Goal: Task Accomplishment & Management: Manage account settings

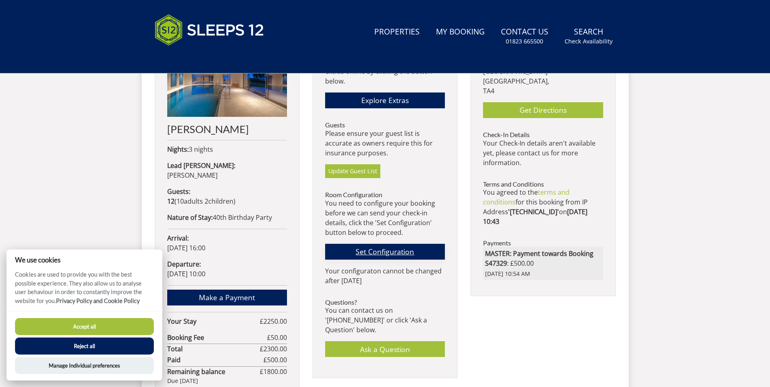
click at [370, 252] on link "Set Configuration" at bounding box center [385, 252] width 120 height 16
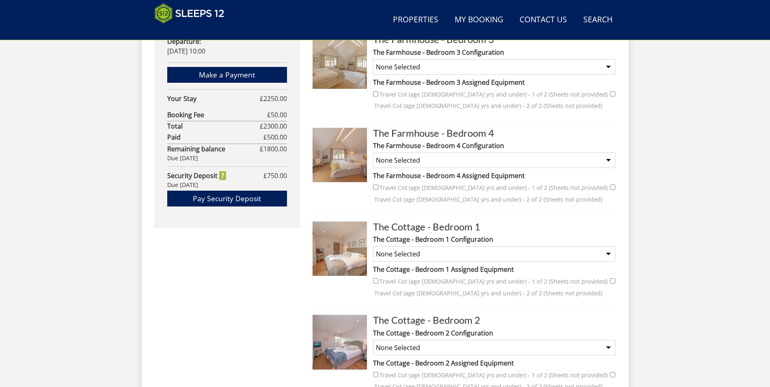
scroll to position [613, 0]
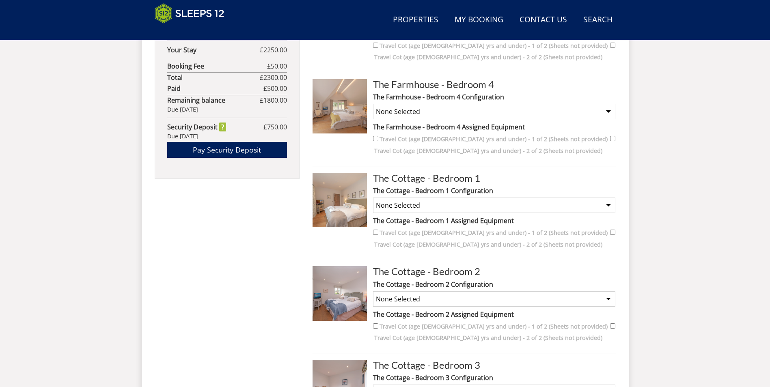
click at [429, 205] on select "None Selected Super King Room" at bounding box center [494, 205] width 242 height 15
click at [428, 204] on select "None Selected Super King Room" at bounding box center [494, 205] width 242 height 15
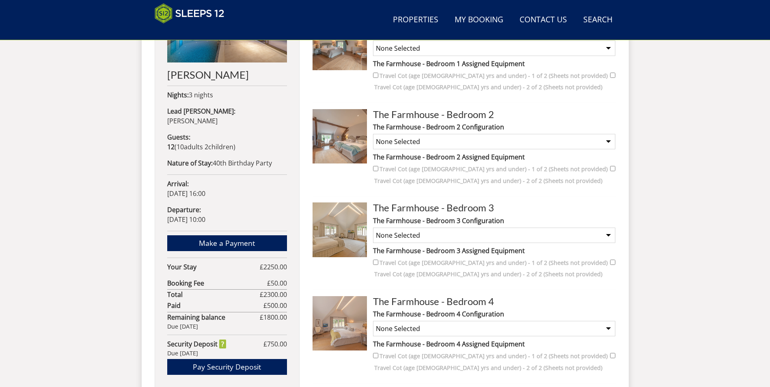
scroll to position [411, 0]
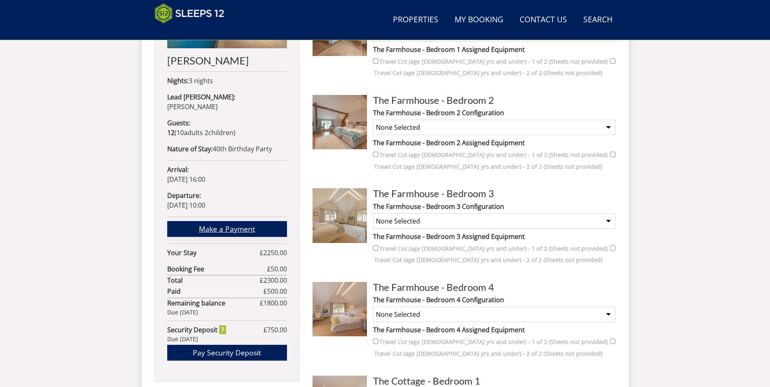
click at [210, 221] on link "Make a Payment" at bounding box center [227, 229] width 120 height 16
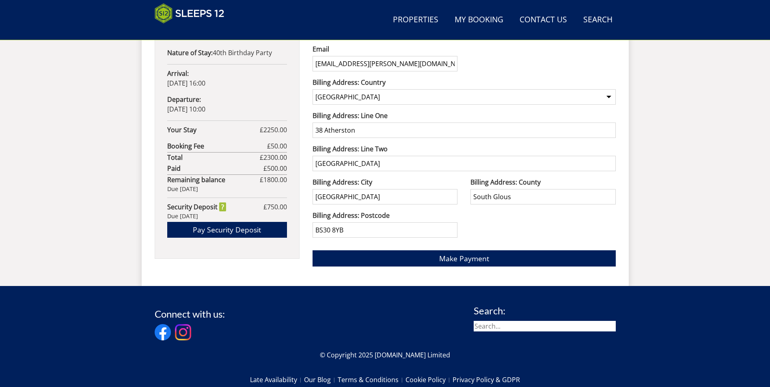
scroll to position [508, 0]
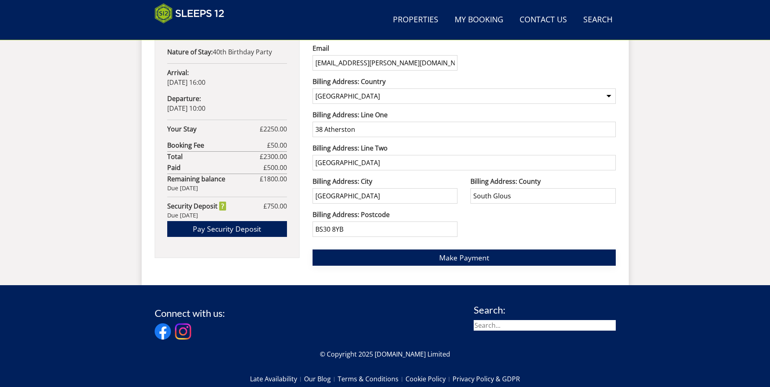
click at [435, 256] on button "Make Payment" at bounding box center [463, 258] width 303 height 16
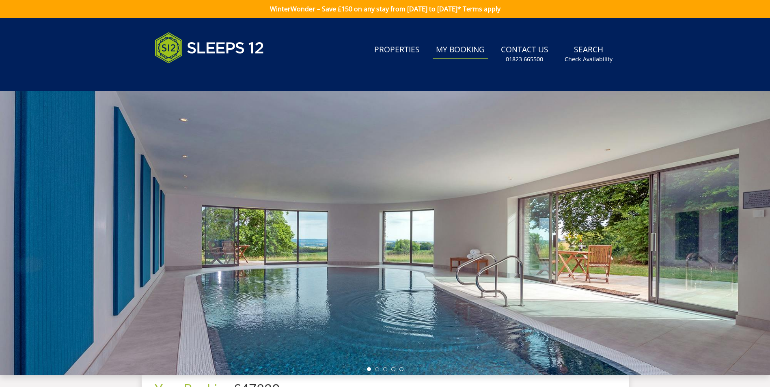
click at [451, 47] on link "My Booking" at bounding box center [460, 50] width 55 height 18
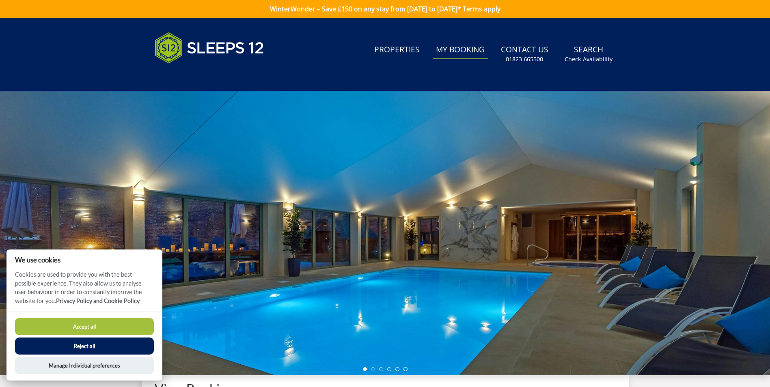
click at [88, 327] on button "Accept all" at bounding box center [84, 326] width 139 height 17
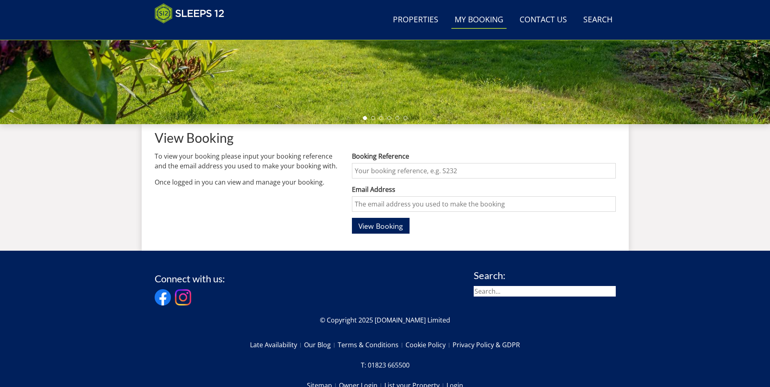
scroll to position [222, 0]
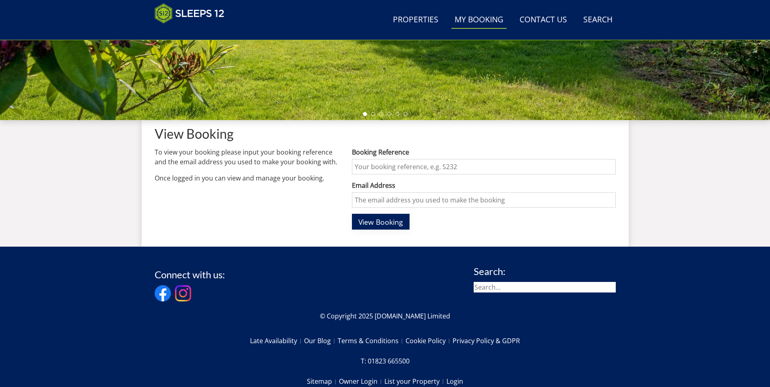
click at [373, 219] on span "View Booking" at bounding box center [380, 222] width 45 height 10
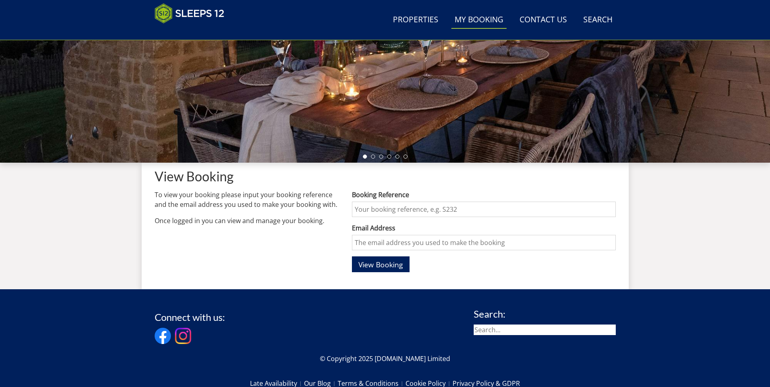
scroll to position [61, 0]
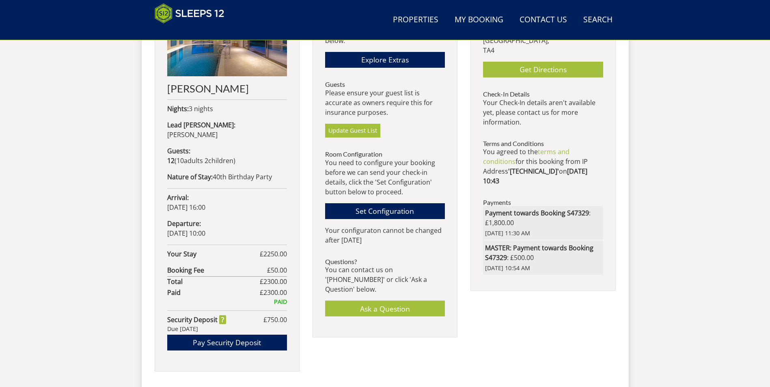
scroll to position [380, 0]
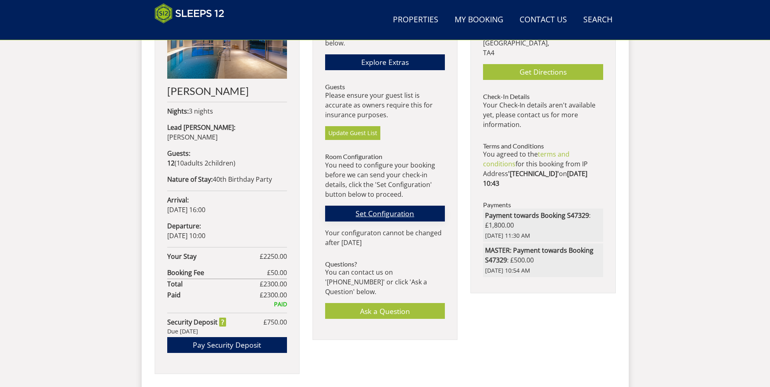
click at [373, 213] on link "Set Configuration" at bounding box center [385, 214] width 120 height 16
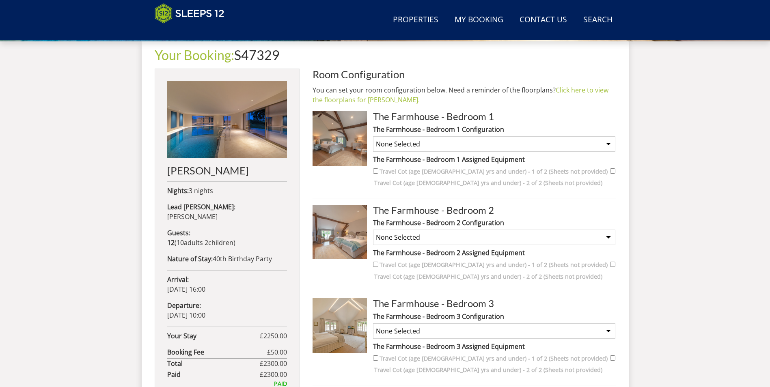
scroll to position [304, 0]
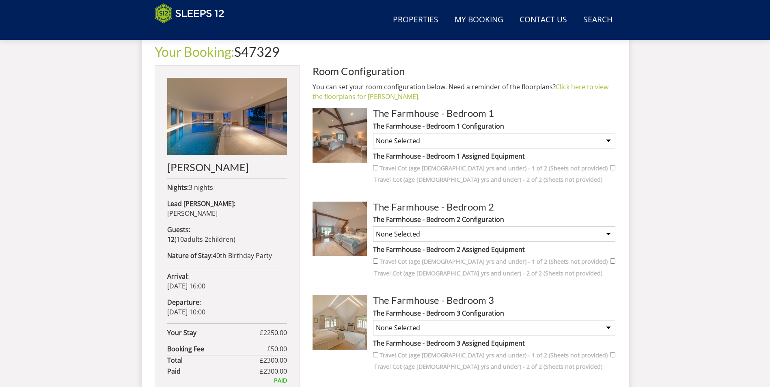
click at [462, 136] on select "None Selected Super King Bed" at bounding box center [494, 140] width 242 height 15
select select "2347"
click at [373, 133] on select "None Selected Super King Bed" at bounding box center [494, 140] width 242 height 15
click at [409, 235] on select "None Selected Super King Bed Twin Beds" at bounding box center [494, 233] width 242 height 15
select select "2322"
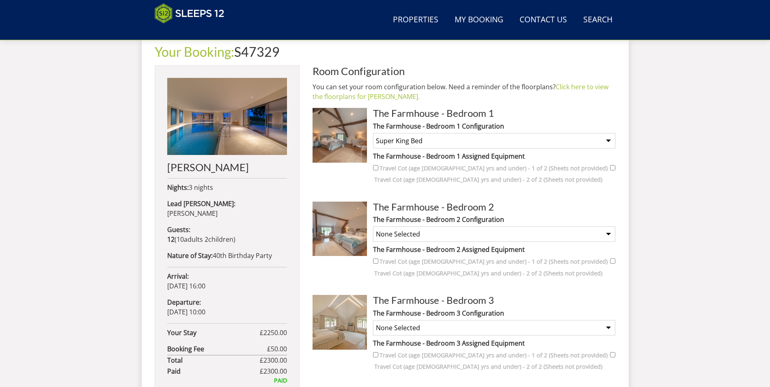
click at [373, 226] on select "None Selected Super King Bed Twin Beds" at bounding box center [494, 233] width 242 height 15
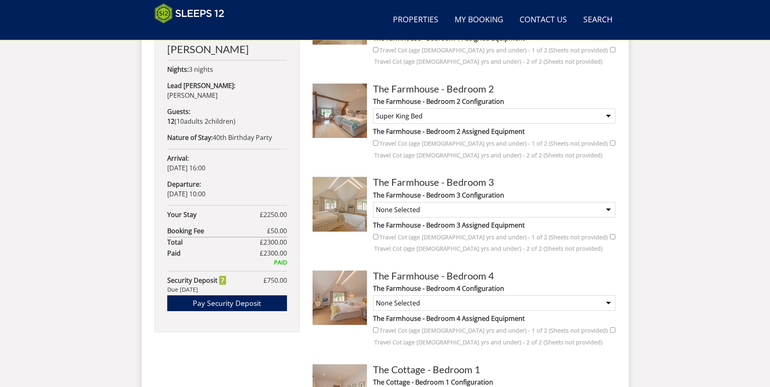
scroll to position [426, 0]
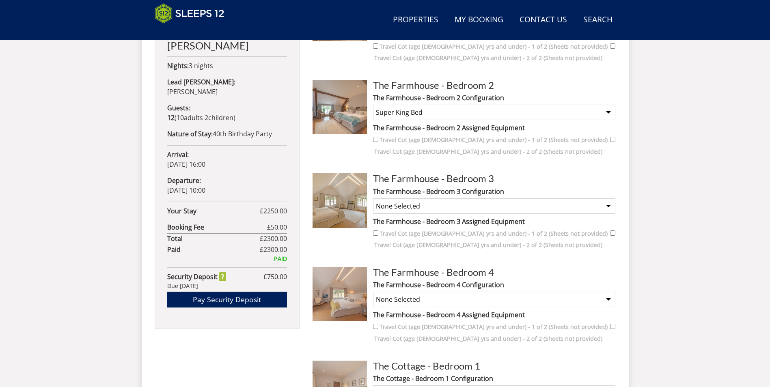
click at [417, 204] on select "None Selected Super King Beds Twin Beds Super King Bed and 1 Single for a Child…" at bounding box center [494, 205] width 242 height 15
select select "2324"
click at [373, 198] on select "None Selected Super King Beds Twin Beds Super King Bed and 1 Single for a Child…" at bounding box center [494, 205] width 242 height 15
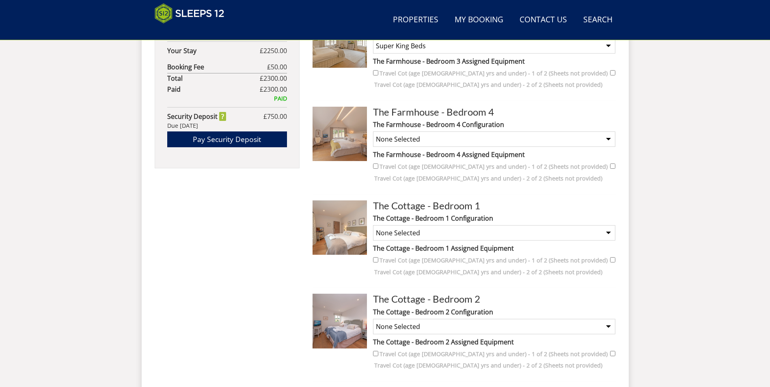
scroll to position [588, 0]
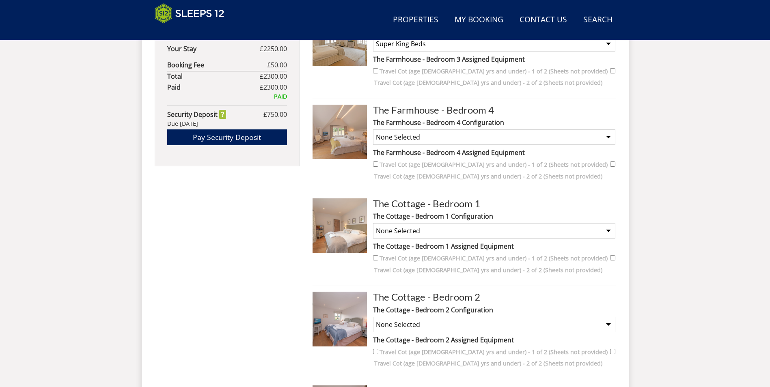
click at [409, 136] on select "None Selected Super King Room" at bounding box center [494, 136] width 242 height 15
select select "2348"
click at [373, 129] on select "None Selected Super King Room" at bounding box center [494, 136] width 242 height 15
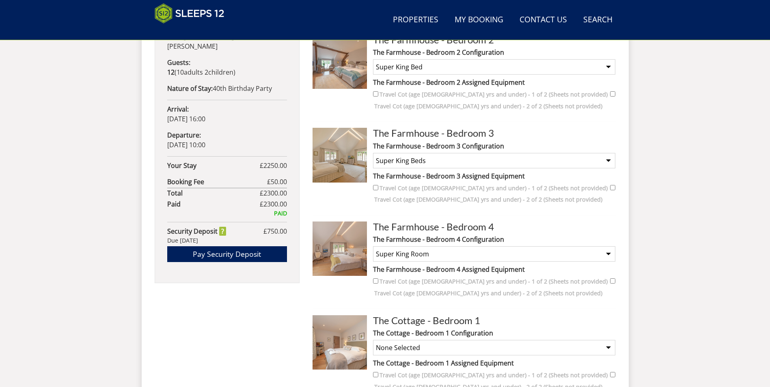
scroll to position [466, 0]
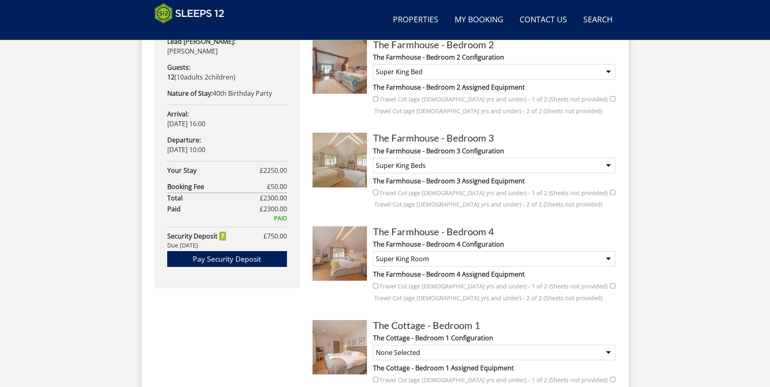
click at [411, 164] on select "None Selected Super King Beds Twin Beds Super King Bed and 1 Single for a Child…" at bounding box center [494, 165] width 242 height 15
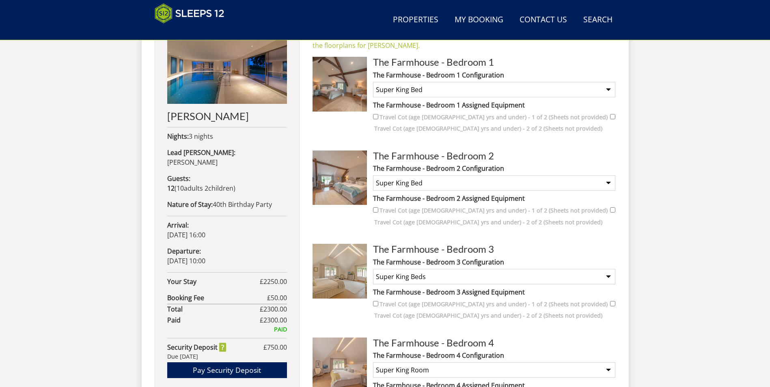
scroll to position [344, 0]
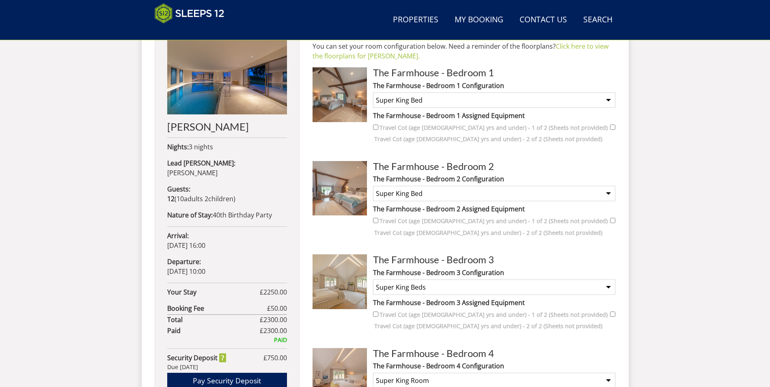
click at [407, 191] on select "None Selected Super King Bed Twin Beds" at bounding box center [494, 193] width 242 height 15
click at [373, 186] on select "None Selected Super King Bed Twin Beds" at bounding box center [494, 193] width 242 height 15
click at [402, 284] on select "None Selected Super King Beds Twin Beds Super King Bed and 1 Single for a Child…" at bounding box center [494, 287] width 242 height 15
select select "2325"
click at [373, 280] on select "None Selected Super King Beds Twin Beds Super King Bed and 1 Single for a Child…" at bounding box center [494, 287] width 242 height 15
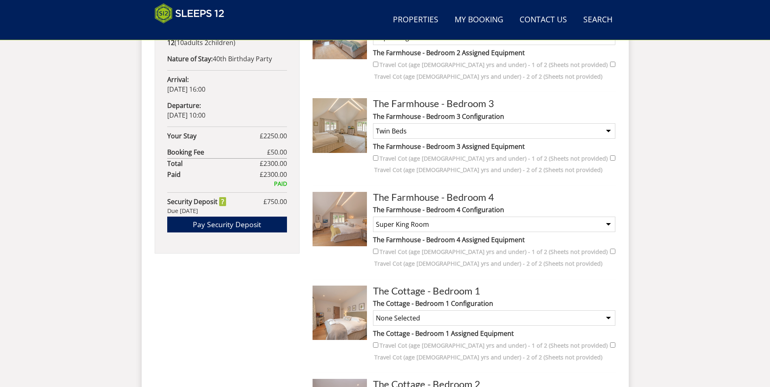
scroll to position [547, 0]
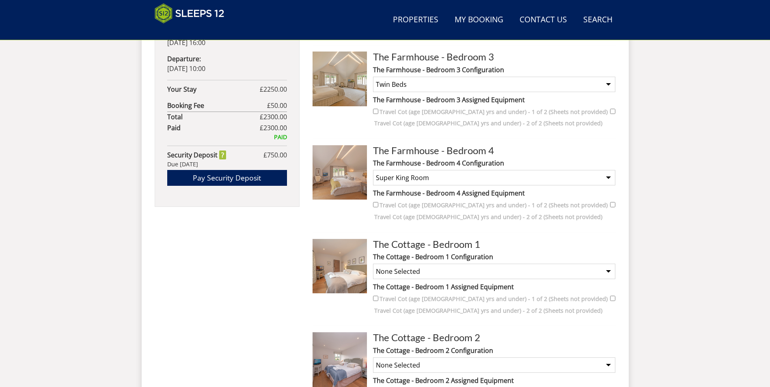
click at [410, 270] on select "None Selected Super King Room" at bounding box center [494, 271] width 242 height 15
select select "2349"
click at [373, 264] on select "None Selected Super King Room" at bounding box center [494, 271] width 242 height 15
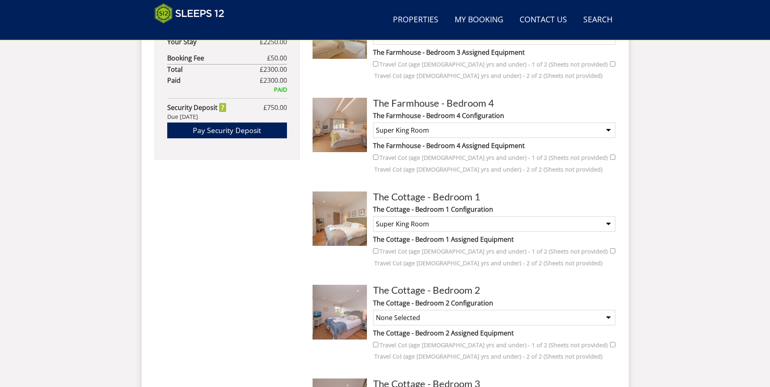
scroll to position [710, 0]
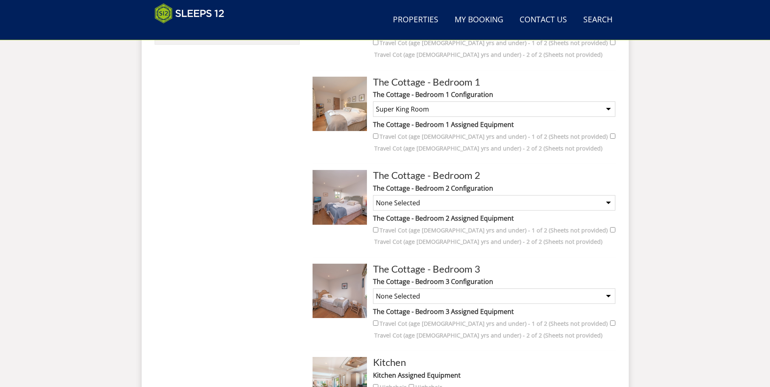
click at [402, 205] on select "None Selected Super King Room Twin Room" at bounding box center [494, 202] width 242 height 15
select select "2327"
click at [373, 195] on select "None Selected Super King Room Twin Room" at bounding box center [494, 202] width 242 height 15
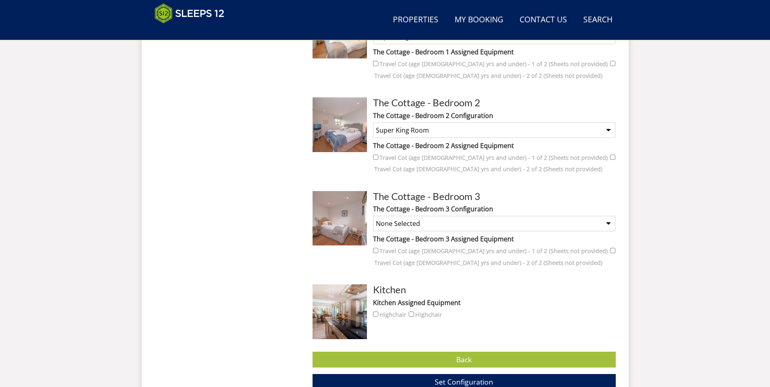
scroll to position [791, 0]
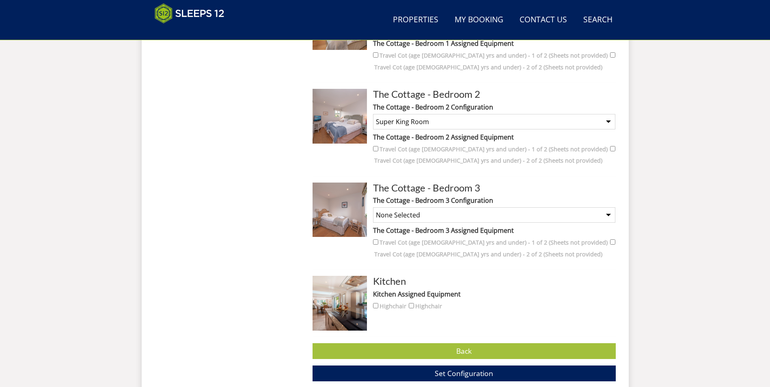
click at [431, 218] on select "None Selected Single Bed for a Child No Bed Required" at bounding box center [494, 214] width 242 height 15
select select "2330"
click at [373, 207] on select "None Selected Single Bed for a Child No Bed Required" at bounding box center [494, 214] width 242 height 15
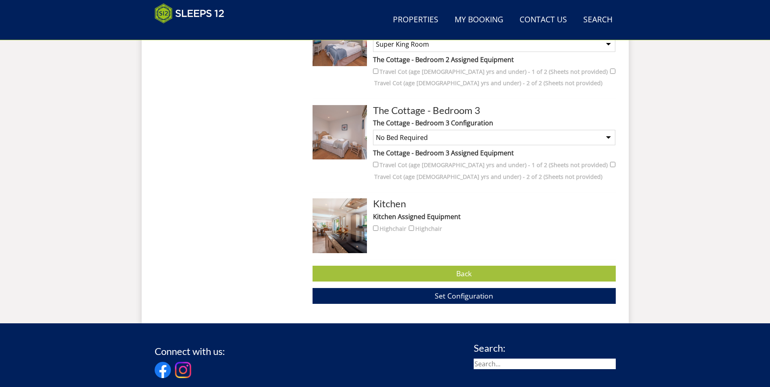
scroll to position [872, 0]
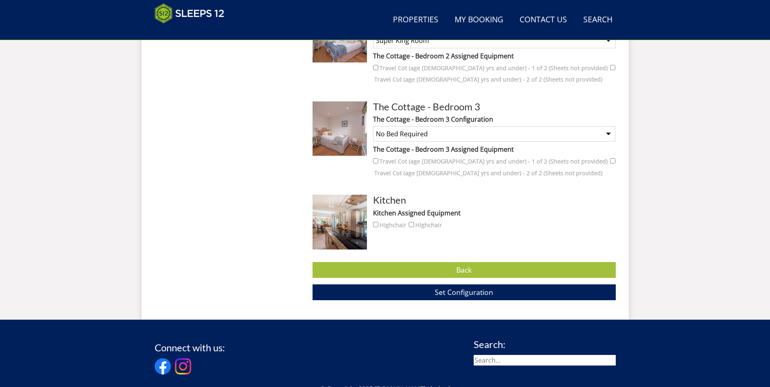
click at [438, 290] on span "Set Configuration" at bounding box center [464, 292] width 58 height 10
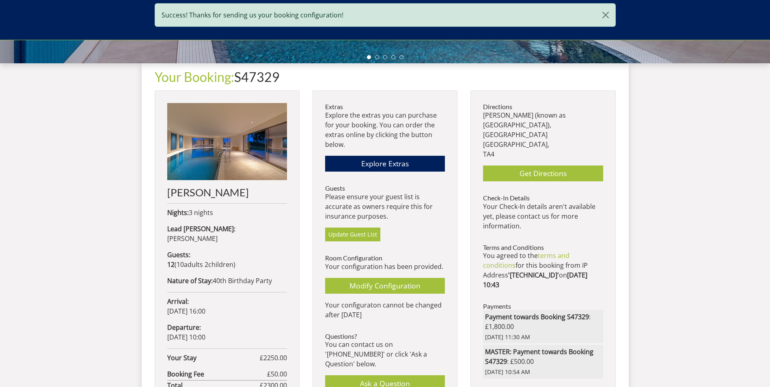
scroll to position [384, 0]
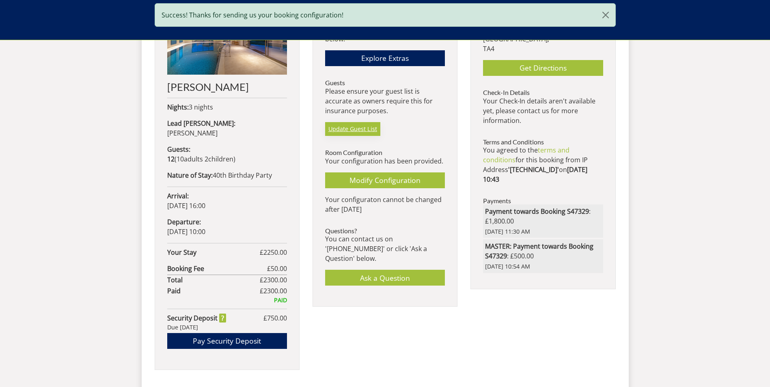
click at [344, 133] on link "Update Guest List" at bounding box center [352, 129] width 55 height 14
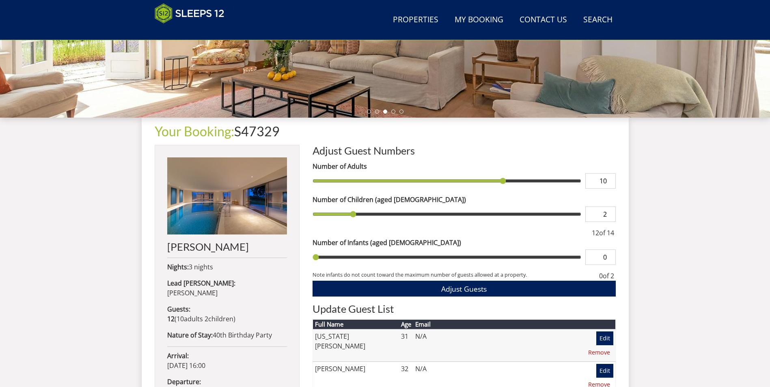
scroll to position [140, 0]
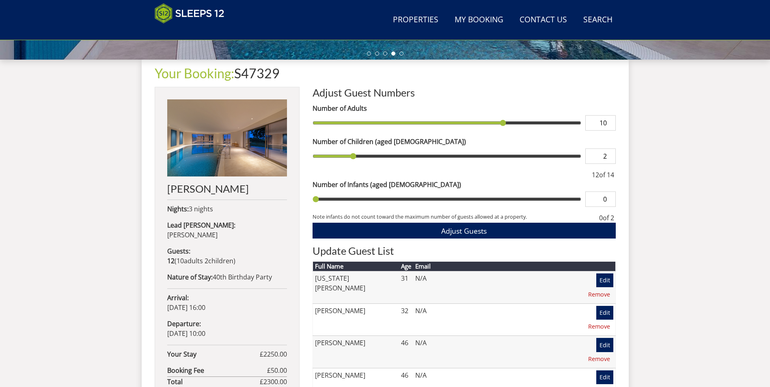
scroll to position [282, 0]
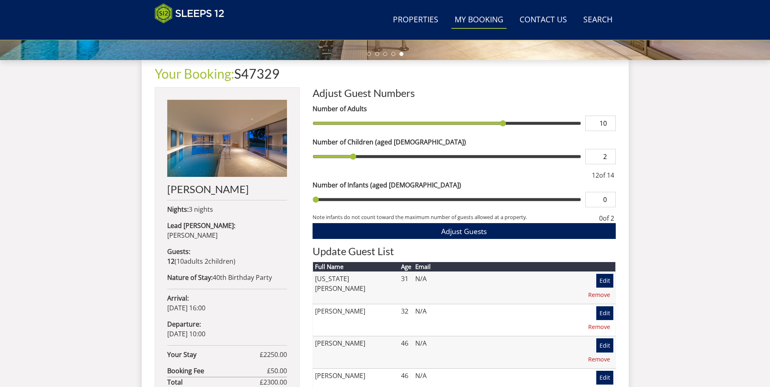
click at [477, 20] on link "My Booking" at bounding box center [478, 20] width 55 height 18
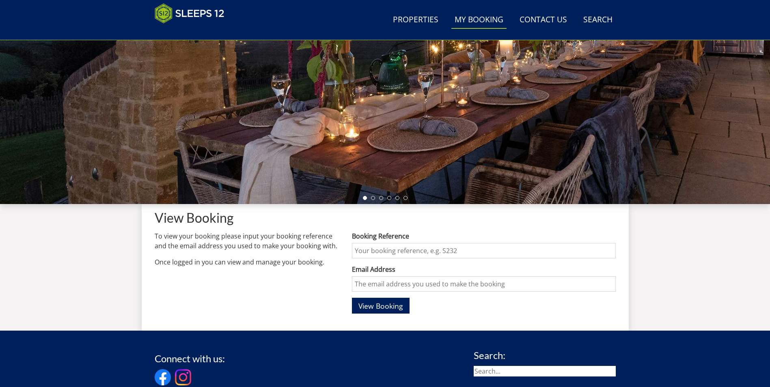
scroll to position [136, 0]
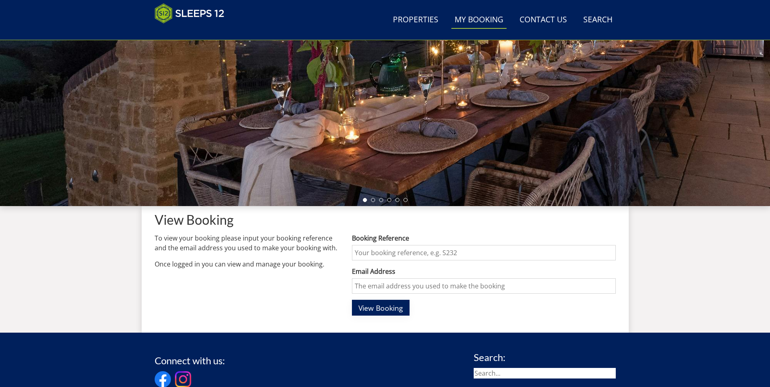
click at [373, 307] on span "View Booking" at bounding box center [380, 308] width 45 height 10
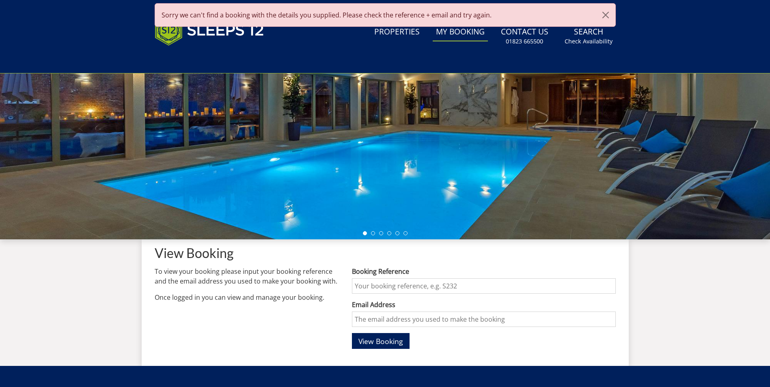
scroll to position [0, 0]
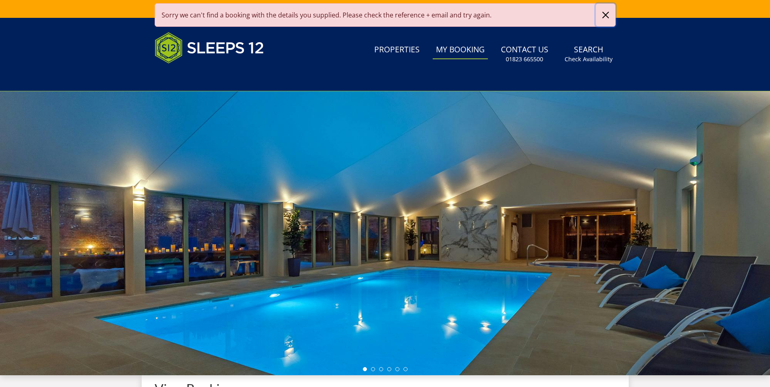
click at [601, 16] on button "button" at bounding box center [605, 15] width 19 height 23
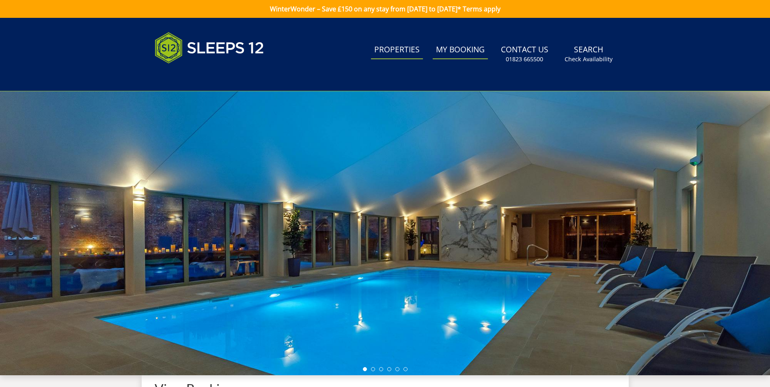
click at [394, 49] on link "Properties" at bounding box center [397, 50] width 52 height 18
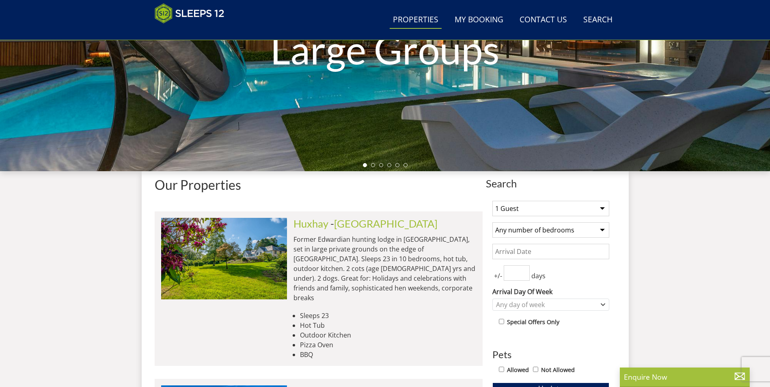
scroll to position [170, 0]
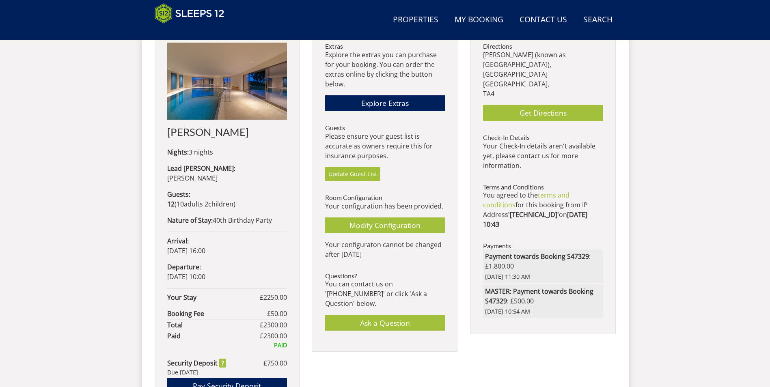
scroll to position [291, 0]
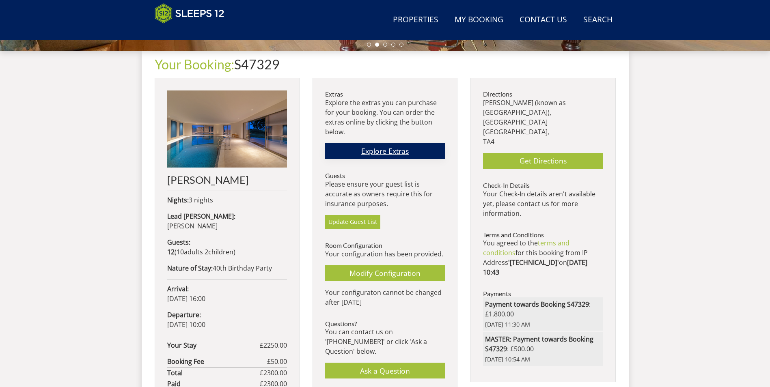
click at [379, 148] on link "Explore Extras" at bounding box center [385, 151] width 120 height 16
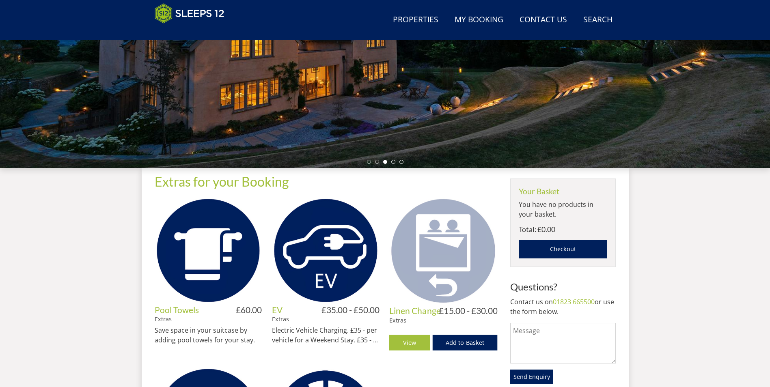
scroll to position [61, 0]
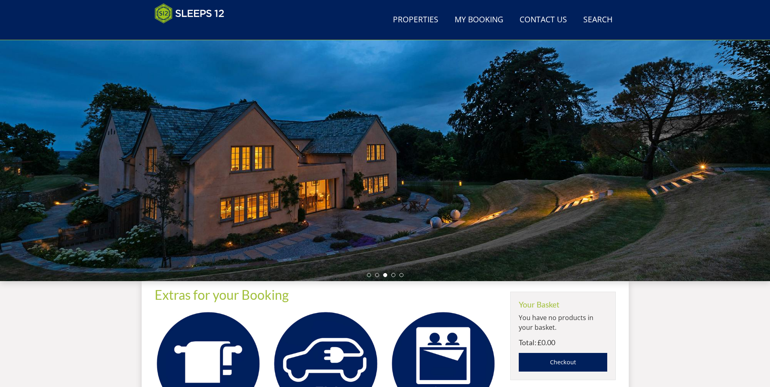
click at [411, 207] on div at bounding box center [385, 139] width 770 height 284
click at [720, 170] on div at bounding box center [385, 139] width 770 height 284
click at [377, 274] on li at bounding box center [377, 275] width 4 height 4
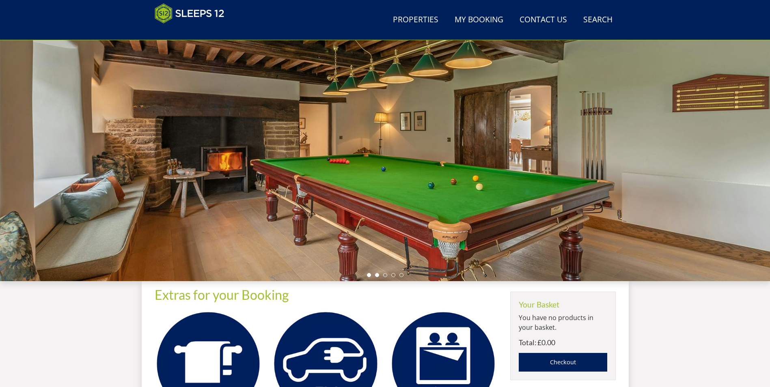
click at [367, 275] on li at bounding box center [369, 275] width 4 height 4
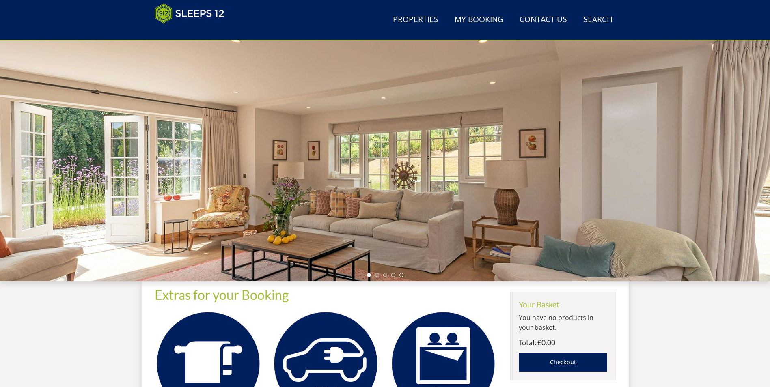
click at [395, 275] on ul at bounding box center [385, 275] width 37 height 4
click at [392, 277] on li at bounding box center [393, 275] width 4 height 4
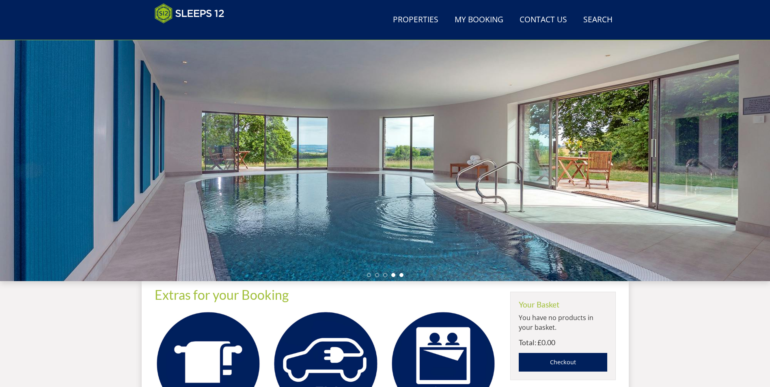
click at [401, 275] on li at bounding box center [401, 275] width 4 height 4
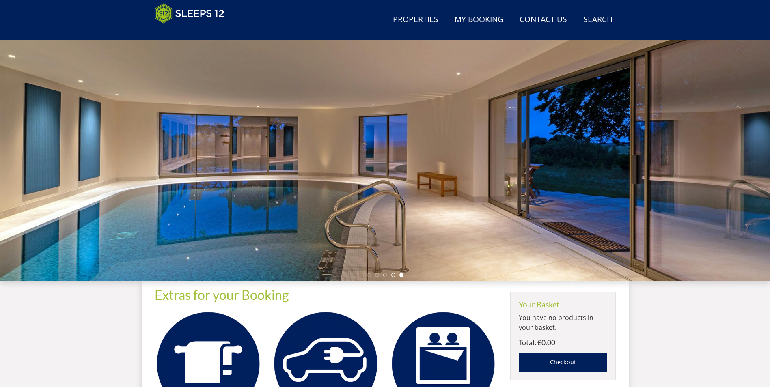
click at [738, 171] on div at bounding box center [385, 139] width 770 height 284
click at [752, 152] on div at bounding box center [385, 139] width 770 height 284
click at [477, 20] on link "My Booking" at bounding box center [478, 20] width 55 height 18
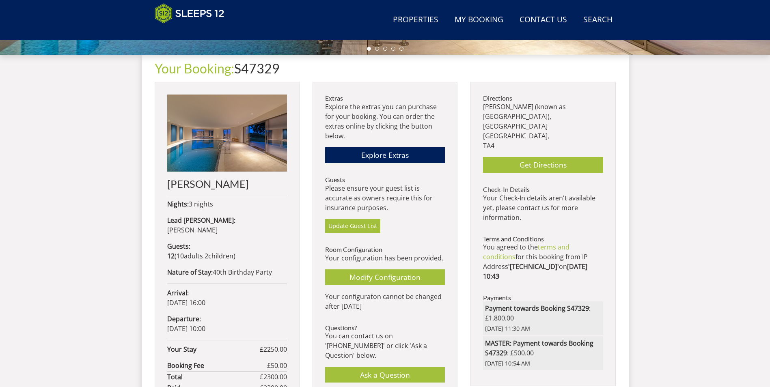
scroll to position [301, 0]
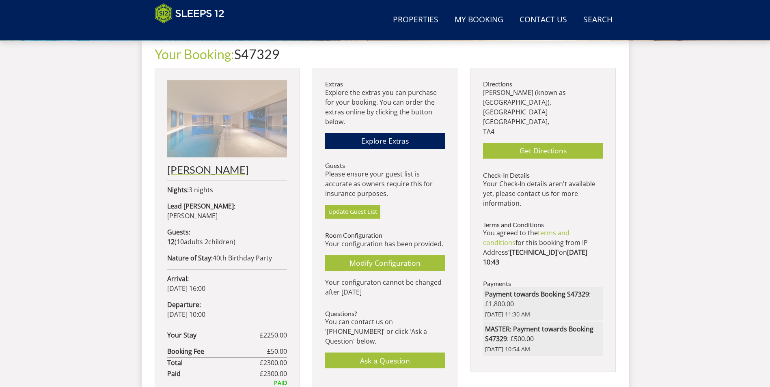
click at [222, 127] on img at bounding box center [227, 118] width 120 height 77
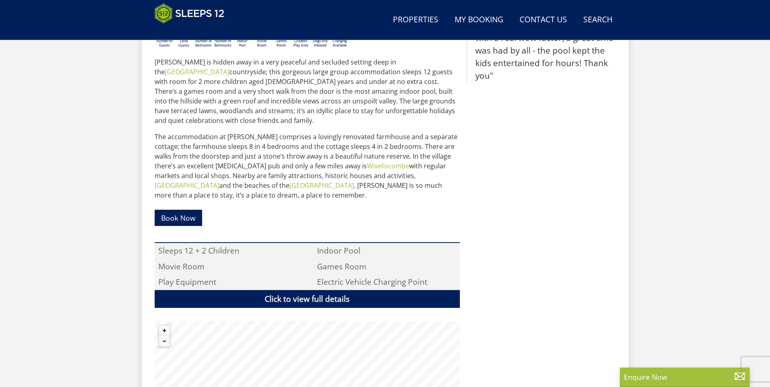
scroll to position [535, 0]
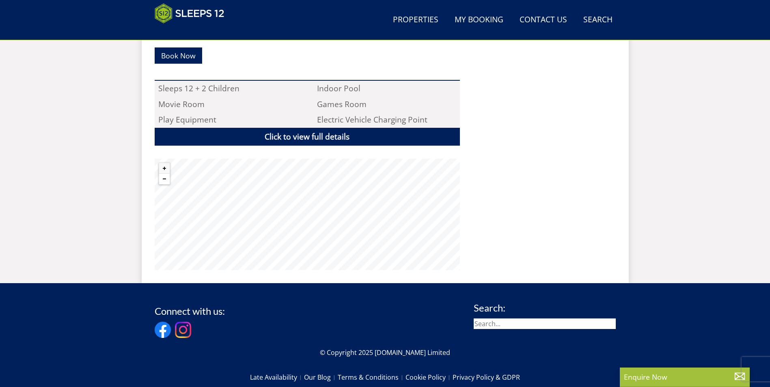
click at [163, 174] on button "Zoom out" at bounding box center [164, 179] width 11 height 11
click at [162, 163] on button "Zoom in" at bounding box center [164, 168] width 11 height 11
click at [164, 163] on button "Zoom in" at bounding box center [164, 168] width 11 height 11
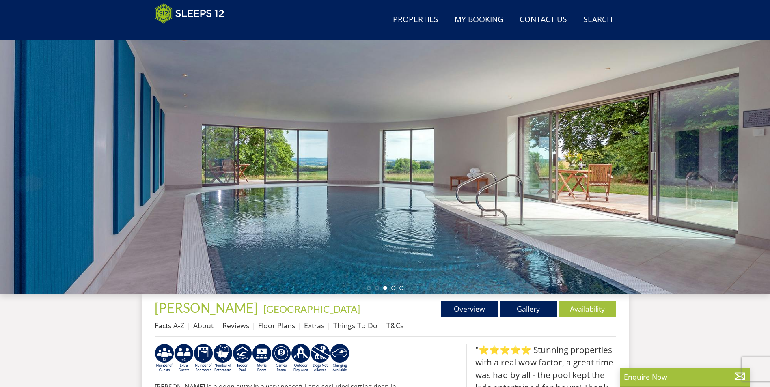
scroll to position [170, 0]
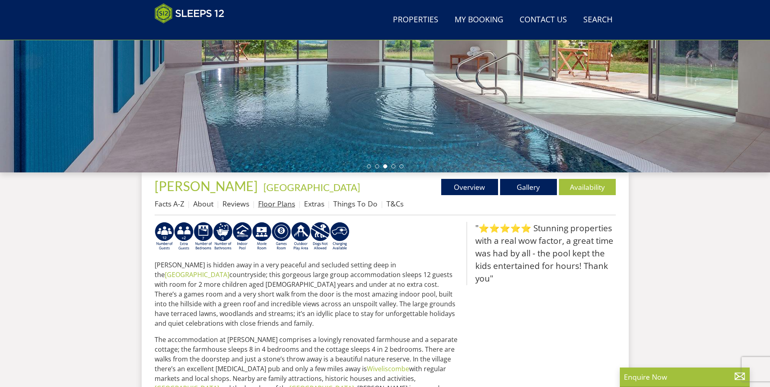
click at [270, 204] on link "Floor Plans" at bounding box center [276, 204] width 37 height 10
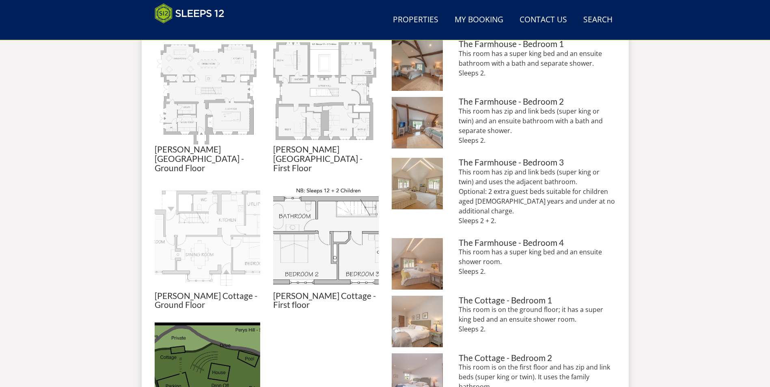
scroll to position [506, 0]
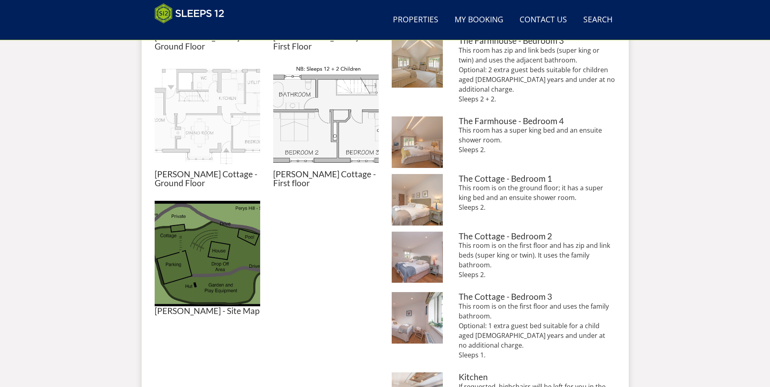
click at [214, 110] on img at bounding box center [207, 116] width 105 height 105
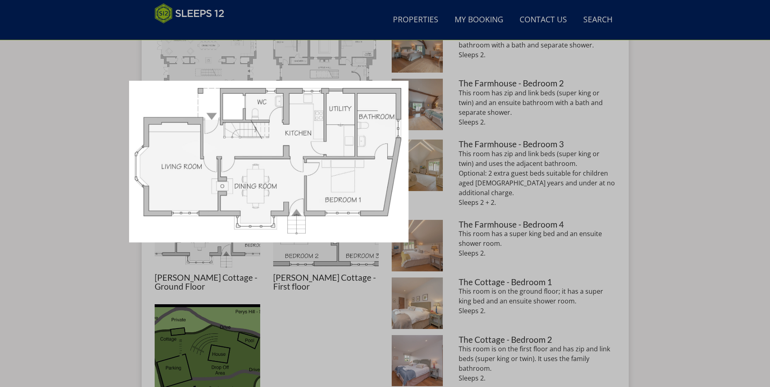
scroll to position [384, 0]
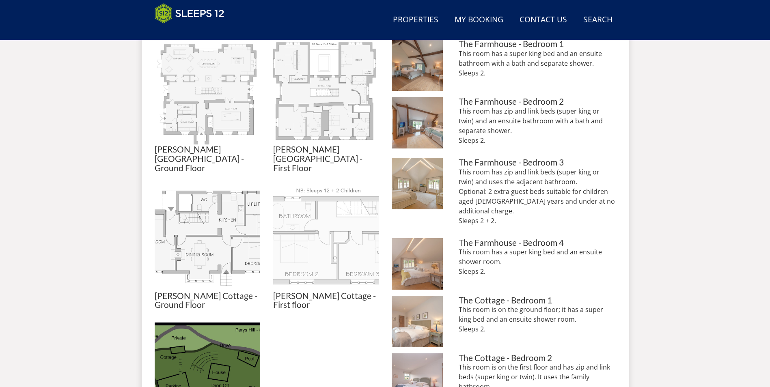
click at [311, 219] on img at bounding box center [325, 238] width 105 height 105
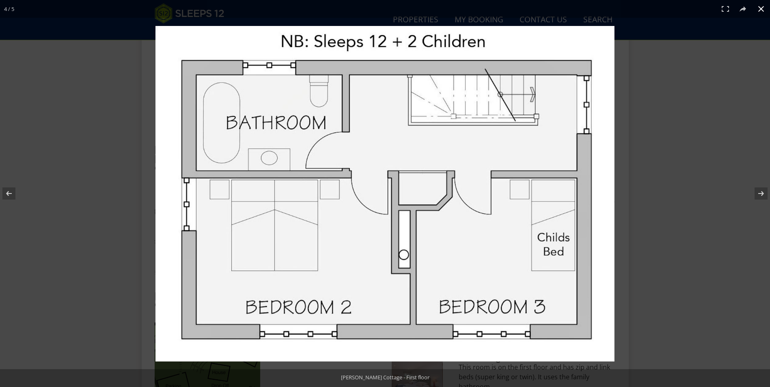
click at [656, 144] on div at bounding box center [522, 211] width 735 height 370
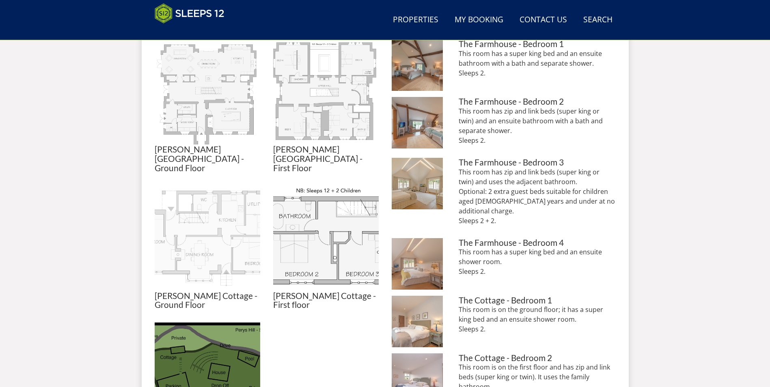
click at [198, 209] on img at bounding box center [207, 238] width 105 height 105
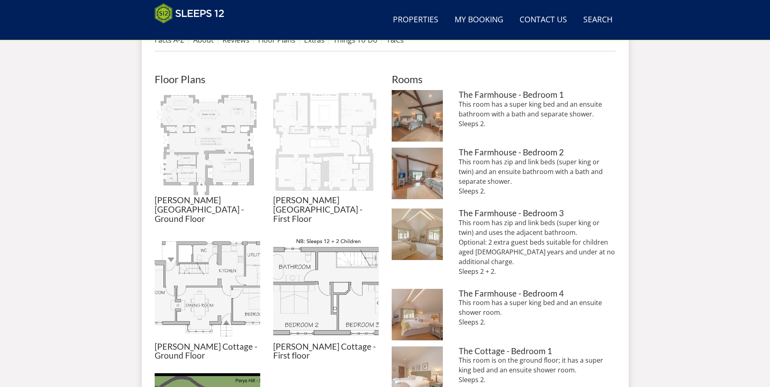
scroll to position [344, 0]
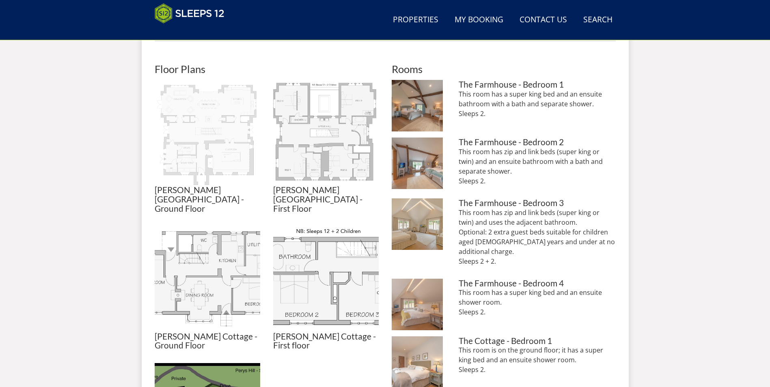
click at [203, 131] on img at bounding box center [207, 132] width 105 height 105
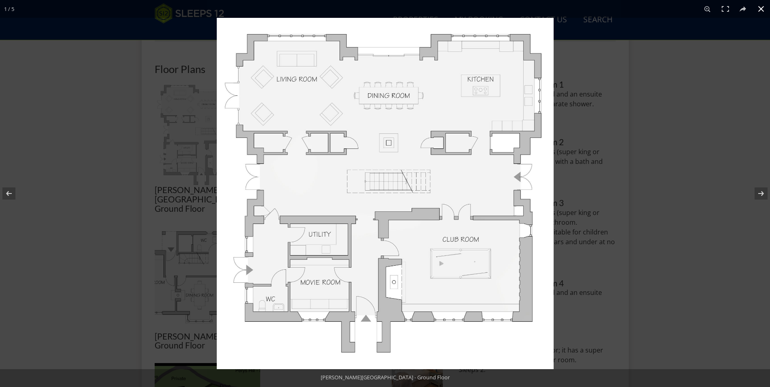
click at [664, 111] on div at bounding box center [602, 211] width 770 height 387
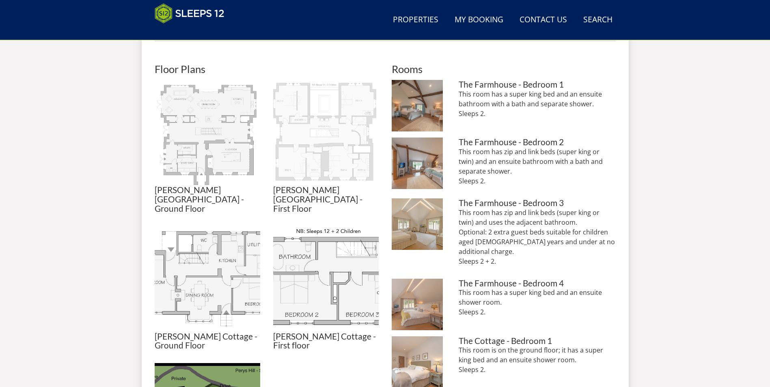
click at [294, 103] on img at bounding box center [325, 132] width 105 height 105
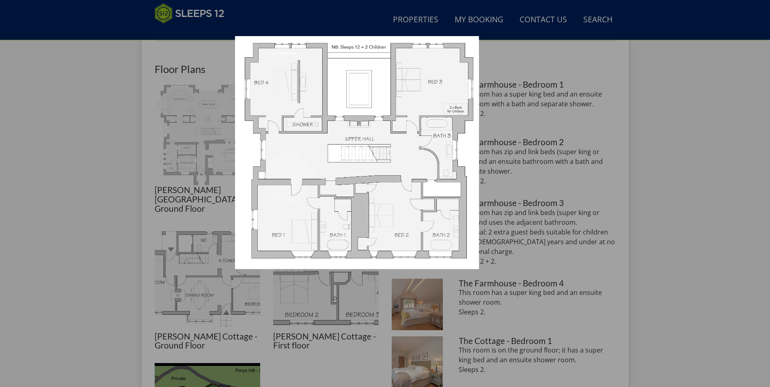
scroll to position [384, 0]
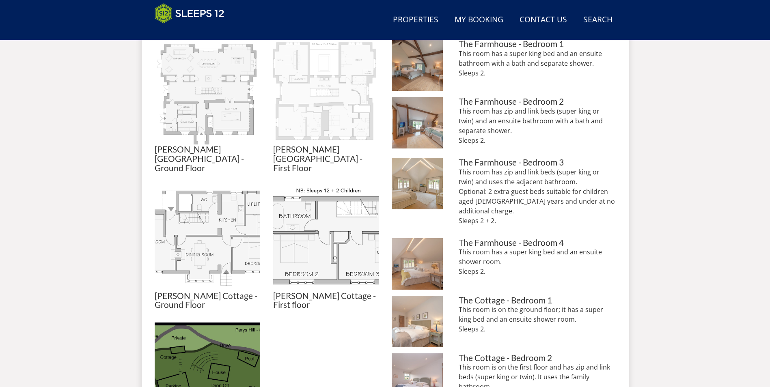
click at [329, 114] on img at bounding box center [325, 91] width 105 height 105
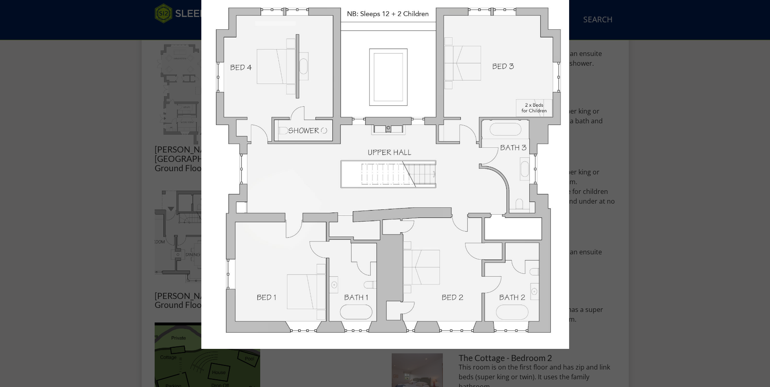
drag, startPoint x: 431, startPoint y: 281, endPoint x: 429, endPoint y: 250, distance: 30.9
click at [429, 250] on img at bounding box center [385, 173] width 368 height 351
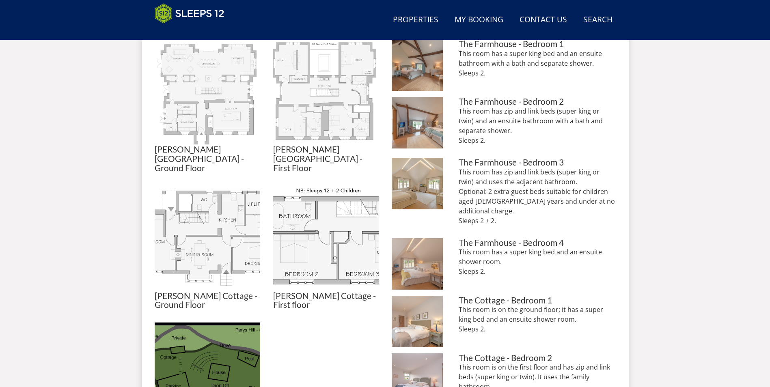
scroll to position [344, 0]
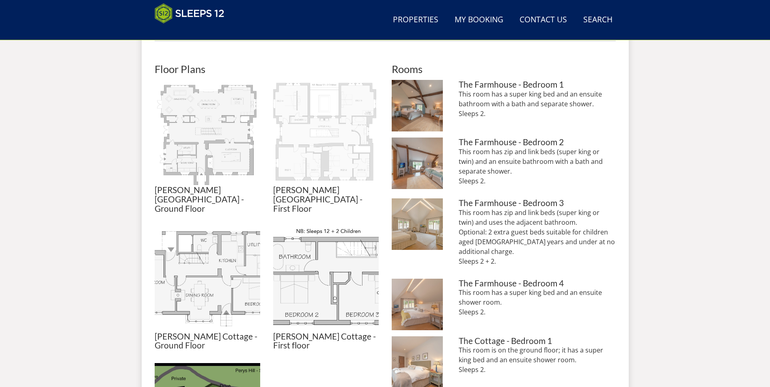
click at [321, 144] on img at bounding box center [325, 132] width 105 height 105
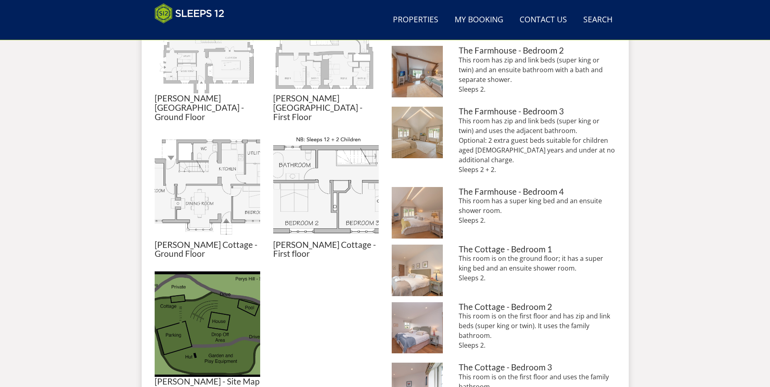
scroll to position [506, 0]
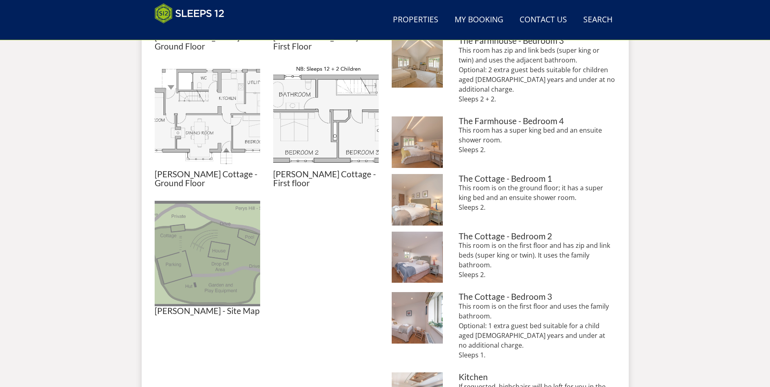
click at [216, 267] on img at bounding box center [207, 253] width 105 height 105
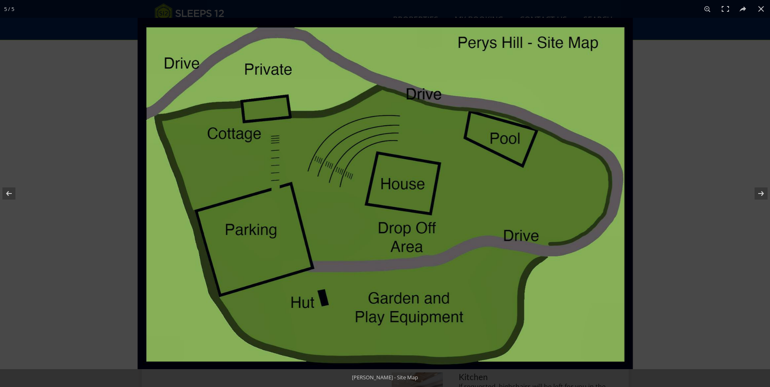
click at [769, 123] on div at bounding box center [523, 211] width 770 height 387
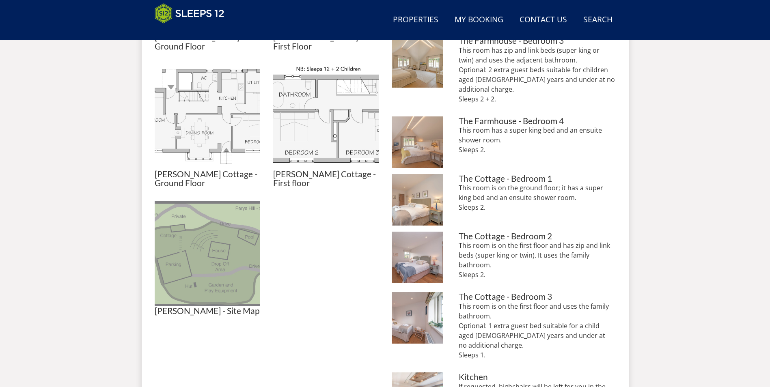
click at [215, 241] on img at bounding box center [207, 253] width 105 height 105
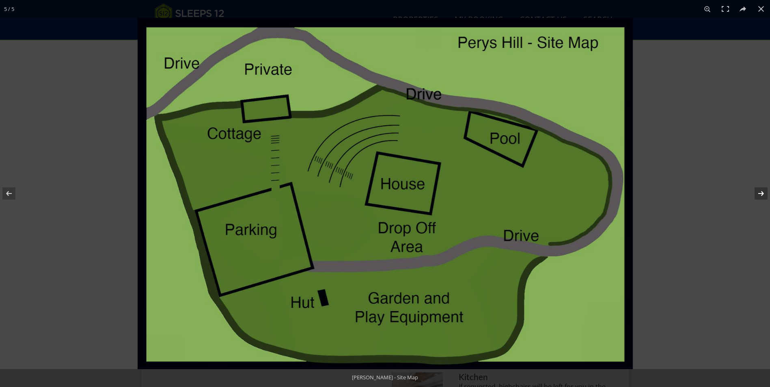
click at [758, 192] on button at bounding box center [755, 193] width 28 height 41
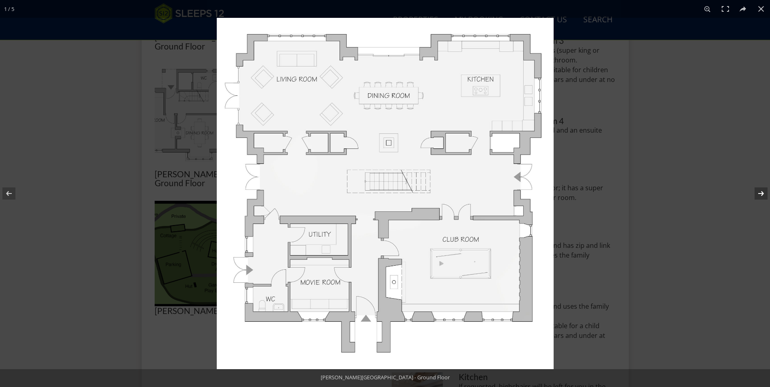
click at [758, 192] on button at bounding box center [755, 193] width 28 height 41
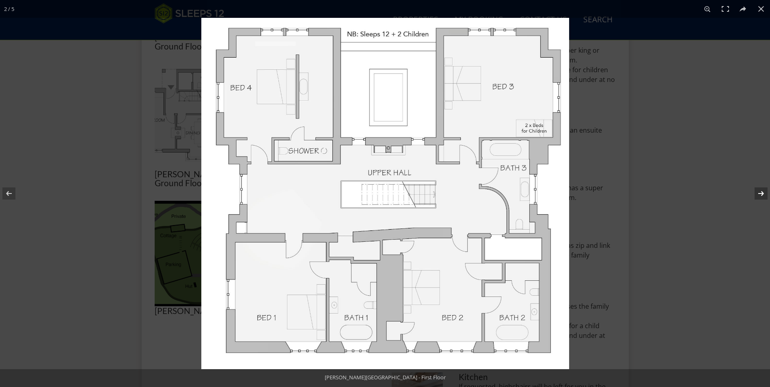
click at [757, 192] on button at bounding box center [755, 193] width 28 height 41
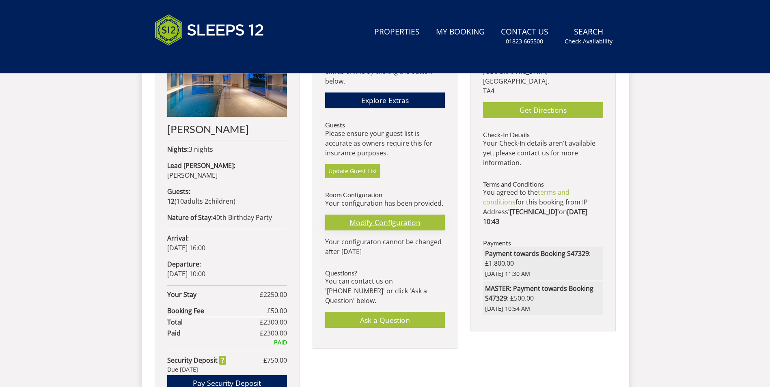
click at [368, 225] on link "Modify Configuration" at bounding box center [385, 223] width 120 height 16
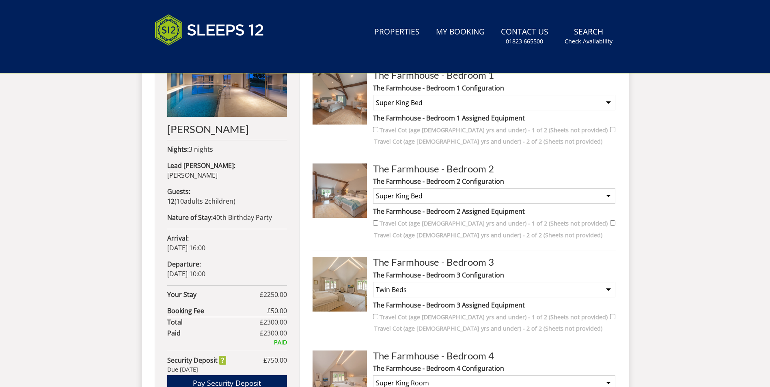
click at [464, 291] on select "None Selected Super King Beds Twin Beds Super King Bed and 1 Single for a Child…" at bounding box center [494, 289] width 242 height 15
click at [683, 253] on div "Search Menu Properties My Booking Contact Us [PHONE_NUMBER] Search Check Availa…" at bounding box center [385, 246] width 770 height 1207
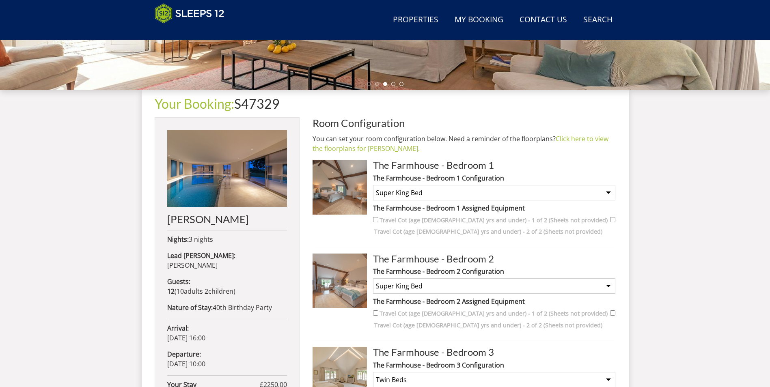
scroll to position [124, 0]
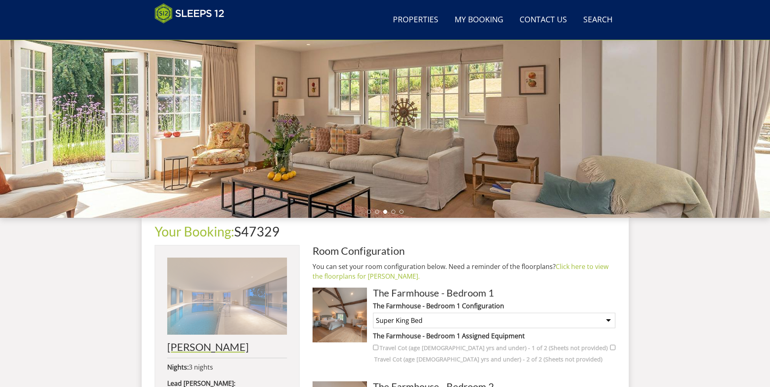
click at [225, 293] on img at bounding box center [227, 296] width 120 height 77
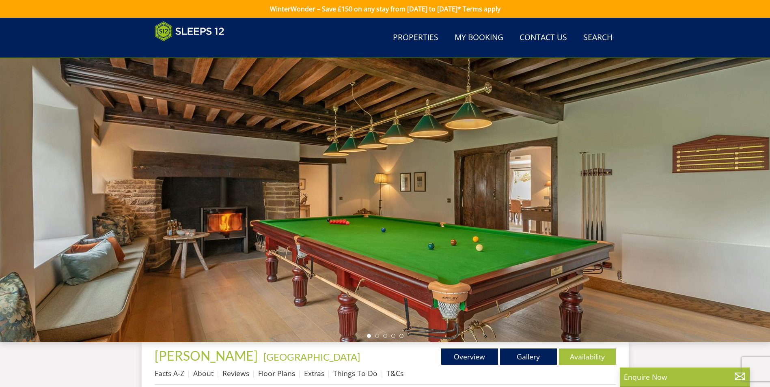
scroll to position [210, 0]
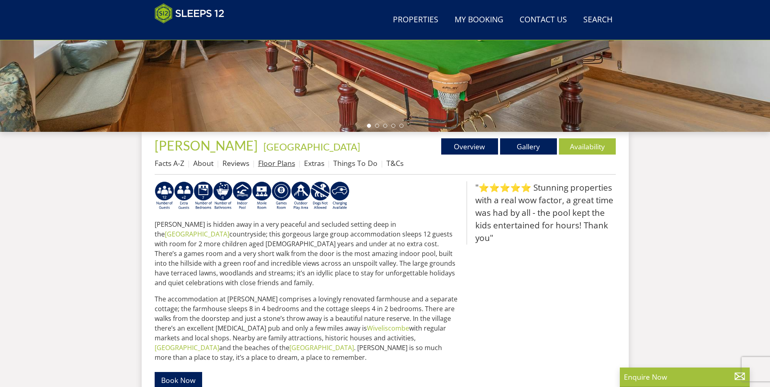
click at [270, 162] on link "Floor Plans" at bounding box center [276, 163] width 37 height 10
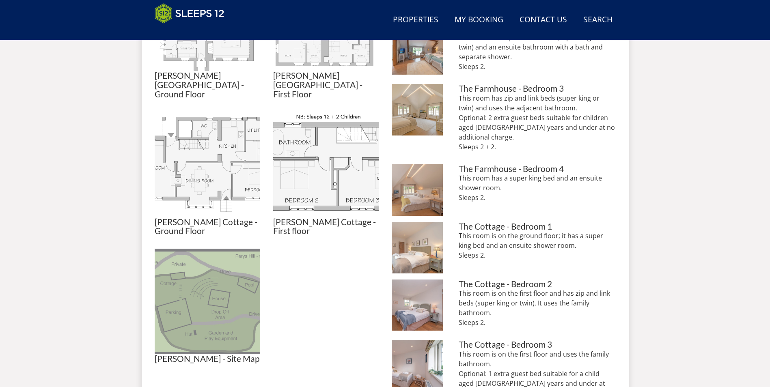
scroll to position [384, 0]
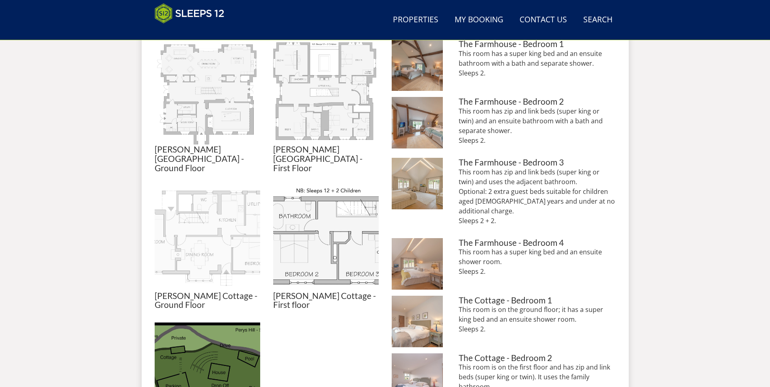
click at [211, 246] on img at bounding box center [207, 238] width 105 height 105
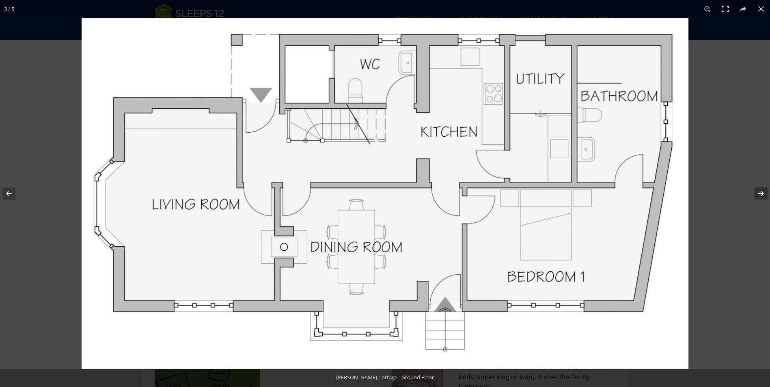
click at [760, 194] on button at bounding box center [755, 193] width 28 height 41
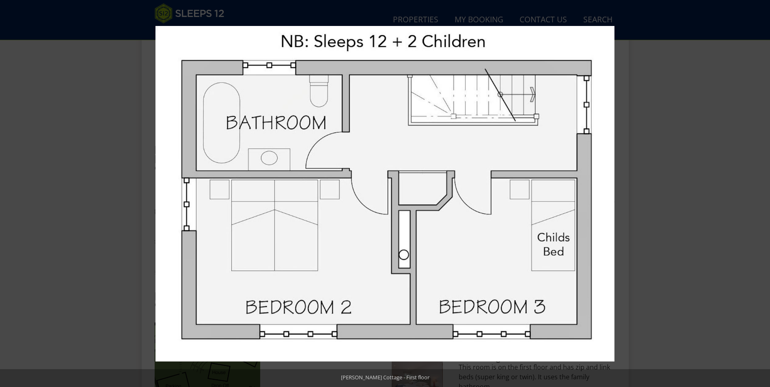
click at [760, 194] on button at bounding box center [755, 193] width 28 height 41
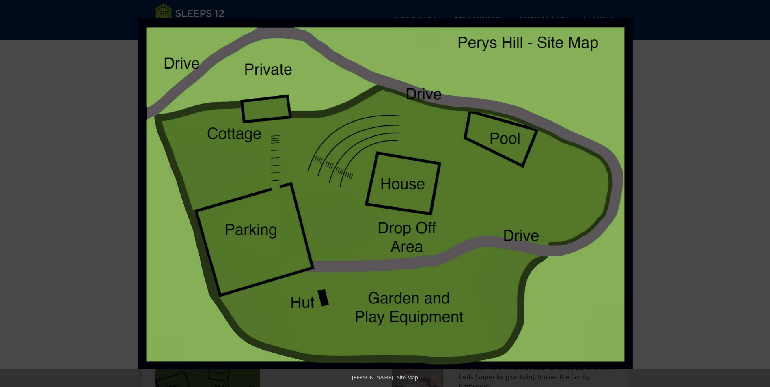
click at [760, 194] on button at bounding box center [755, 193] width 28 height 41
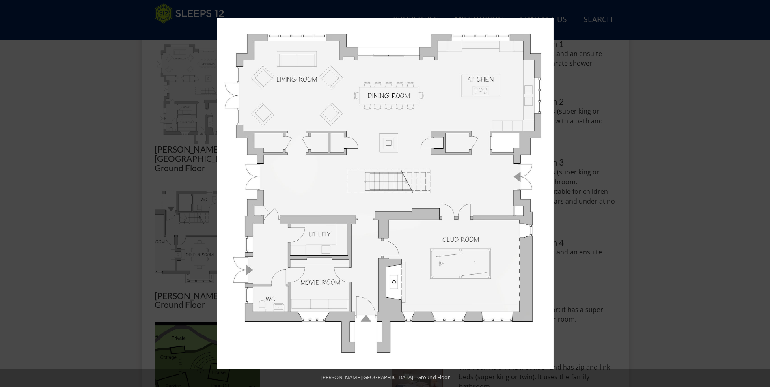
click at [760, 194] on button at bounding box center [755, 193] width 28 height 41
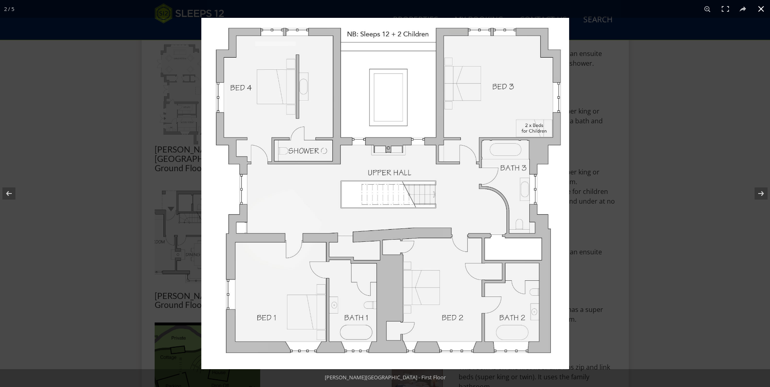
click at [634, 77] on div at bounding box center [586, 211] width 770 height 387
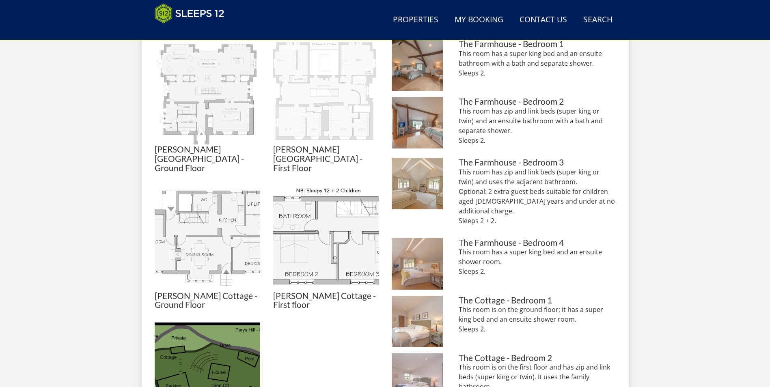
scroll to position [100, 0]
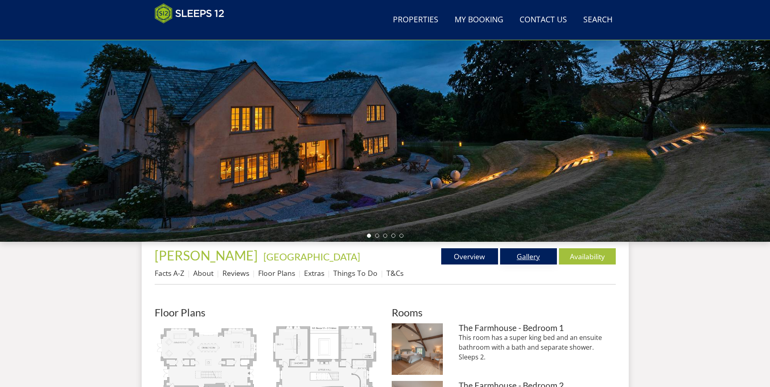
click at [520, 254] on link "Gallery" at bounding box center [528, 256] width 57 height 16
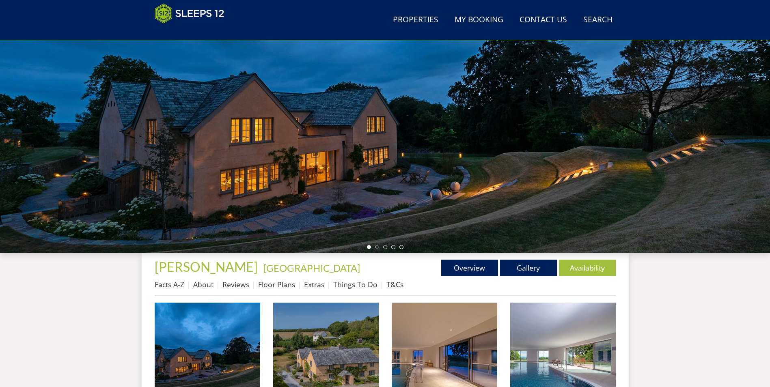
scroll to position [19, 0]
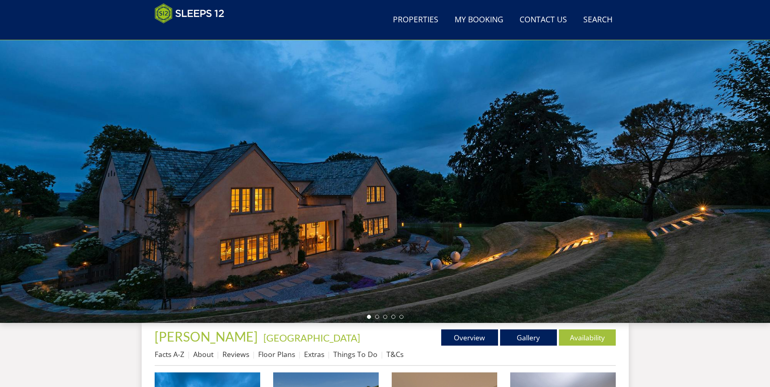
click at [439, 271] on div at bounding box center [385, 181] width 770 height 284
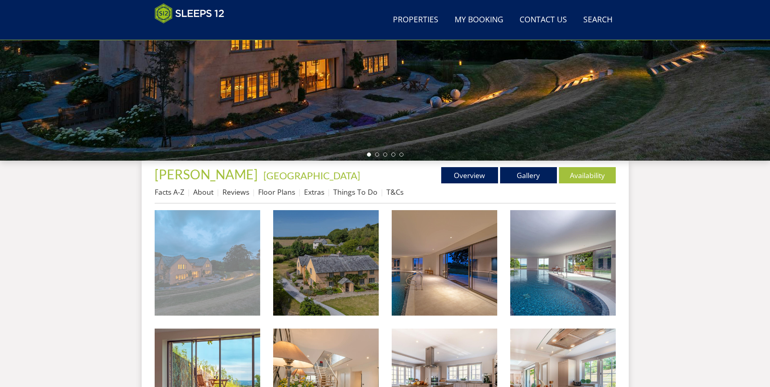
click at [215, 255] on img at bounding box center [207, 262] width 105 height 105
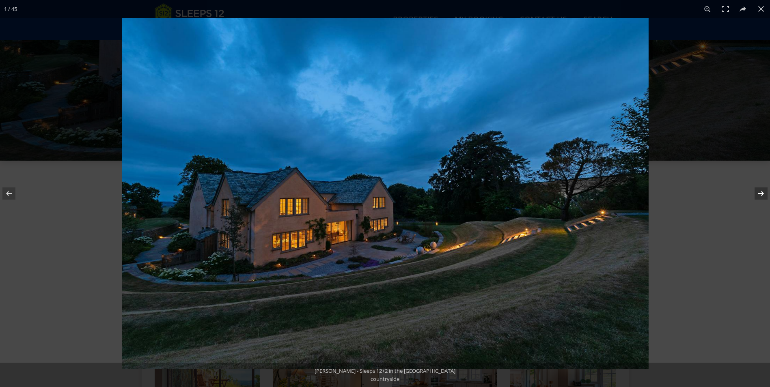
click at [758, 191] on button at bounding box center [755, 193] width 28 height 41
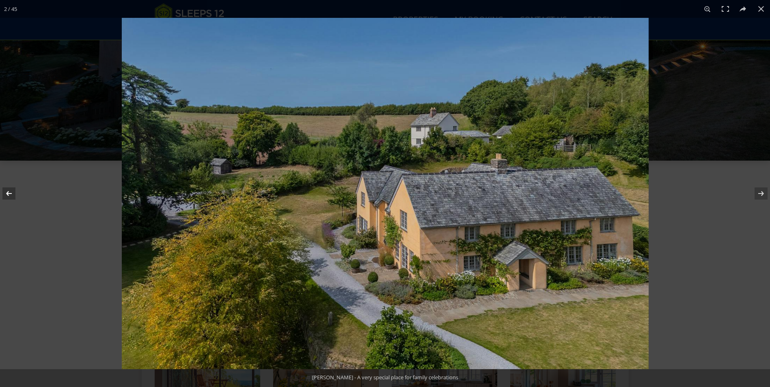
click at [11, 188] on button at bounding box center [14, 193] width 28 height 41
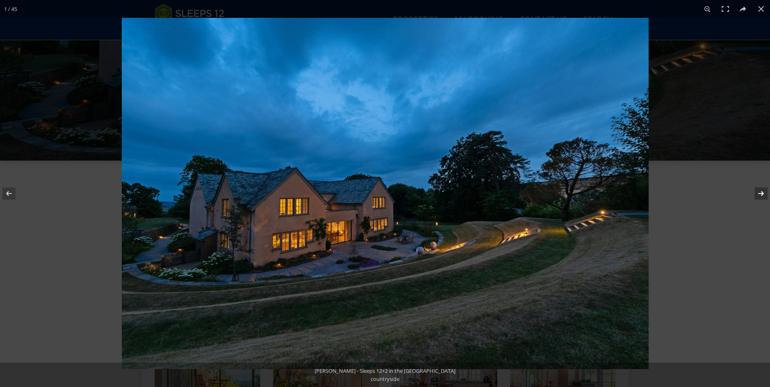
click at [756, 192] on button at bounding box center [755, 193] width 28 height 41
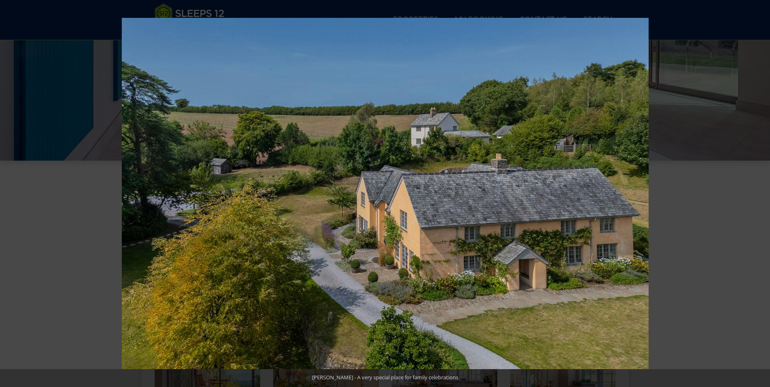
click at [755, 193] on button at bounding box center [755, 193] width 28 height 41
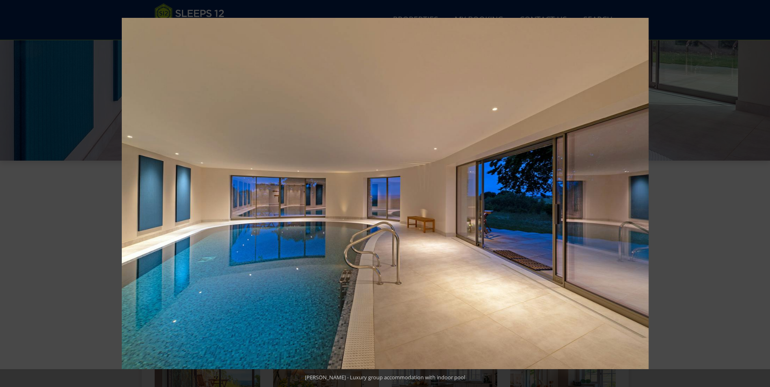
click at [755, 193] on button at bounding box center [755, 193] width 28 height 41
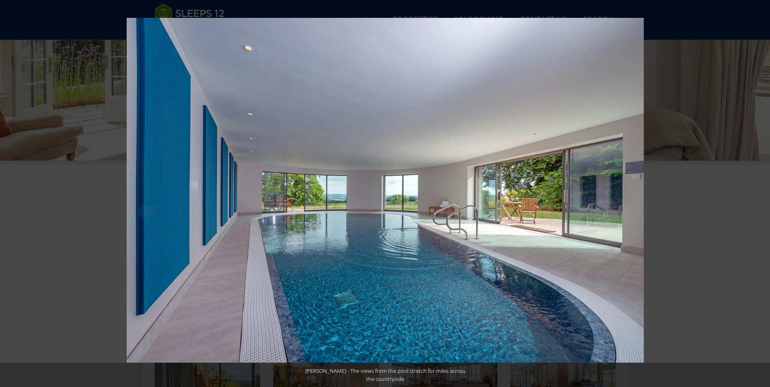
drag, startPoint x: 755, startPoint y: 193, endPoint x: 759, endPoint y: 196, distance: 4.9
click at [755, 194] on button at bounding box center [755, 193] width 28 height 41
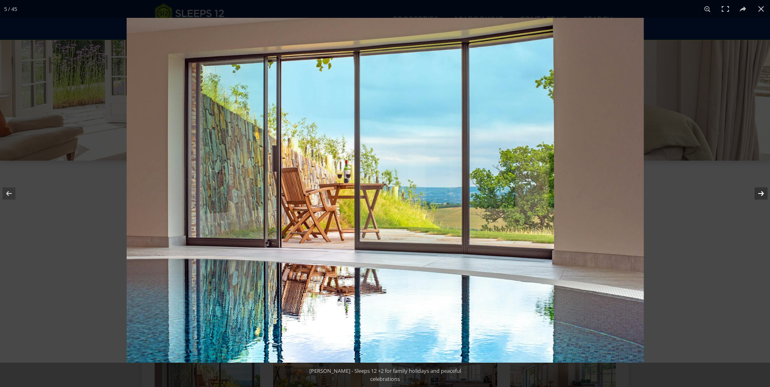
click at [759, 196] on button at bounding box center [755, 193] width 28 height 41
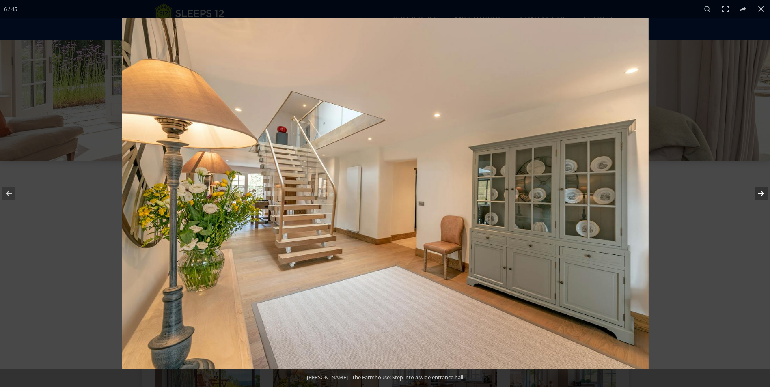
click at [759, 196] on button at bounding box center [755, 193] width 28 height 41
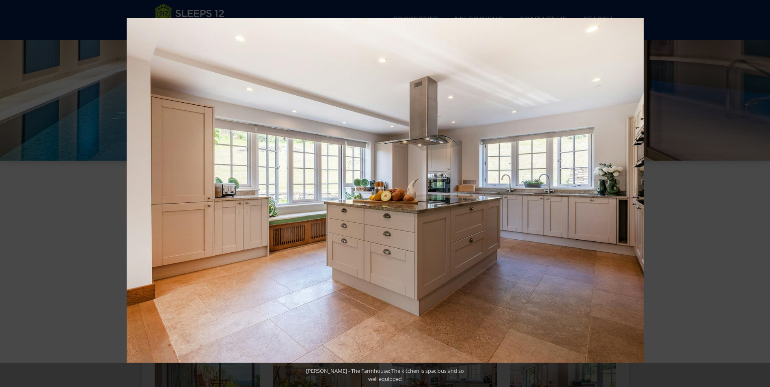
click at [759, 196] on button at bounding box center [755, 193] width 28 height 41
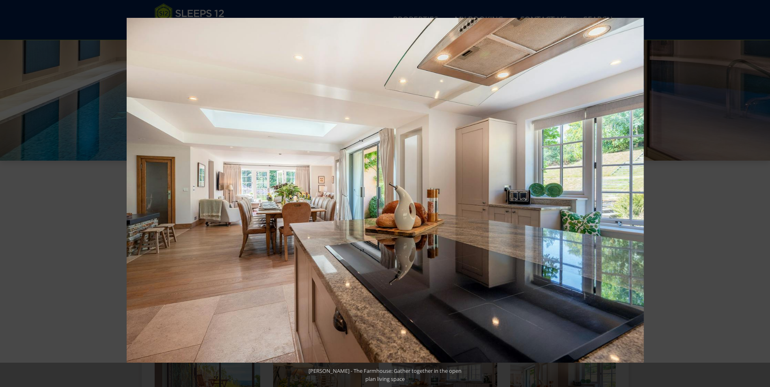
click at [759, 196] on button at bounding box center [755, 193] width 28 height 41
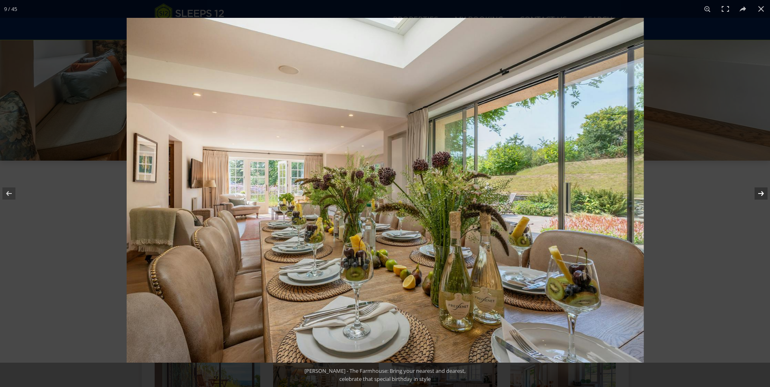
click at [759, 193] on button at bounding box center [755, 193] width 28 height 41
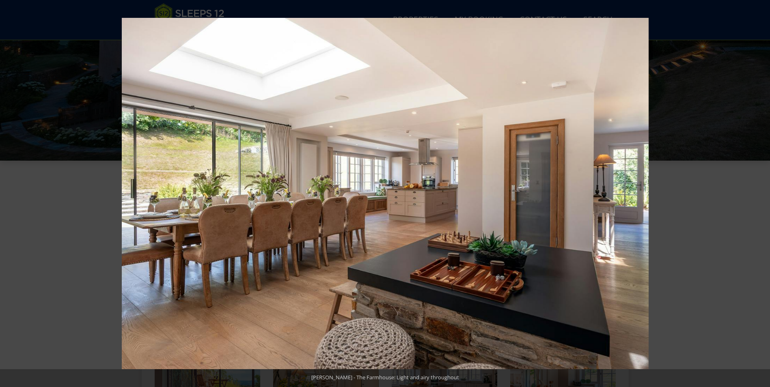
click at [759, 192] on button at bounding box center [755, 193] width 28 height 41
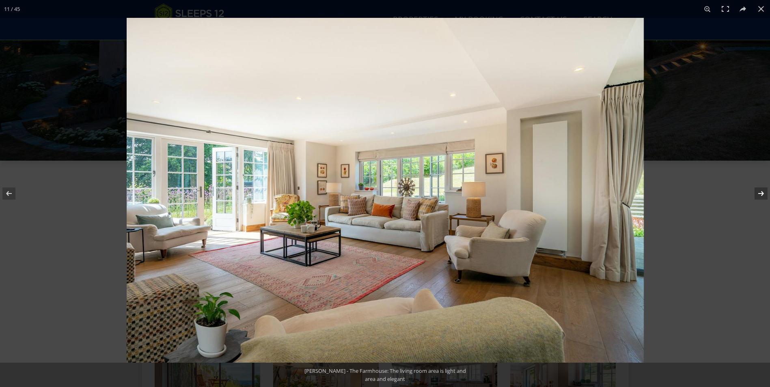
click at [759, 193] on button at bounding box center [755, 193] width 28 height 41
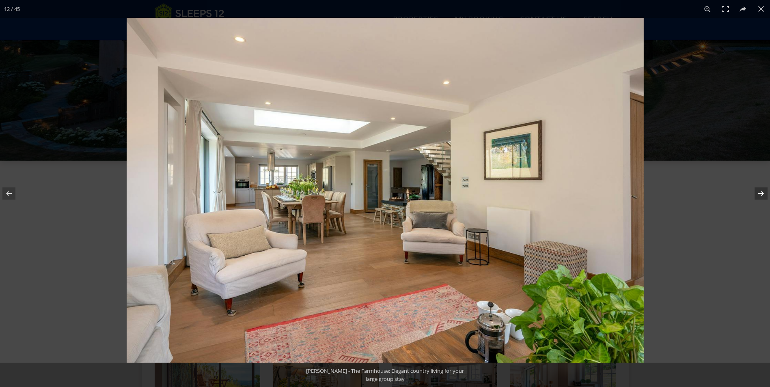
click at [761, 192] on button at bounding box center [755, 193] width 28 height 41
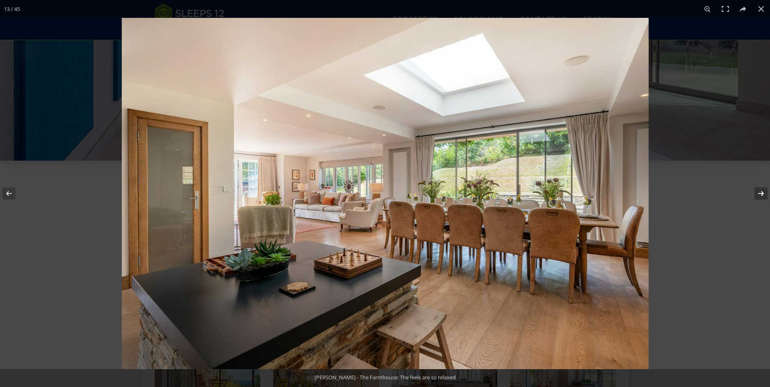
click at [761, 189] on button at bounding box center [755, 193] width 28 height 41
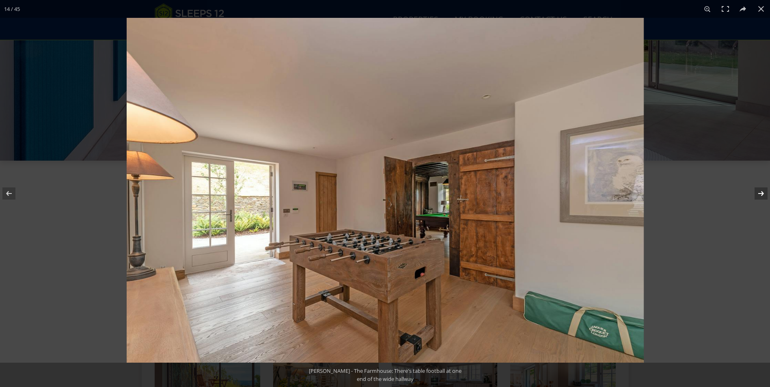
click at [760, 189] on button at bounding box center [755, 193] width 28 height 41
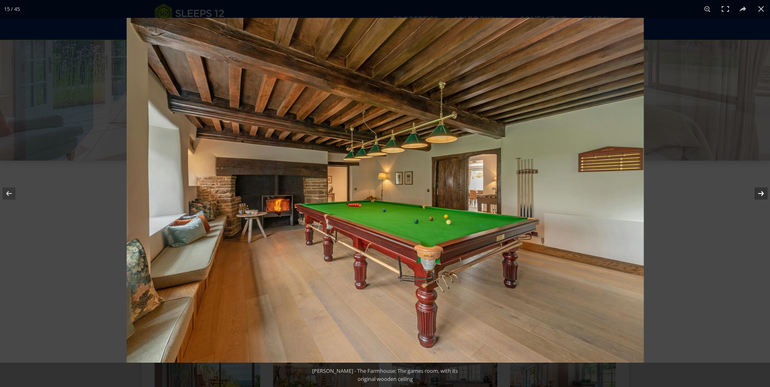
click at [760, 189] on button at bounding box center [755, 193] width 28 height 41
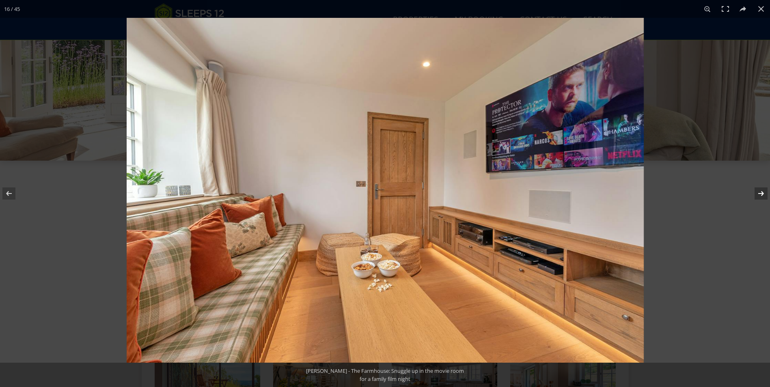
click at [758, 196] on button at bounding box center [755, 193] width 28 height 41
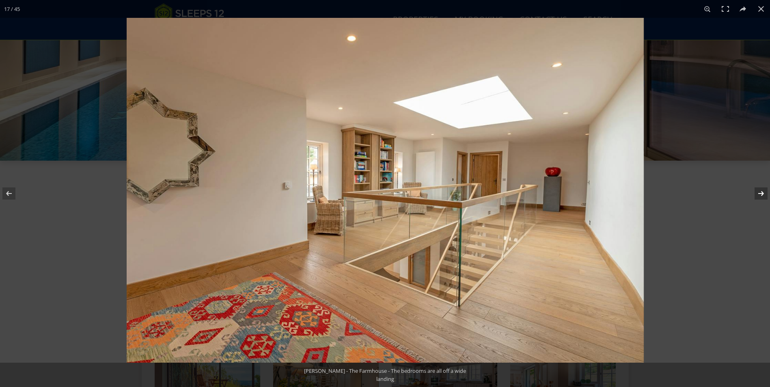
click at [756, 194] on button at bounding box center [755, 193] width 28 height 41
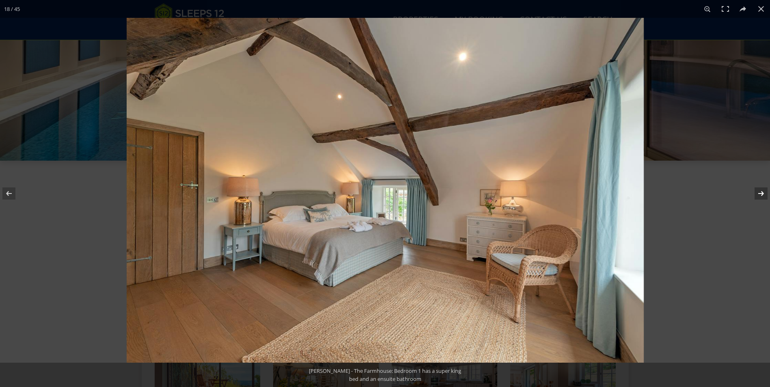
click at [756, 194] on button at bounding box center [755, 193] width 28 height 41
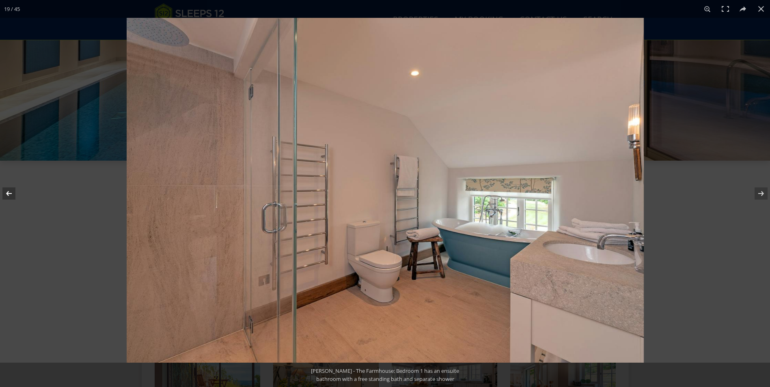
click at [7, 192] on button at bounding box center [14, 193] width 28 height 41
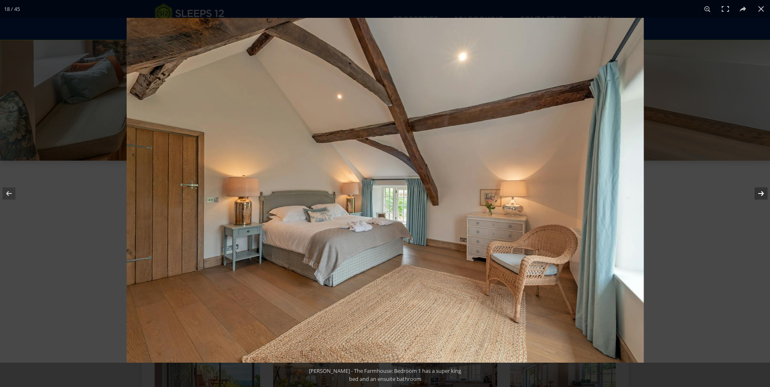
click at [761, 189] on button at bounding box center [755, 193] width 28 height 41
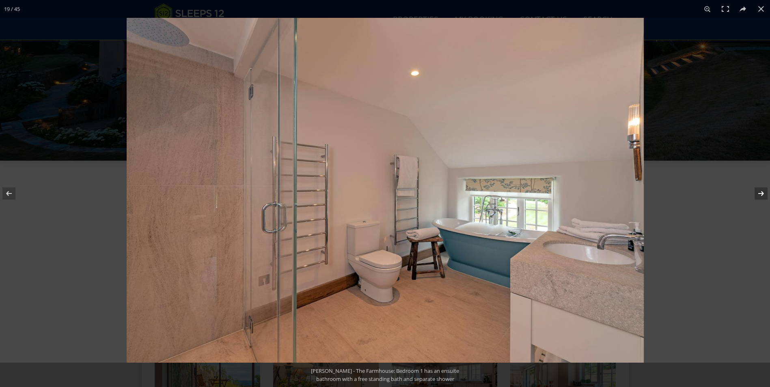
click at [761, 194] on button at bounding box center [755, 193] width 28 height 41
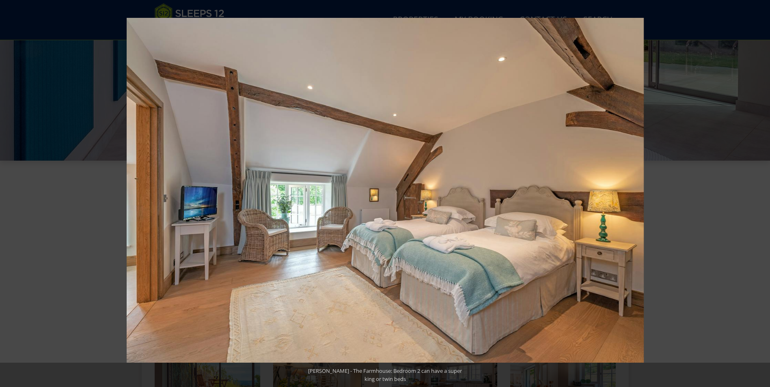
click at [761, 194] on button at bounding box center [755, 193] width 28 height 41
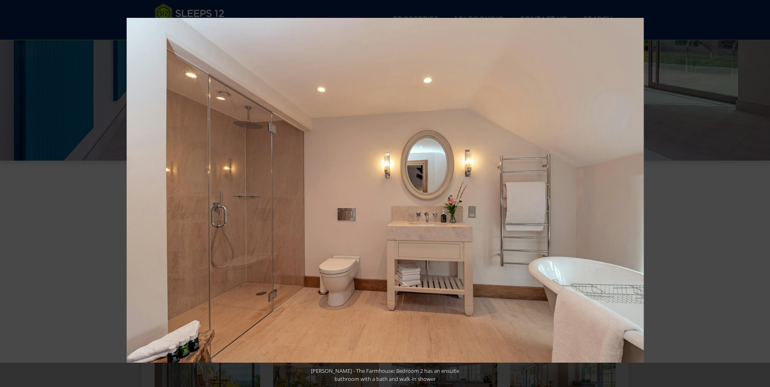
click at [762, 194] on button at bounding box center [755, 193] width 28 height 41
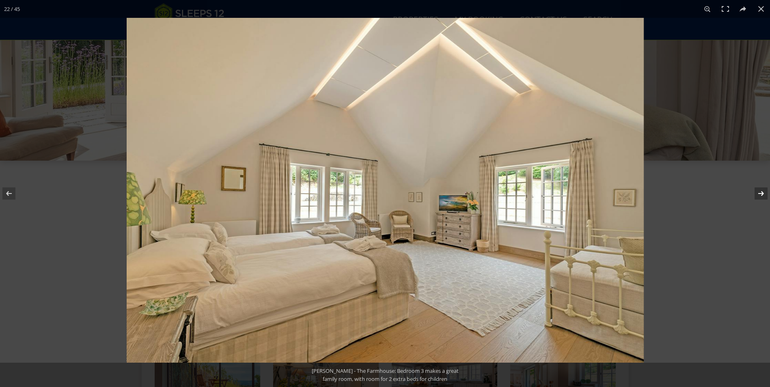
click at [761, 195] on button at bounding box center [755, 193] width 28 height 41
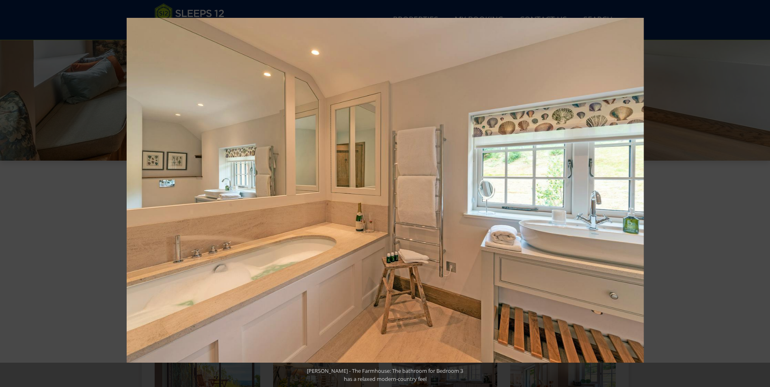
click at [760, 192] on button at bounding box center [755, 193] width 28 height 41
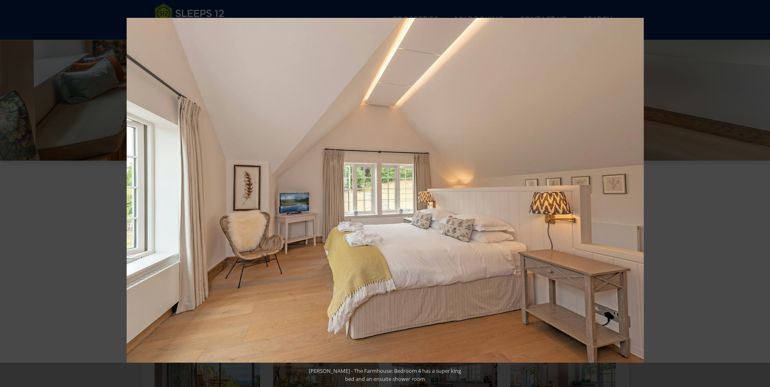
click at [760, 192] on button at bounding box center [755, 193] width 28 height 41
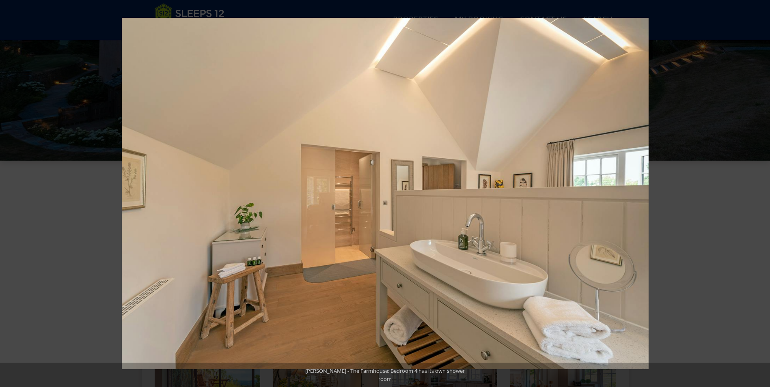
click at [760, 192] on button at bounding box center [755, 193] width 28 height 41
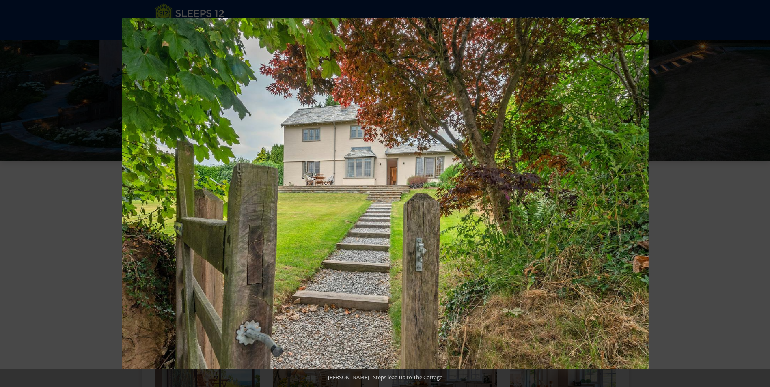
click at [760, 192] on button at bounding box center [755, 193] width 28 height 41
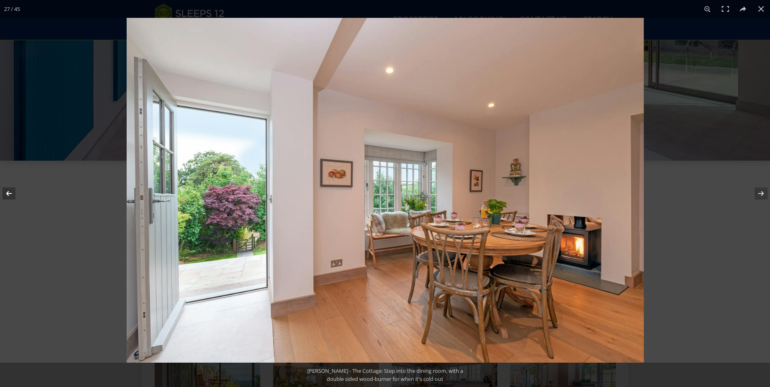
click at [8, 194] on button at bounding box center [14, 193] width 28 height 41
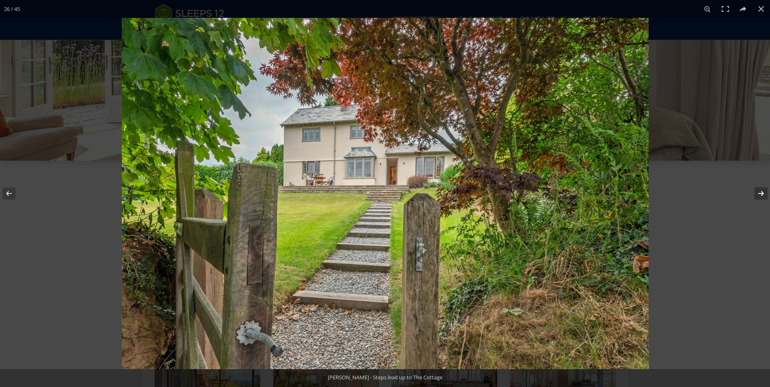
click at [762, 192] on button at bounding box center [755, 193] width 28 height 41
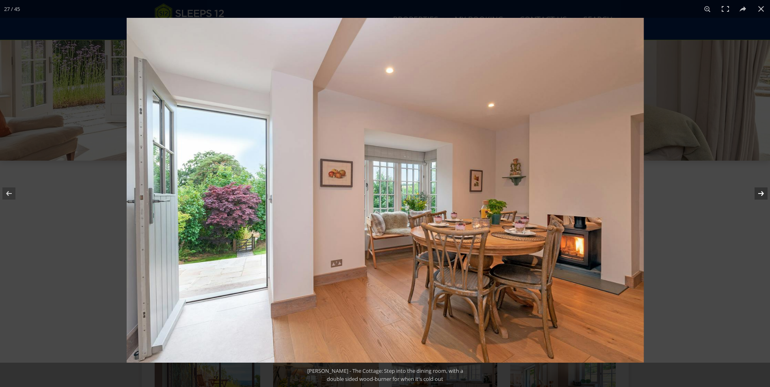
click at [761, 192] on button at bounding box center [755, 193] width 28 height 41
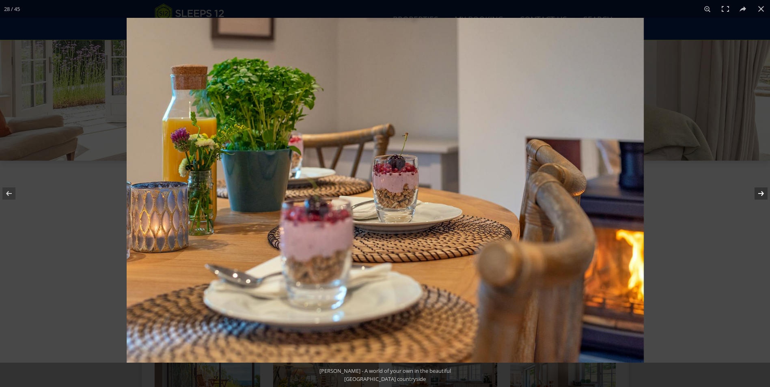
click at [761, 192] on button at bounding box center [755, 193] width 28 height 41
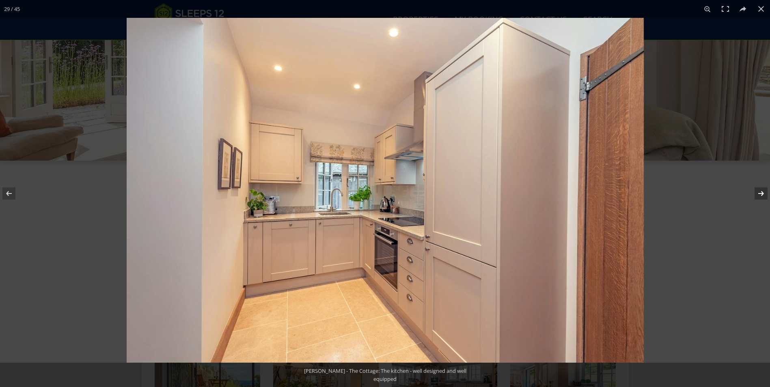
click at [760, 192] on button at bounding box center [755, 193] width 28 height 41
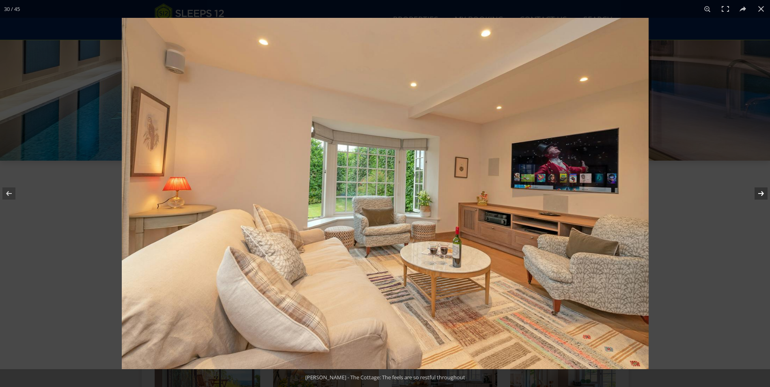
click at [756, 191] on button at bounding box center [755, 193] width 28 height 41
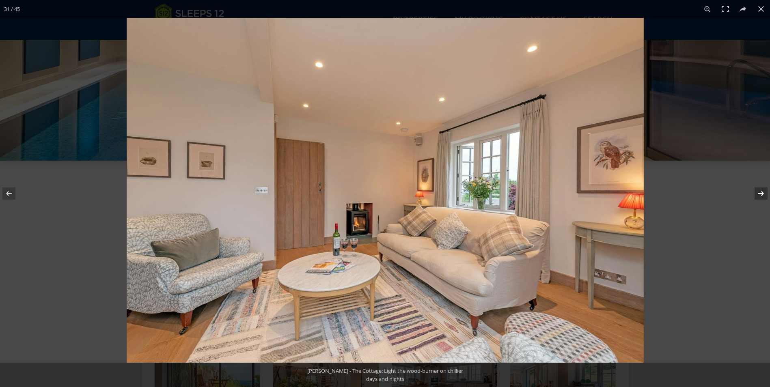
click at [755, 191] on button at bounding box center [755, 193] width 28 height 41
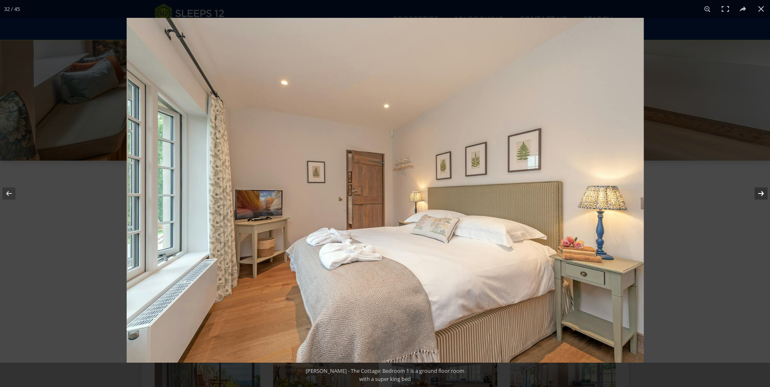
click at [753, 189] on button at bounding box center [755, 193] width 28 height 41
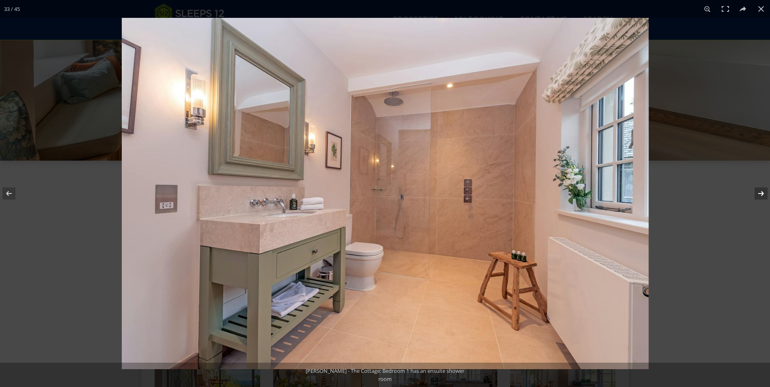
click at [753, 189] on button at bounding box center [755, 193] width 28 height 41
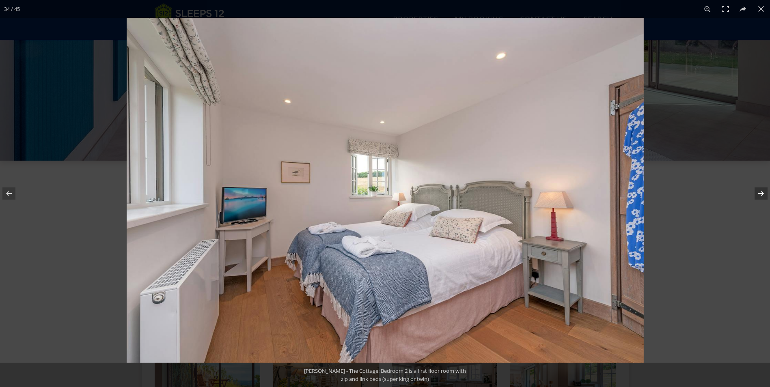
click at [761, 194] on button at bounding box center [755, 193] width 28 height 41
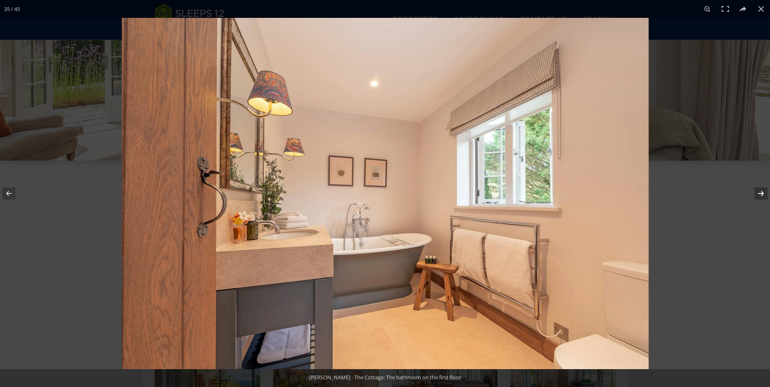
click at [760, 196] on button at bounding box center [755, 193] width 28 height 41
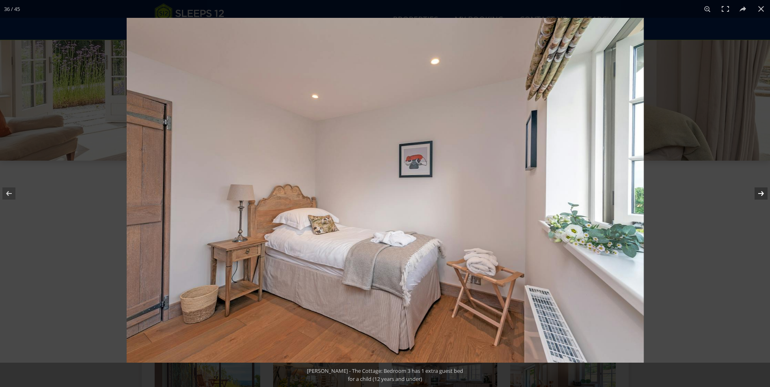
click at [759, 196] on button at bounding box center [755, 193] width 28 height 41
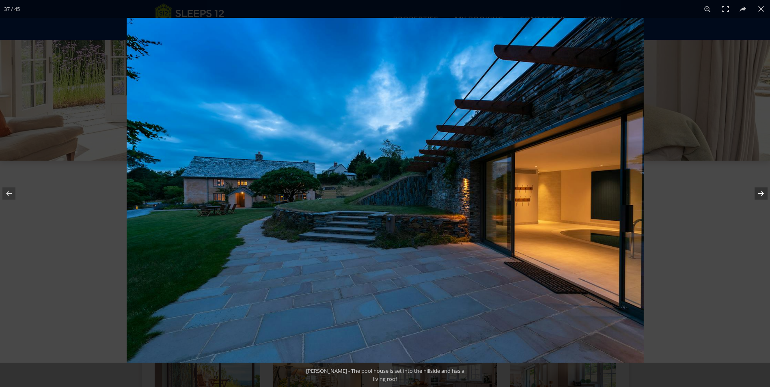
click at [759, 196] on button at bounding box center [755, 193] width 28 height 41
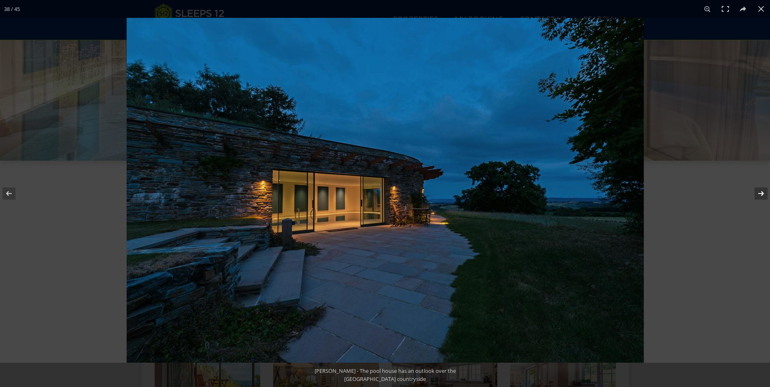
click at [759, 196] on button at bounding box center [755, 193] width 28 height 41
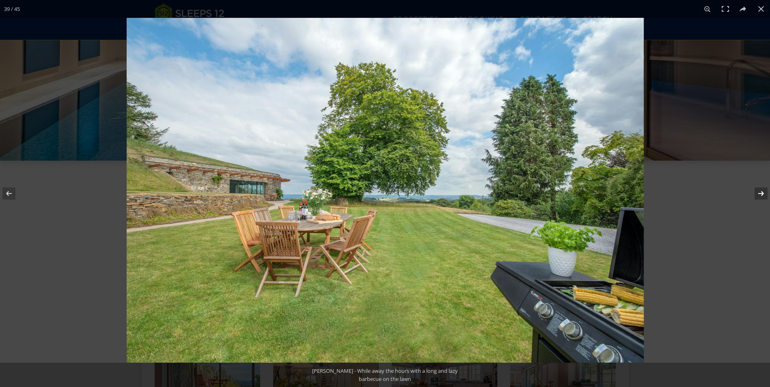
click at [759, 196] on button at bounding box center [755, 193] width 28 height 41
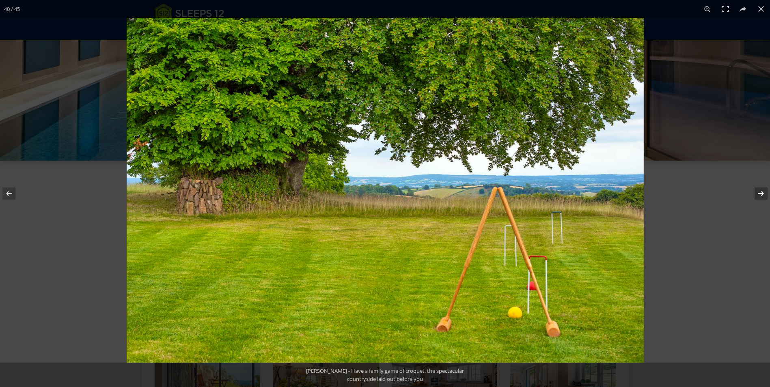
click at [758, 196] on button at bounding box center [755, 193] width 28 height 41
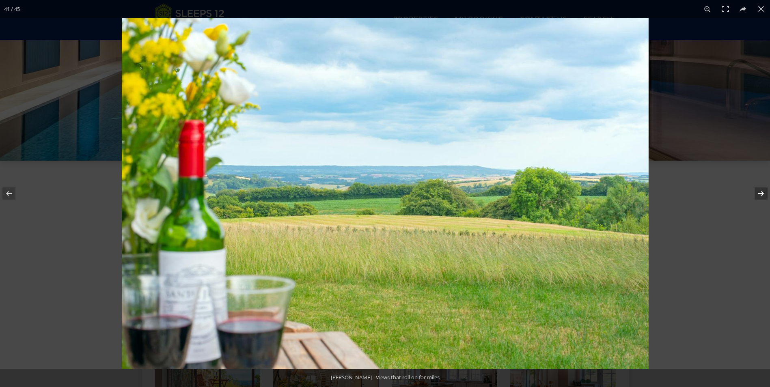
click at [758, 196] on button at bounding box center [755, 193] width 28 height 41
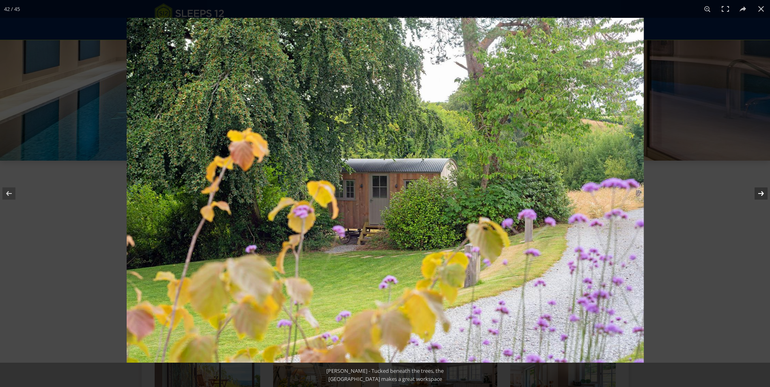
click at [758, 196] on button at bounding box center [755, 193] width 28 height 41
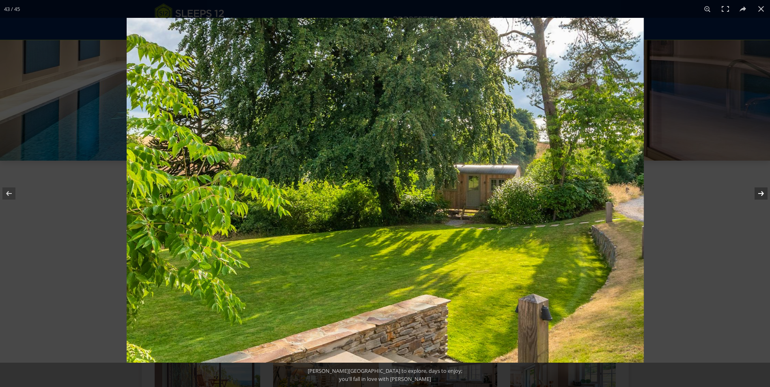
click at [758, 196] on button at bounding box center [755, 193] width 28 height 41
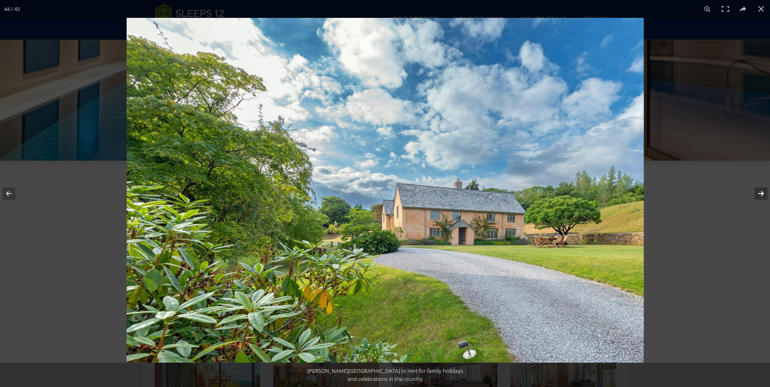
click at [758, 196] on button at bounding box center [755, 193] width 28 height 41
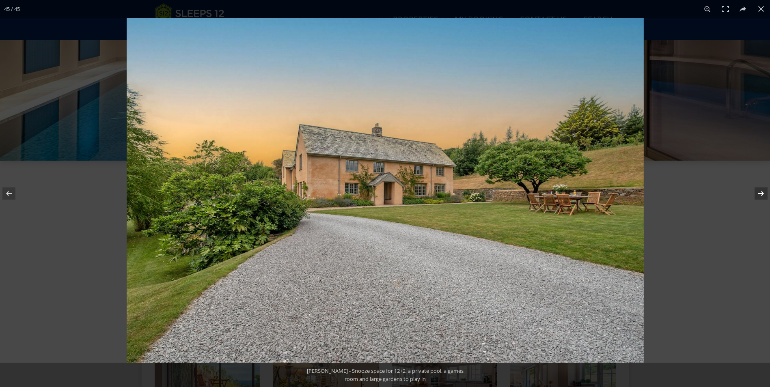
click at [758, 196] on button at bounding box center [755, 193] width 28 height 41
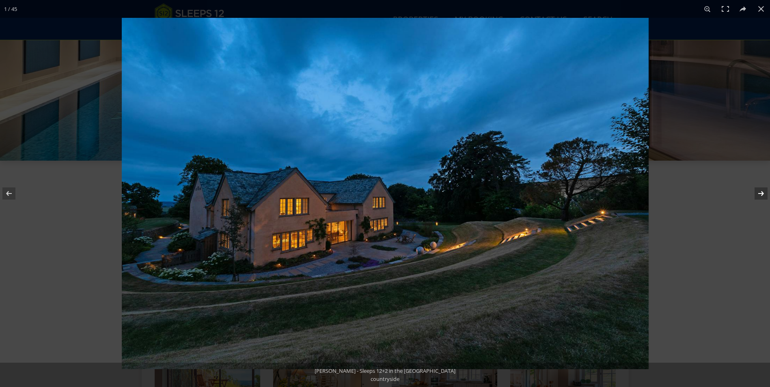
click at [758, 196] on button at bounding box center [755, 193] width 28 height 41
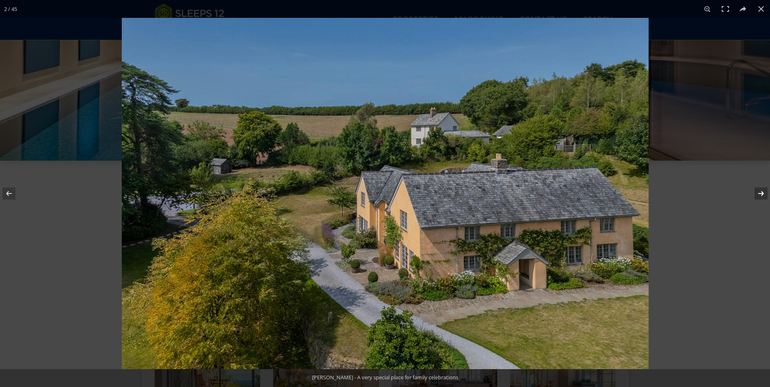
click at [758, 196] on button at bounding box center [755, 193] width 28 height 41
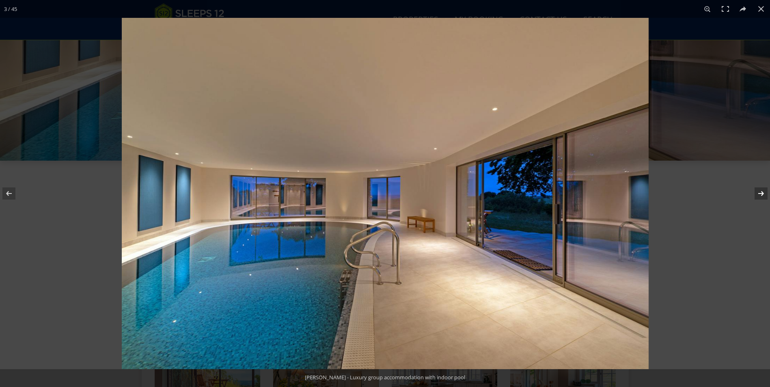
click at [758, 196] on button at bounding box center [755, 193] width 28 height 41
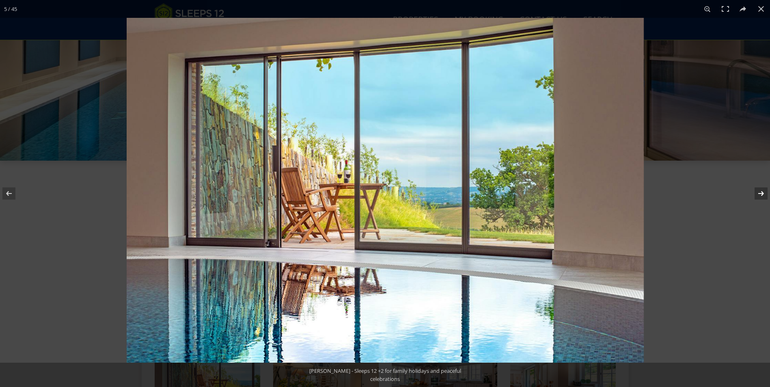
click at [758, 196] on button at bounding box center [755, 193] width 28 height 41
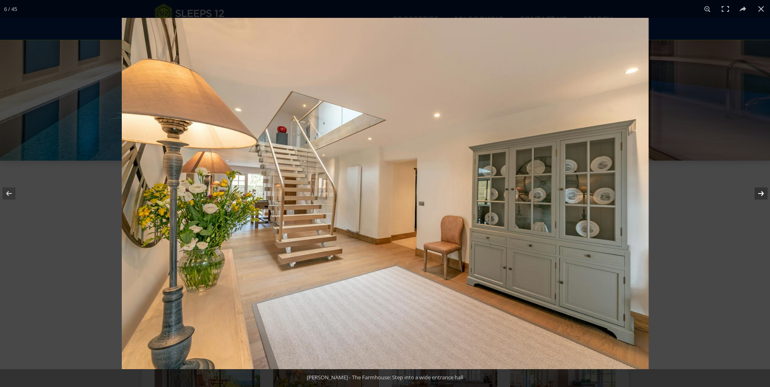
click at [758, 196] on button at bounding box center [755, 193] width 28 height 41
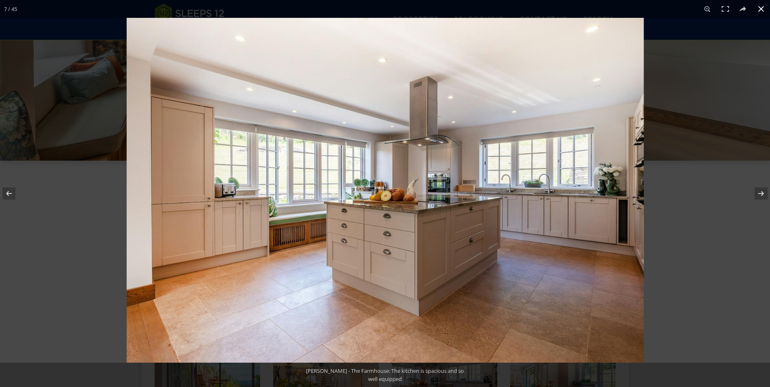
click at [758, 10] on button at bounding box center [761, 9] width 18 height 18
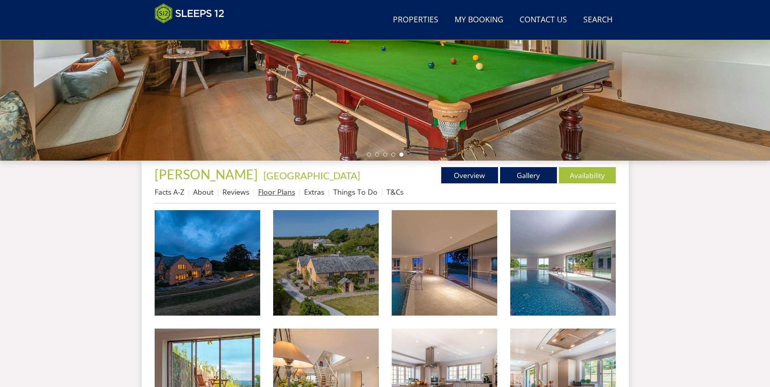
click at [269, 192] on link "Floor Plans" at bounding box center [276, 192] width 37 height 10
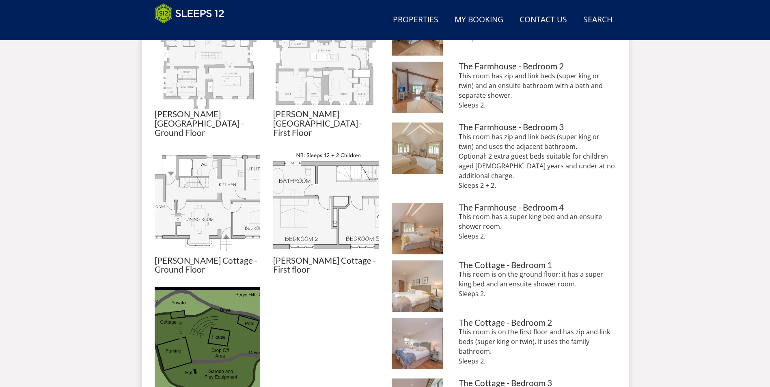
scroll to position [301, 0]
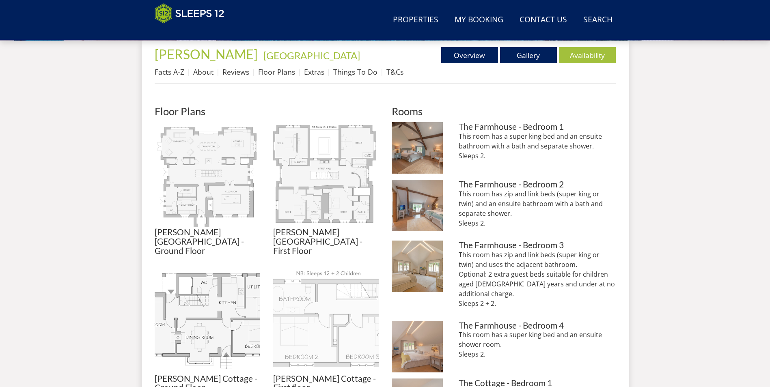
click at [305, 313] on img at bounding box center [325, 321] width 105 height 105
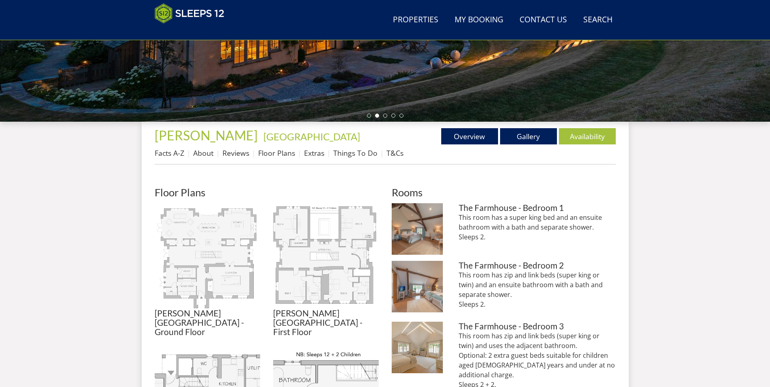
scroll to position [261, 0]
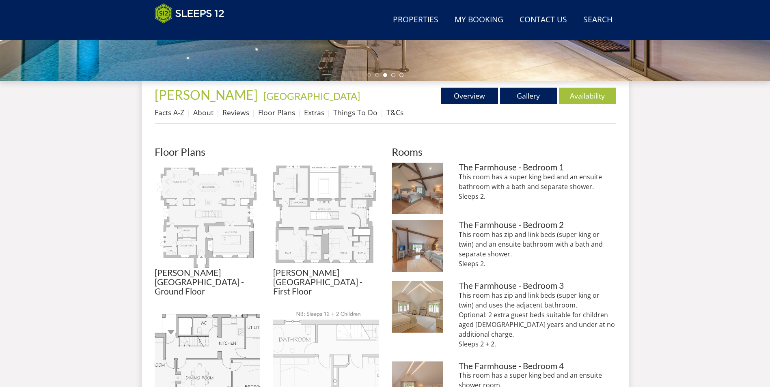
click at [321, 342] on img at bounding box center [325, 361] width 105 height 105
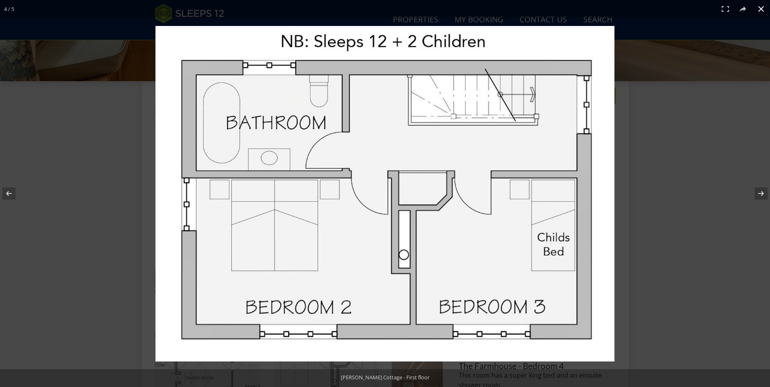
click at [662, 112] on div at bounding box center [522, 211] width 735 height 370
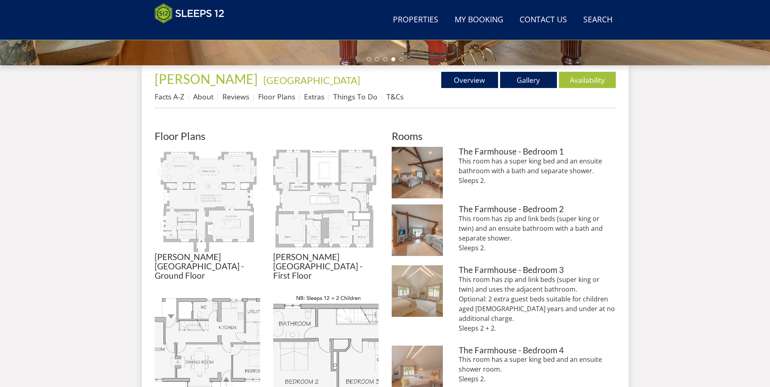
scroll to position [301, 0]
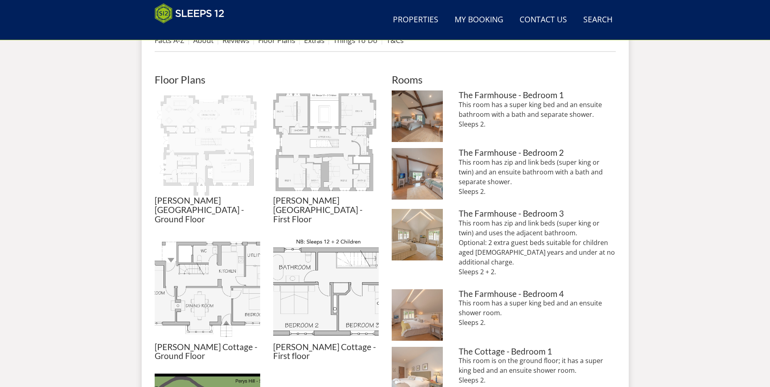
click at [183, 186] on img at bounding box center [207, 142] width 105 height 105
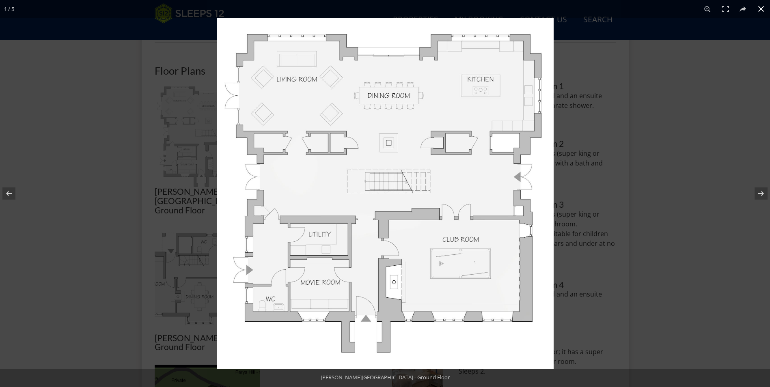
click at [665, 126] on div at bounding box center [602, 211] width 770 height 387
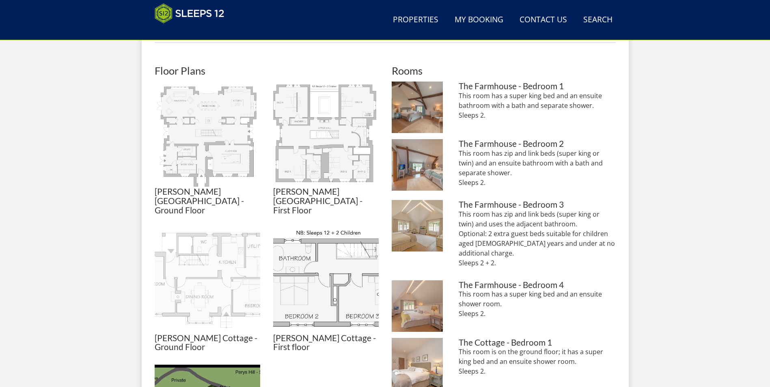
click at [198, 266] on img at bounding box center [207, 280] width 105 height 105
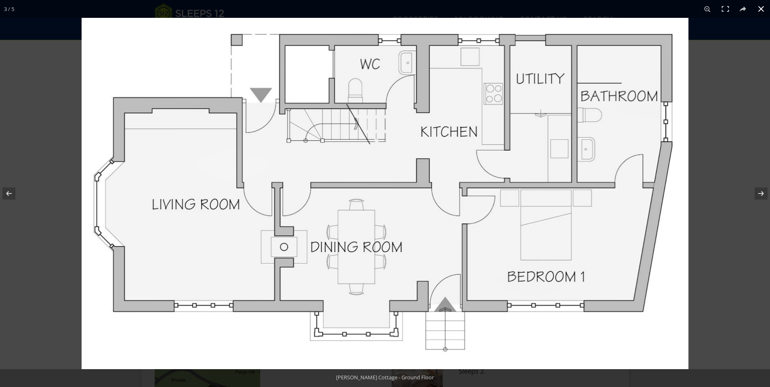
click at [706, 115] on div at bounding box center [467, 211] width 770 height 387
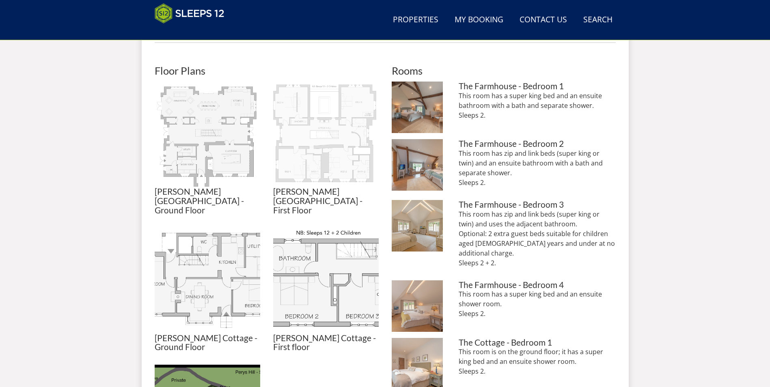
click at [308, 144] on img at bounding box center [325, 134] width 105 height 105
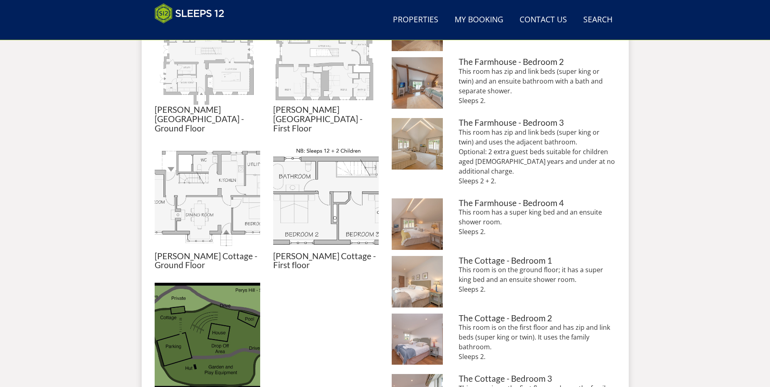
scroll to position [423, 0]
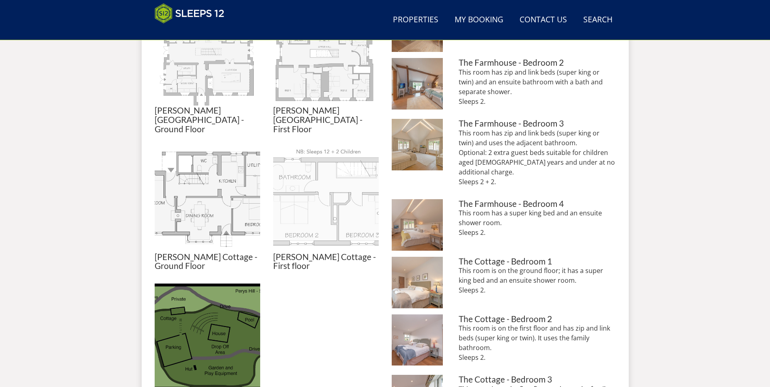
click at [299, 194] on img at bounding box center [325, 199] width 105 height 105
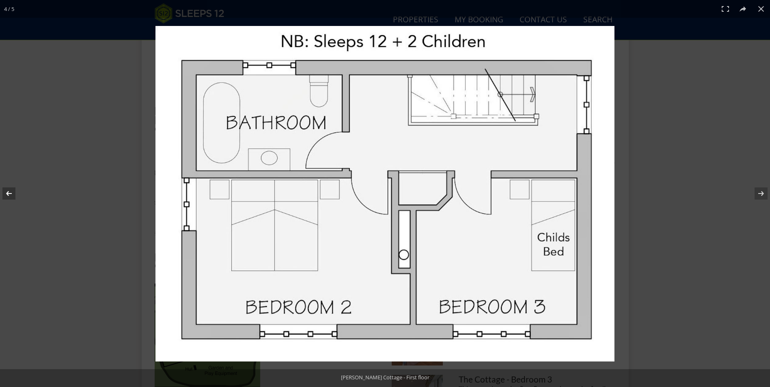
click at [9, 193] on button at bounding box center [14, 193] width 28 height 41
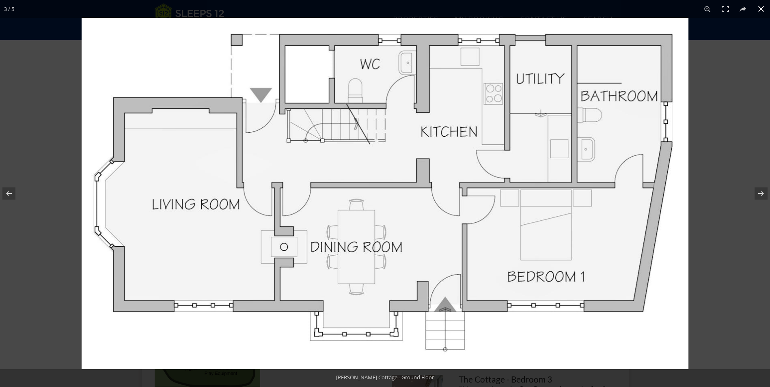
click at [766, 12] on button at bounding box center [761, 9] width 18 height 18
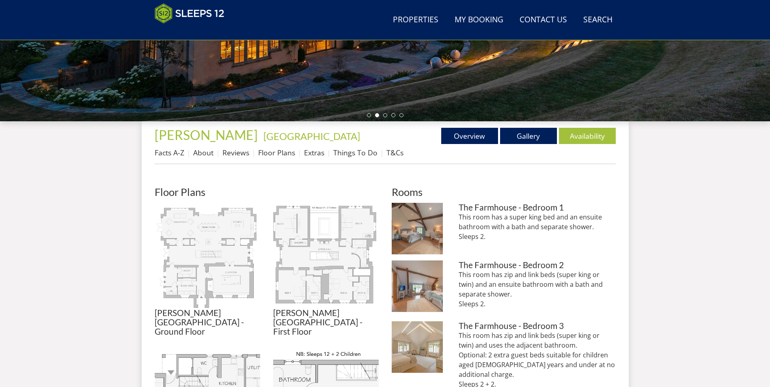
scroll to position [220, 0]
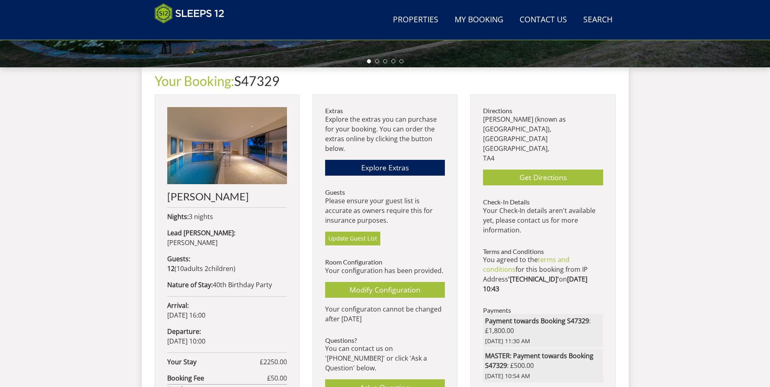
scroll to position [261, 0]
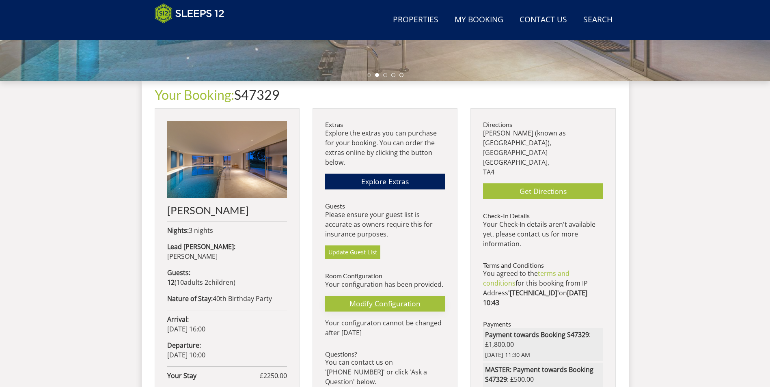
click at [367, 304] on link "Modify Configuration" at bounding box center [385, 304] width 120 height 16
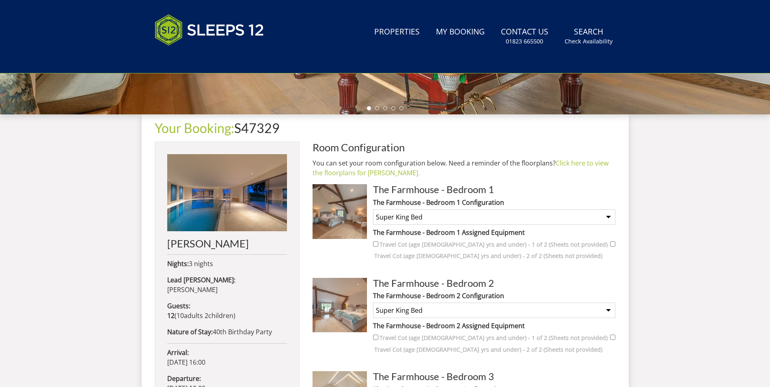
click at [579, 222] on select "None Selected Super King Bed" at bounding box center [494, 216] width 242 height 15
click at [578, 218] on select "None Selected Super King Bed" at bounding box center [494, 216] width 242 height 15
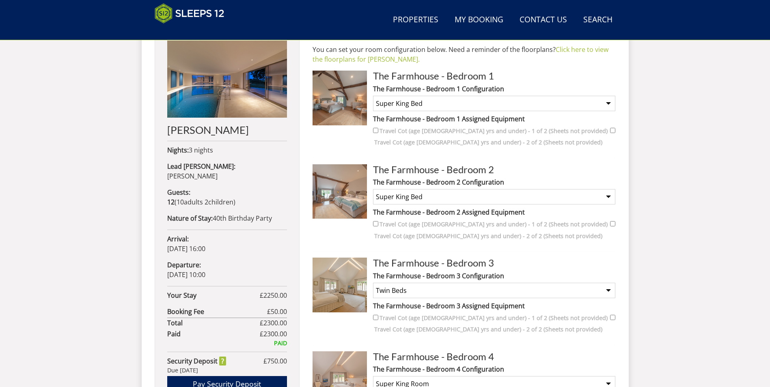
scroll to position [342, 0]
click at [480, 196] on select "None Selected Super King Bed Twin Beds" at bounding box center [494, 195] width 242 height 15
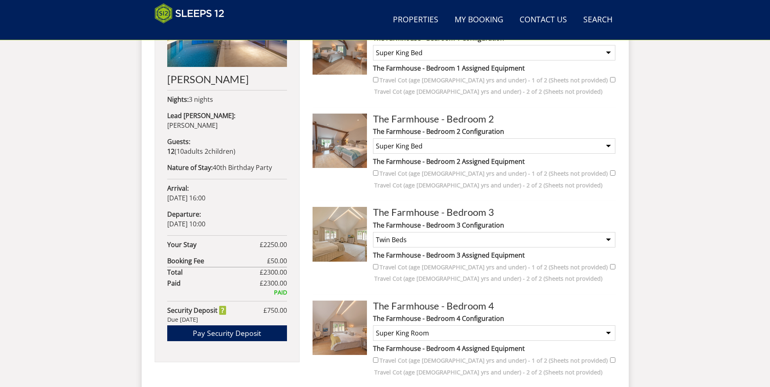
scroll to position [464, 0]
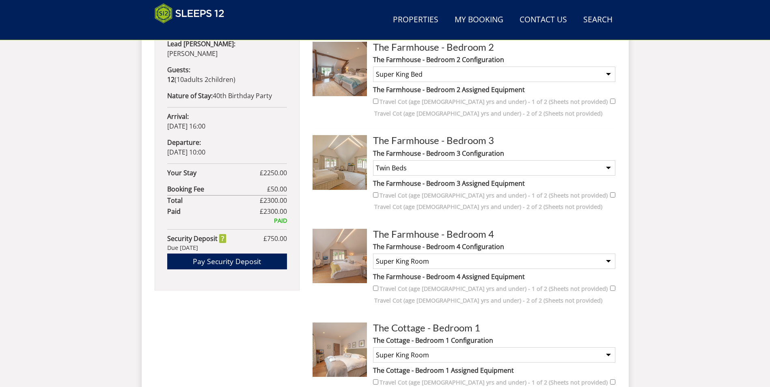
click at [461, 167] on select "None Selected Super King Beds Twin Beds Super King Bed and 1 Single for a Child…" at bounding box center [494, 167] width 242 height 15
click at [373, 160] on select "None Selected Super King Beds Twin Beds Super King Bed and 1 Single for a Child…" at bounding box center [494, 167] width 242 height 15
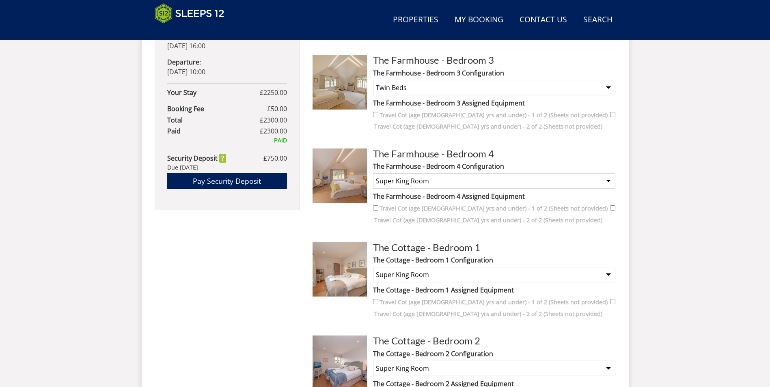
scroll to position [545, 0]
click at [416, 182] on select "None Selected Super King Room" at bounding box center [494, 179] width 242 height 15
click at [416, 181] on select "None Selected Super King Room" at bounding box center [494, 179] width 242 height 15
click at [407, 272] on select "None Selected Super King Room" at bounding box center [494, 273] width 242 height 15
click at [403, 269] on select "None Selected Super King Room" at bounding box center [494, 273] width 242 height 15
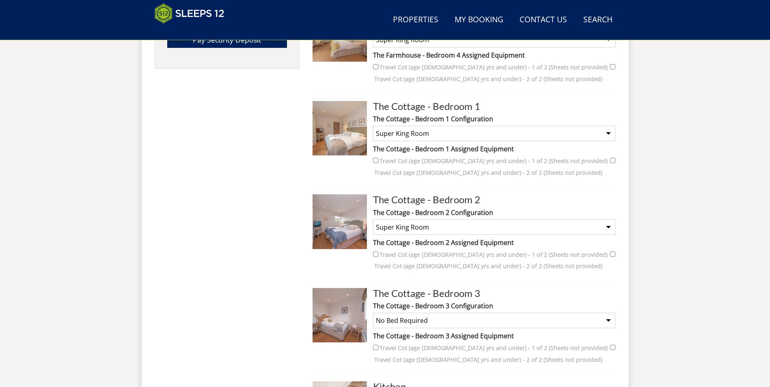
scroll to position [707, 0]
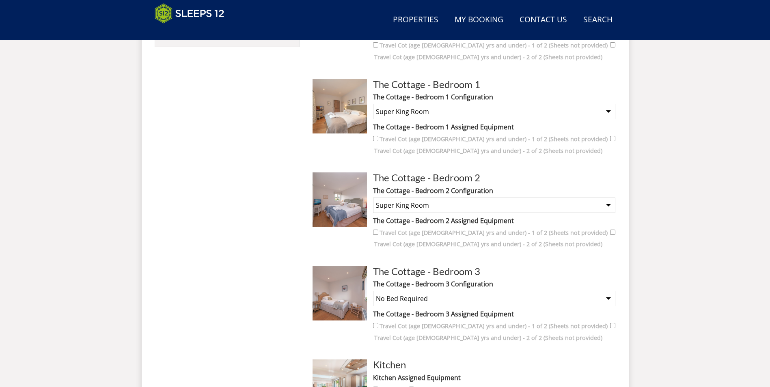
click at [396, 204] on select "None Selected Super King Room Twin Room" at bounding box center [494, 205] width 242 height 15
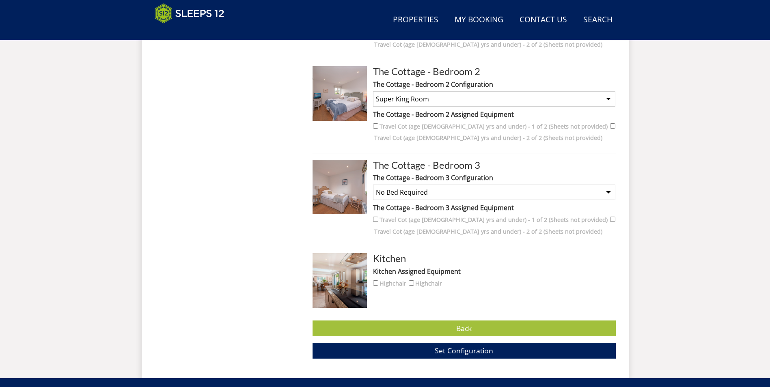
scroll to position [829, 0]
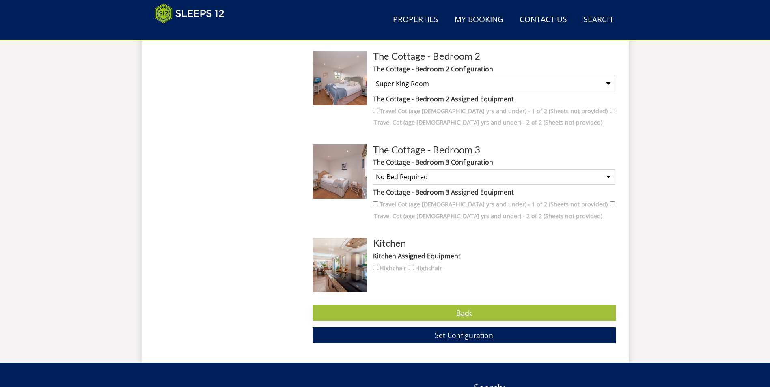
click at [395, 314] on link "Back" at bounding box center [463, 313] width 303 height 16
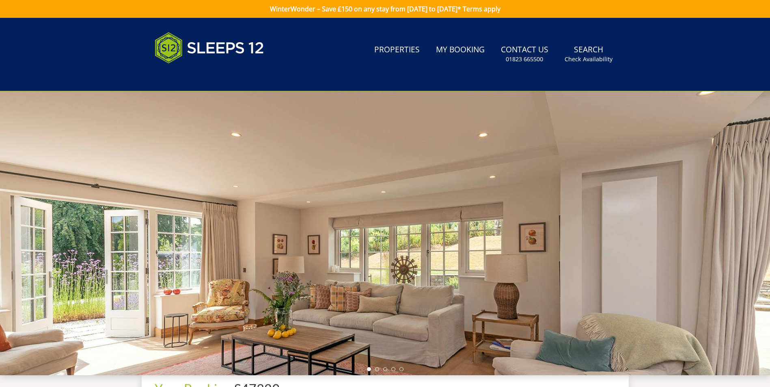
click at [202, 178] on div at bounding box center [385, 233] width 770 height 284
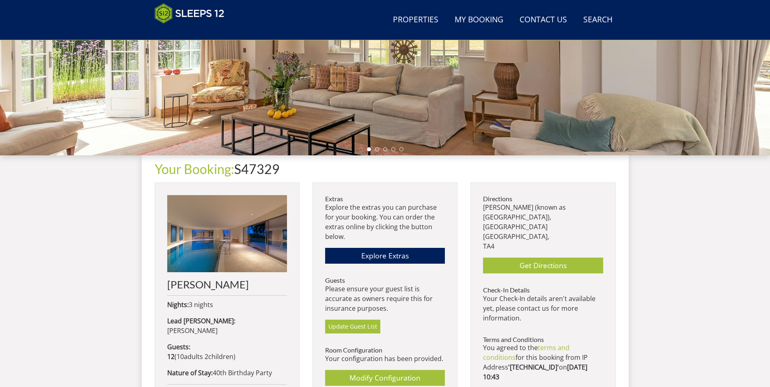
scroll to position [261, 0]
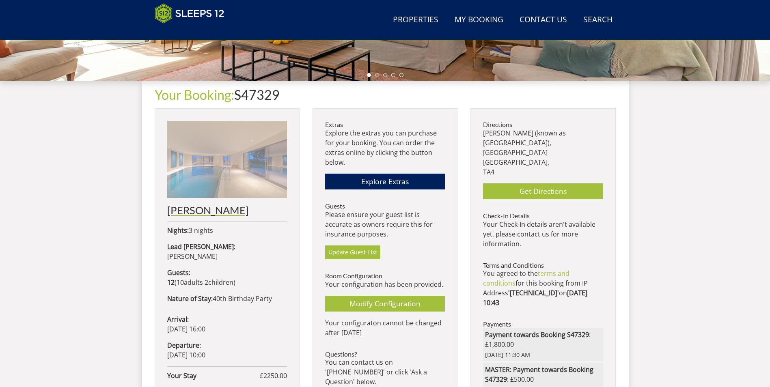
click at [209, 160] on img at bounding box center [227, 159] width 120 height 77
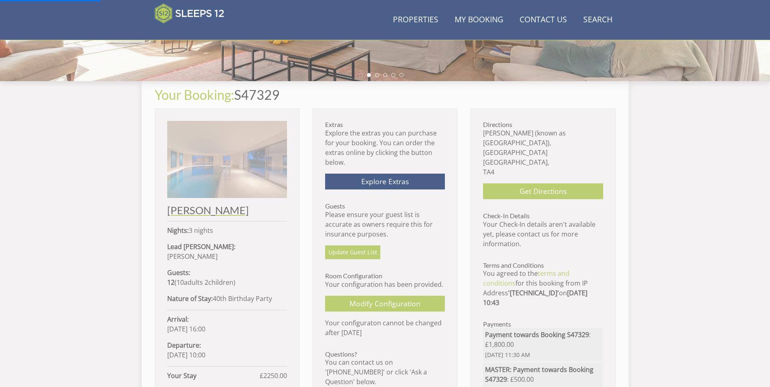
click at [220, 161] on img at bounding box center [227, 159] width 120 height 77
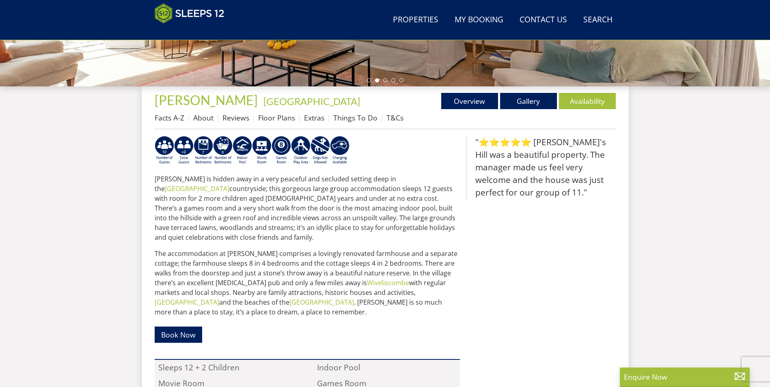
scroll to position [260, 0]
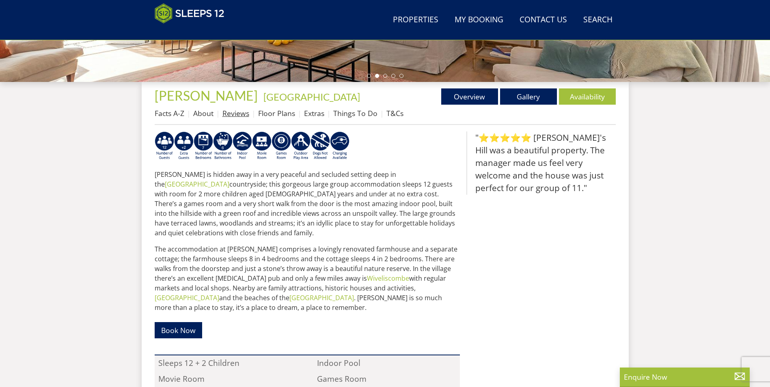
click at [229, 113] on link "Reviews" at bounding box center [235, 113] width 27 height 10
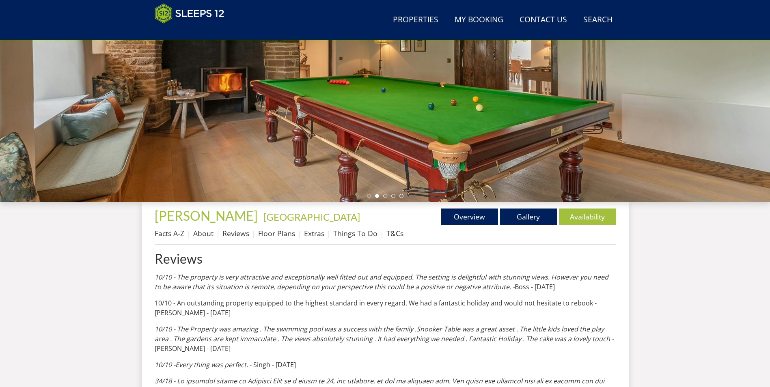
scroll to position [141, 0]
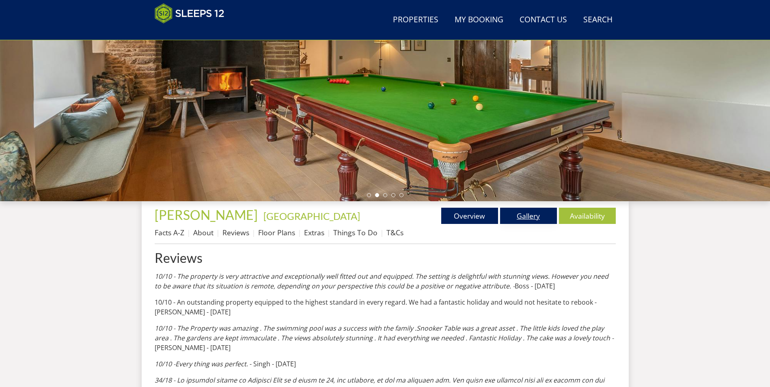
click at [525, 216] on link "Gallery" at bounding box center [528, 216] width 57 height 16
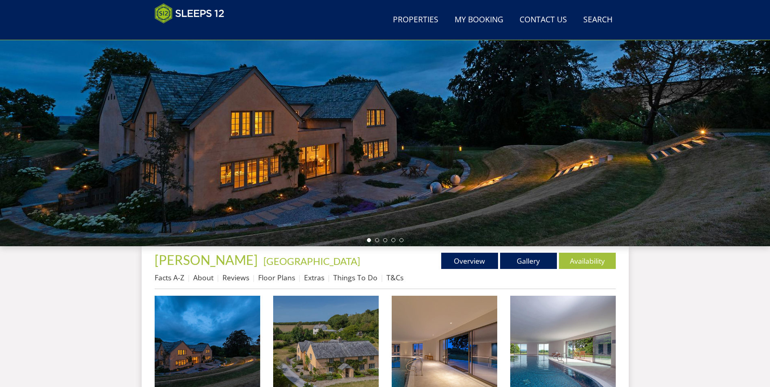
scroll to position [96, 0]
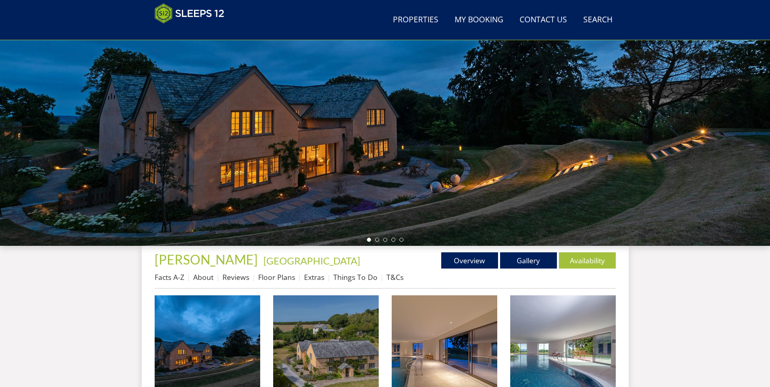
click at [448, 170] on div at bounding box center [385, 104] width 770 height 284
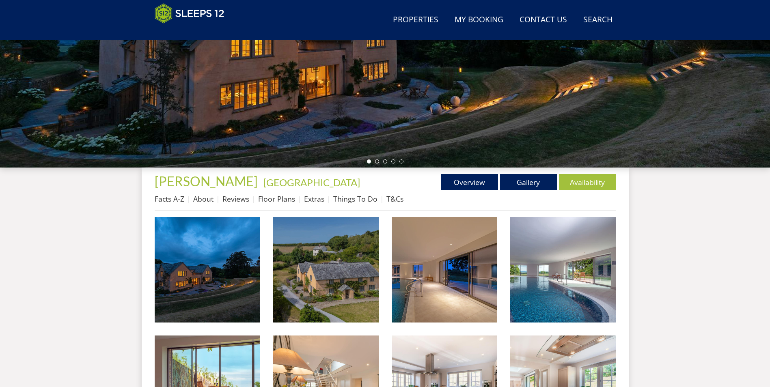
scroll to position [177, 0]
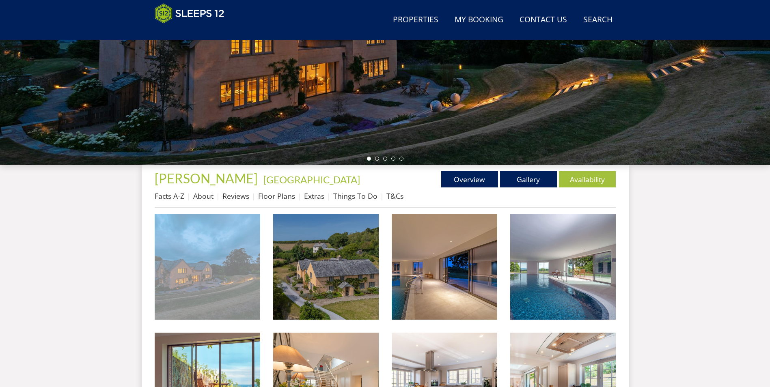
click at [215, 263] on img at bounding box center [207, 266] width 105 height 105
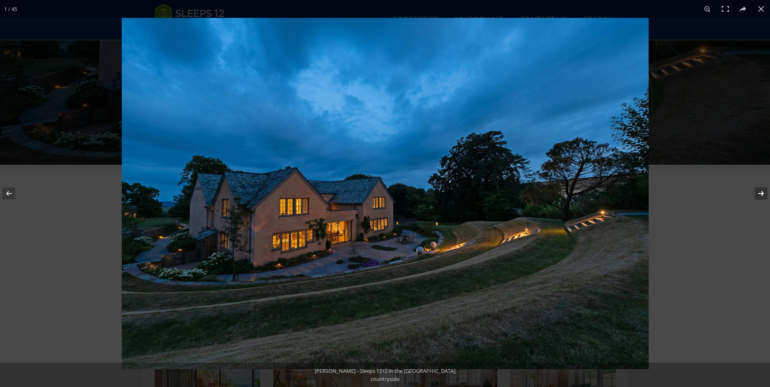
click at [757, 191] on button at bounding box center [755, 193] width 28 height 41
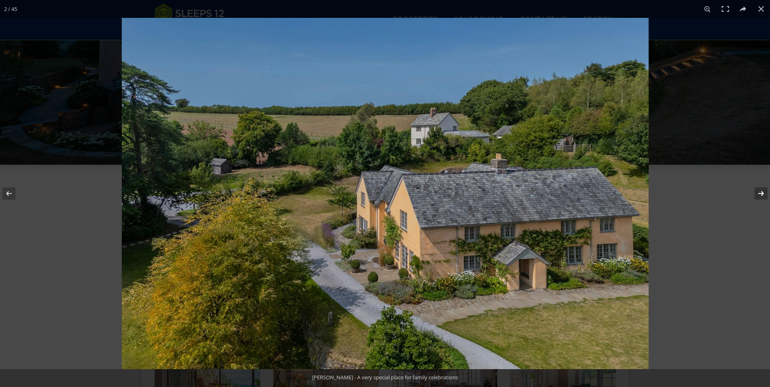
click at [758, 190] on button at bounding box center [755, 193] width 28 height 41
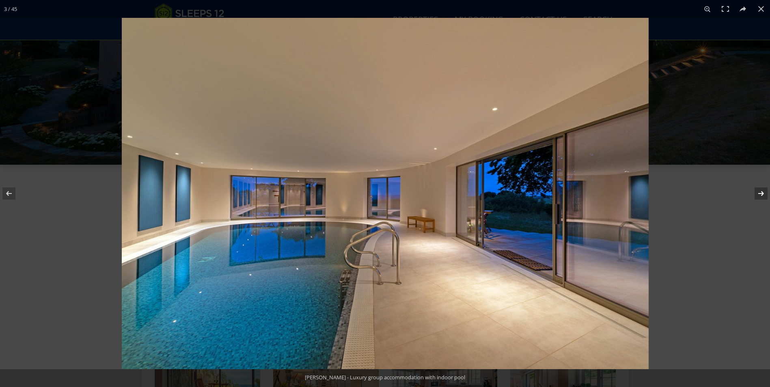
click at [758, 190] on button at bounding box center [755, 193] width 28 height 41
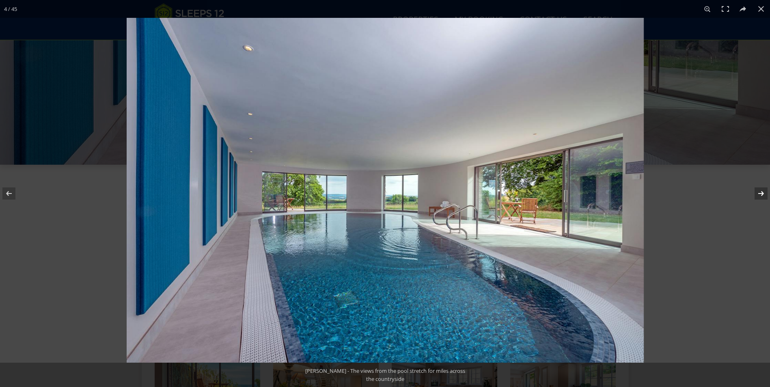
click at [755, 190] on button at bounding box center [755, 193] width 28 height 41
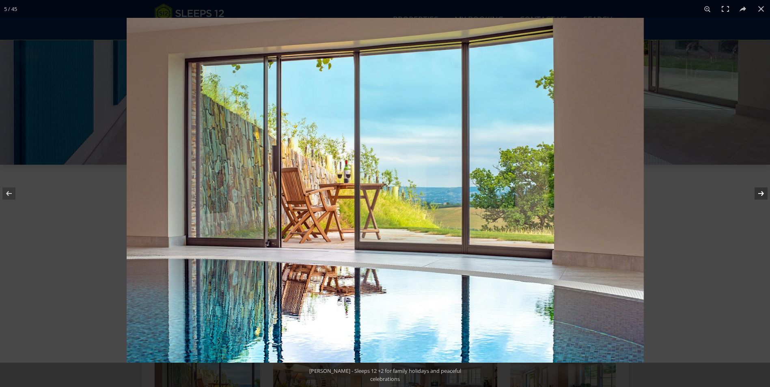
click at [749, 189] on button at bounding box center [755, 193] width 28 height 41
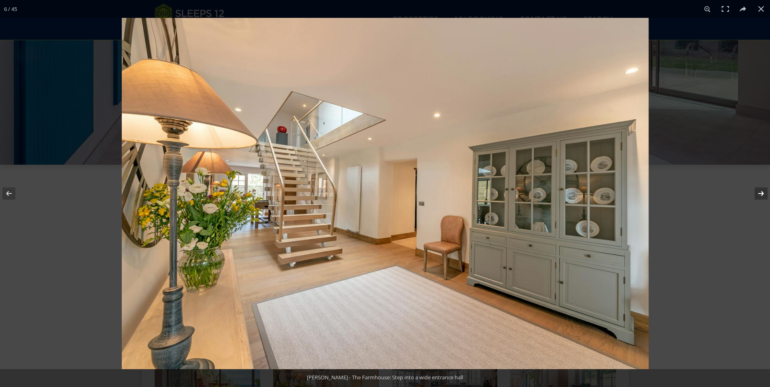
click at [760, 193] on button at bounding box center [755, 193] width 28 height 41
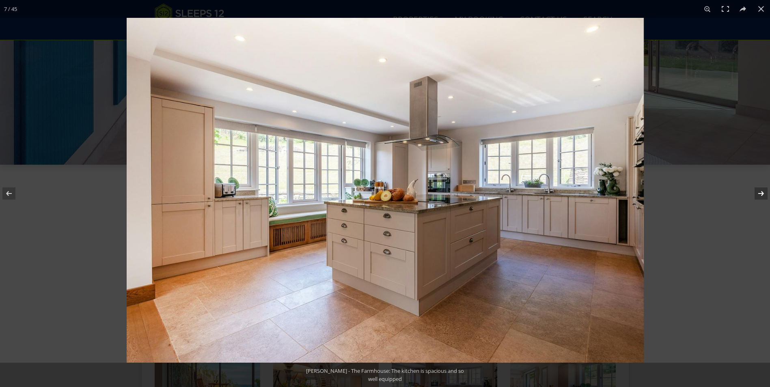
click at [762, 193] on button at bounding box center [755, 193] width 28 height 41
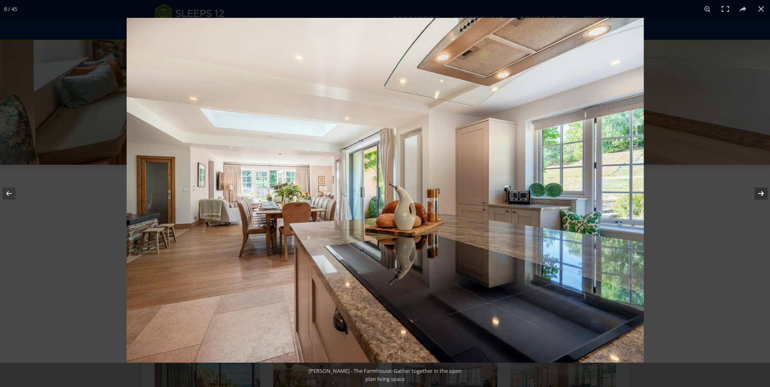
click at [761, 194] on button at bounding box center [755, 193] width 28 height 41
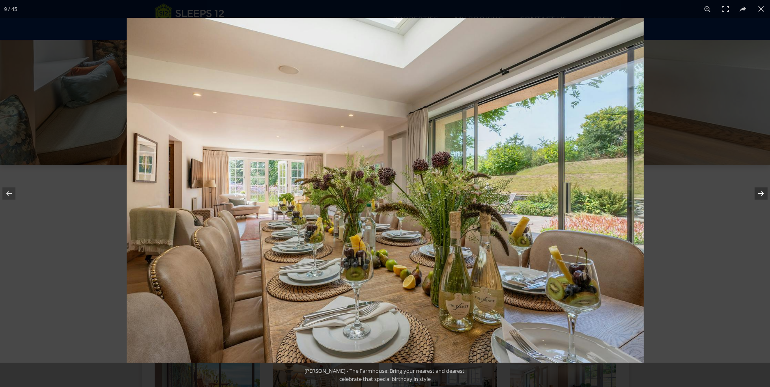
click at [761, 194] on button at bounding box center [755, 193] width 28 height 41
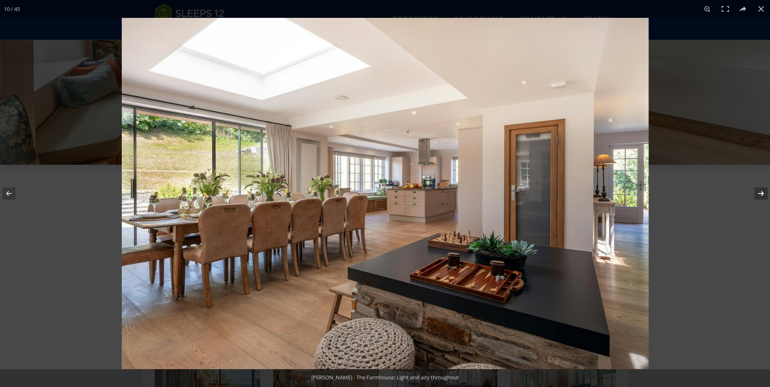
click at [761, 194] on button at bounding box center [755, 193] width 28 height 41
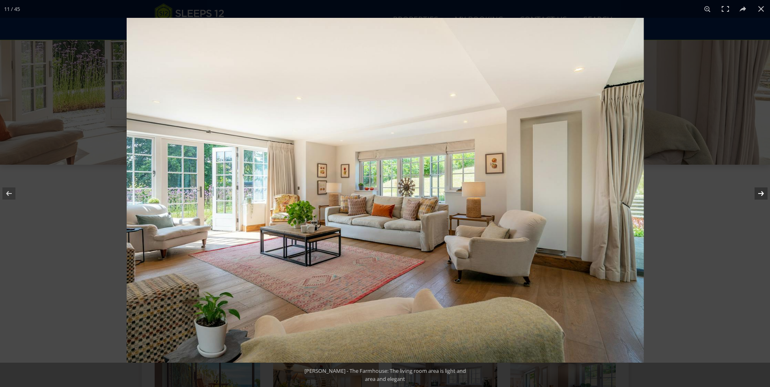
click at [761, 194] on button at bounding box center [755, 193] width 28 height 41
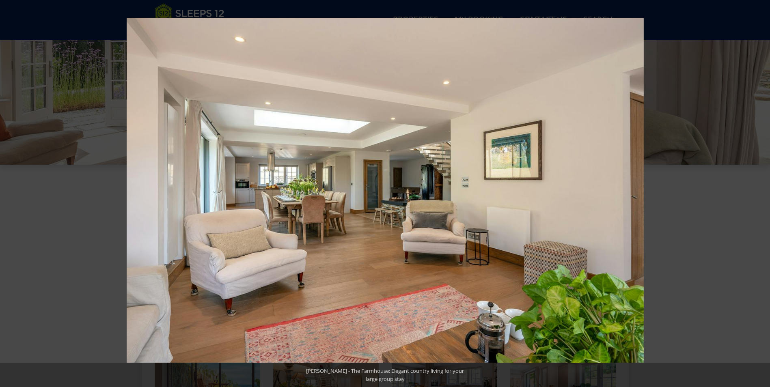
click at [761, 194] on button at bounding box center [755, 193] width 28 height 41
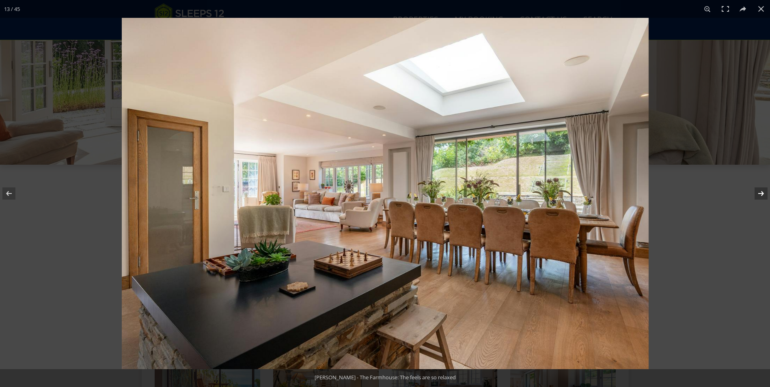
click at [760, 194] on button at bounding box center [755, 193] width 28 height 41
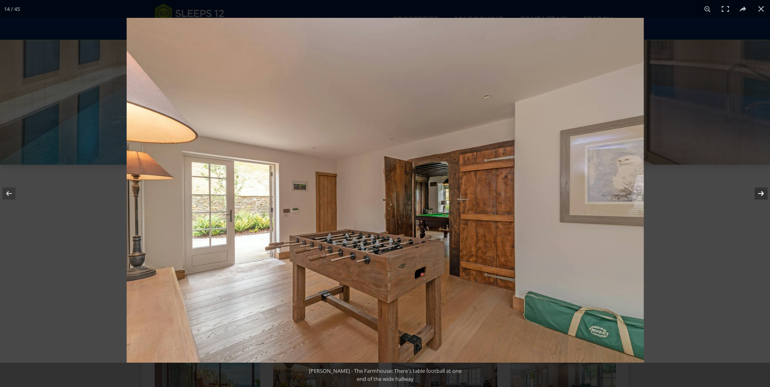
click at [760, 194] on button at bounding box center [755, 193] width 28 height 41
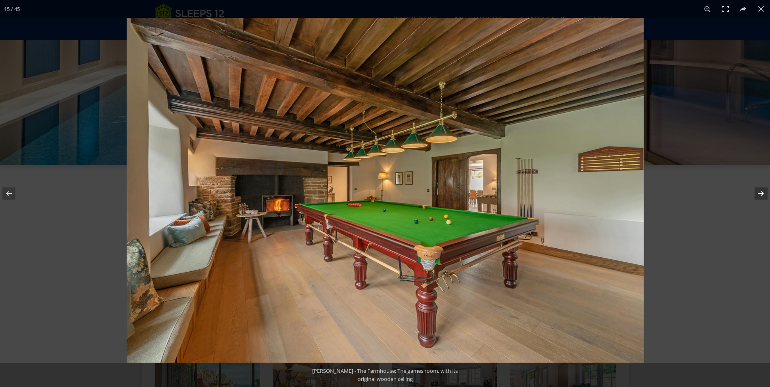
click at [758, 192] on button at bounding box center [755, 193] width 28 height 41
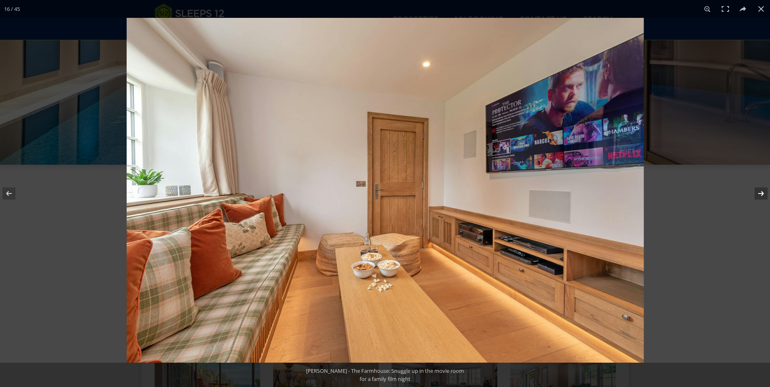
click at [757, 192] on button at bounding box center [755, 193] width 28 height 41
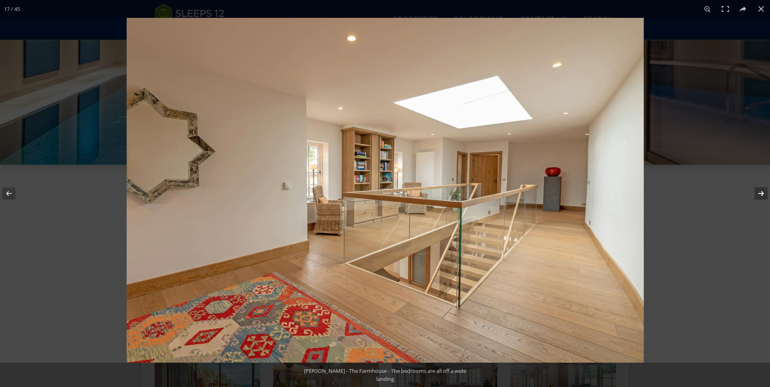
click at [757, 192] on button at bounding box center [755, 193] width 28 height 41
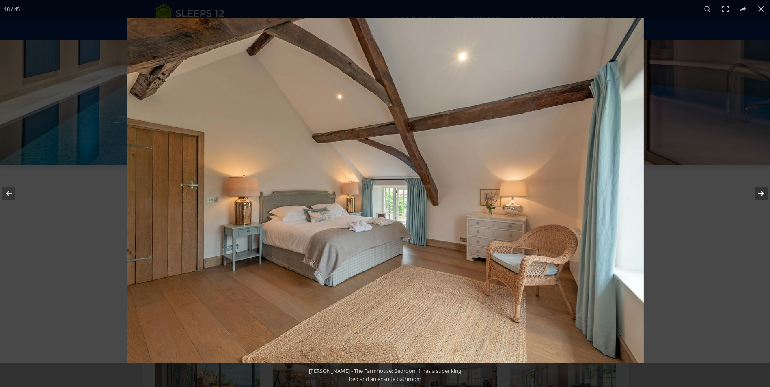
click at [757, 192] on button at bounding box center [755, 193] width 28 height 41
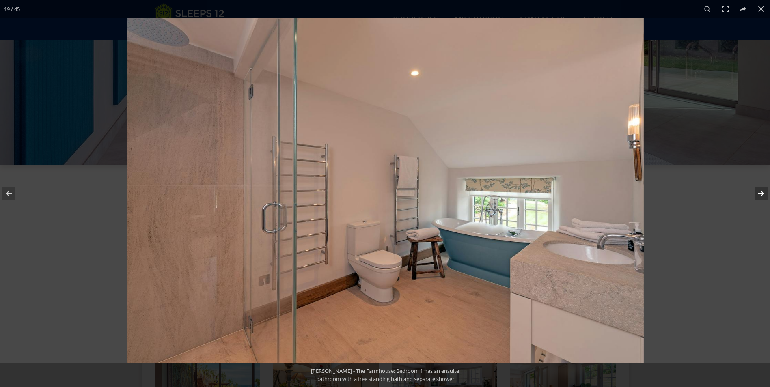
click at [758, 192] on button at bounding box center [755, 193] width 28 height 41
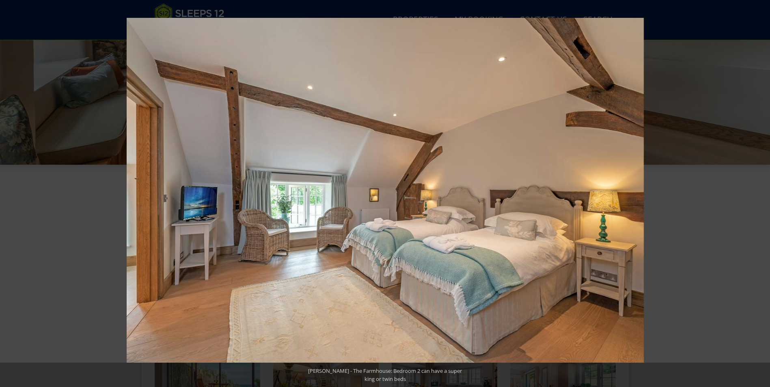
click at [758, 192] on button at bounding box center [755, 193] width 28 height 41
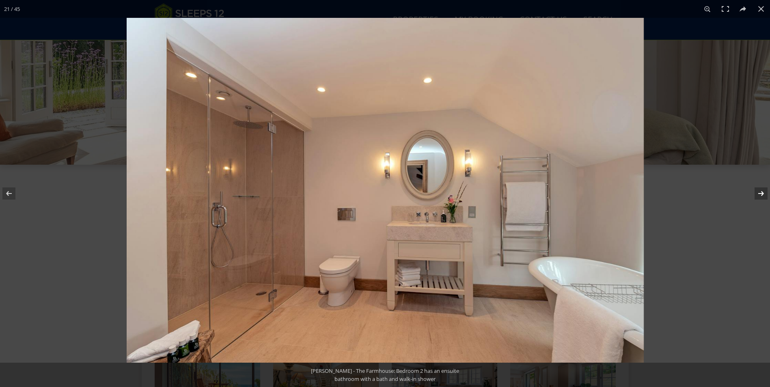
click at [758, 193] on button at bounding box center [755, 193] width 28 height 41
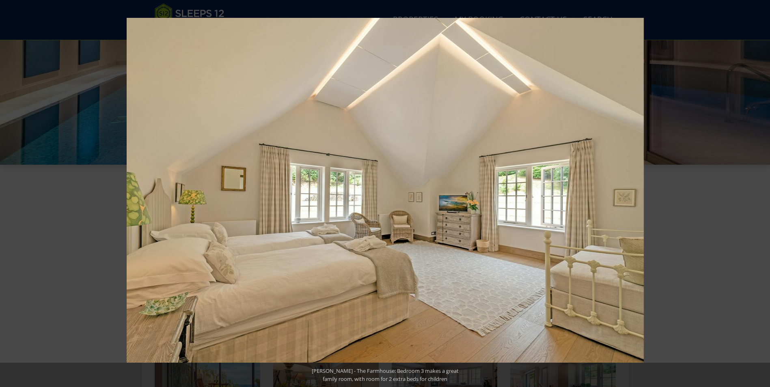
click at [758, 193] on button at bounding box center [755, 193] width 28 height 41
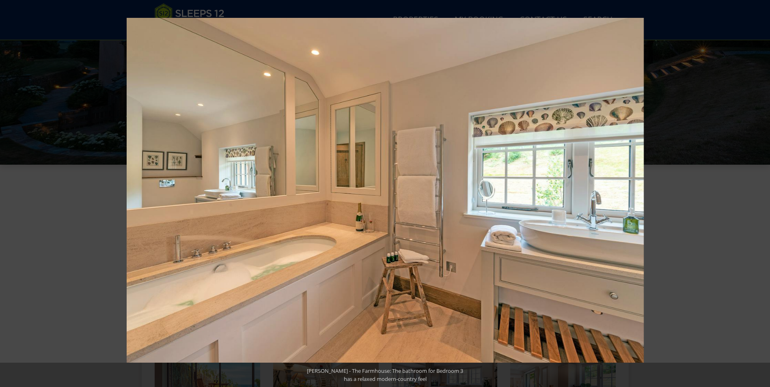
click at [758, 193] on button at bounding box center [755, 193] width 28 height 41
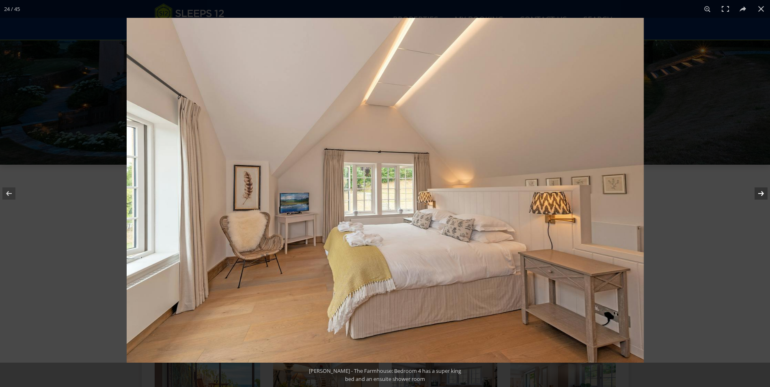
click at [760, 194] on button at bounding box center [755, 193] width 28 height 41
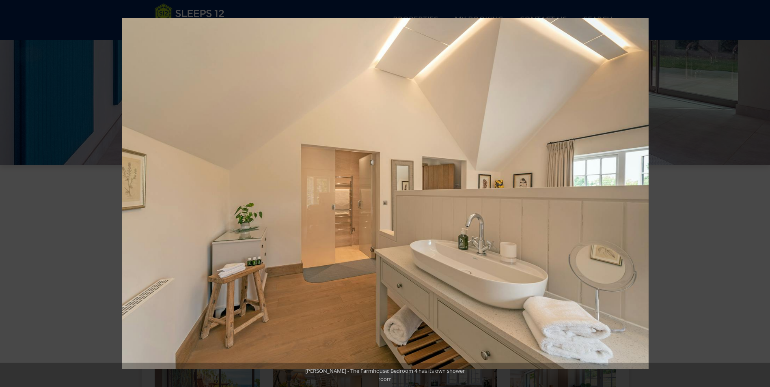
click at [760, 193] on button at bounding box center [755, 193] width 28 height 41
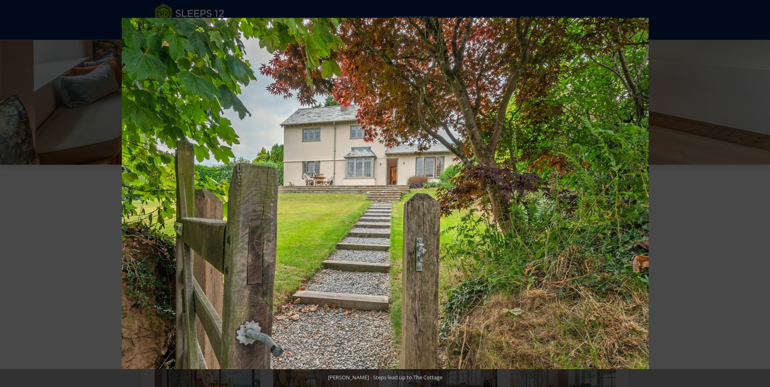
click at [760, 193] on button at bounding box center [755, 193] width 28 height 41
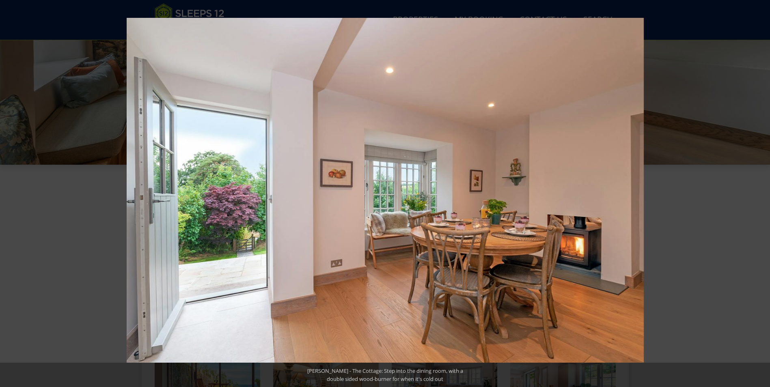
click at [760, 193] on button at bounding box center [755, 193] width 28 height 41
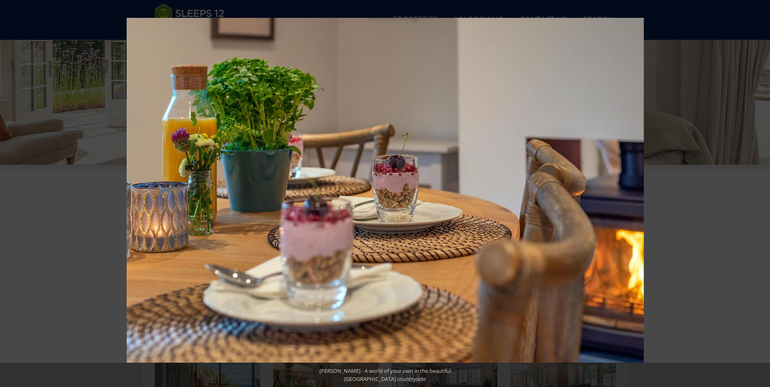
click at [760, 193] on button at bounding box center [755, 193] width 28 height 41
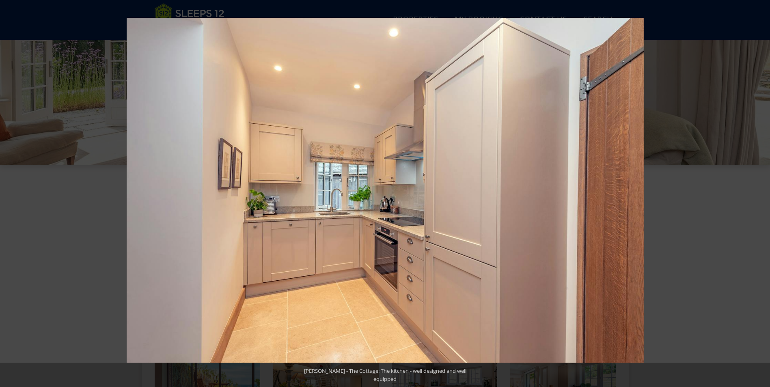
click at [760, 193] on button at bounding box center [755, 193] width 28 height 41
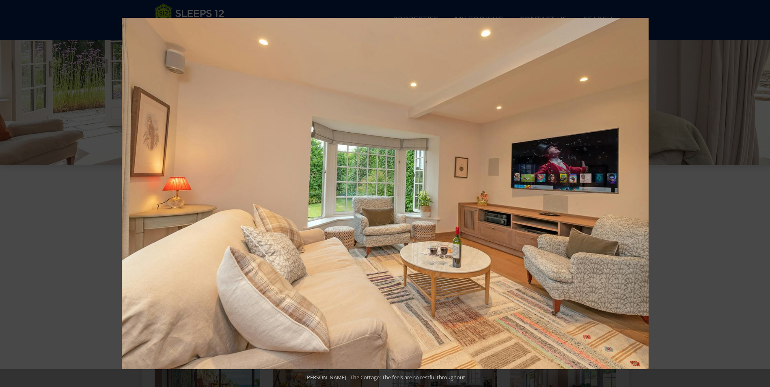
click at [760, 193] on button at bounding box center [755, 193] width 28 height 41
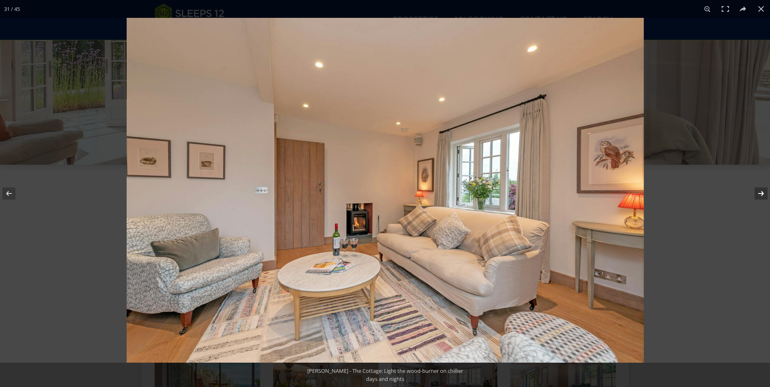
click at [759, 192] on button at bounding box center [755, 193] width 28 height 41
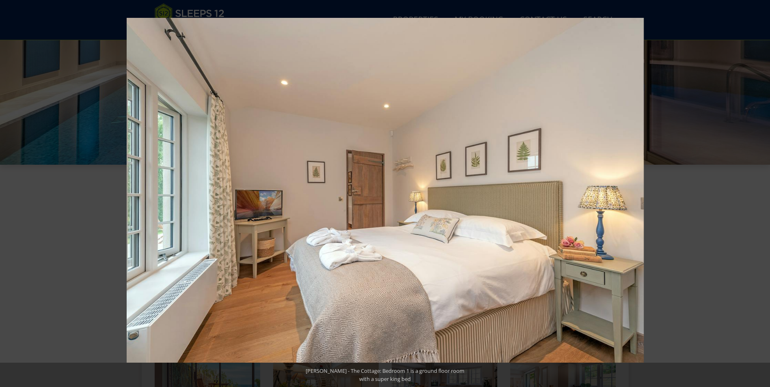
click at [759, 192] on button at bounding box center [755, 193] width 28 height 41
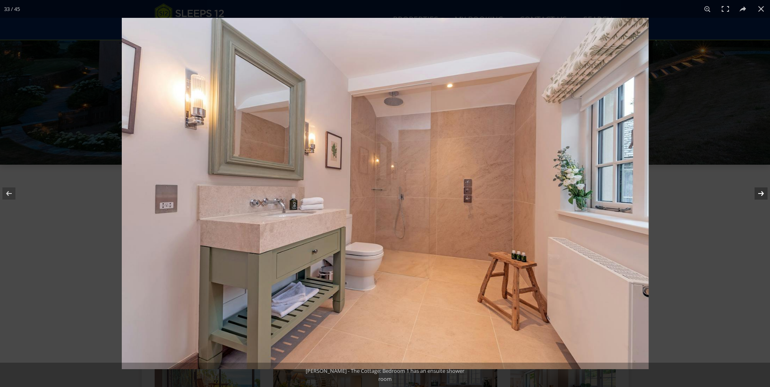
click at [756, 192] on button at bounding box center [755, 193] width 28 height 41
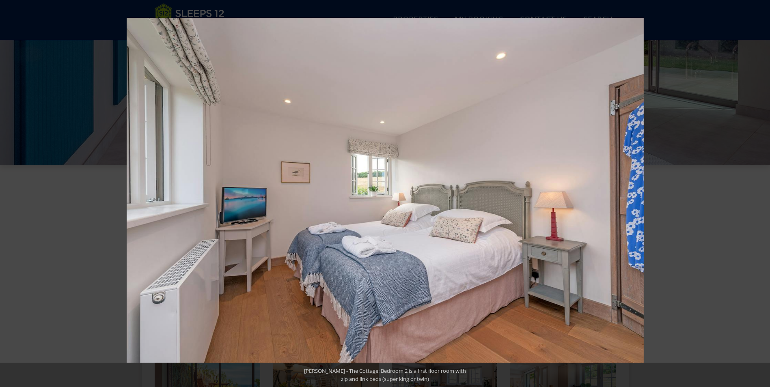
click at [753, 192] on button at bounding box center [755, 193] width 28 height 41
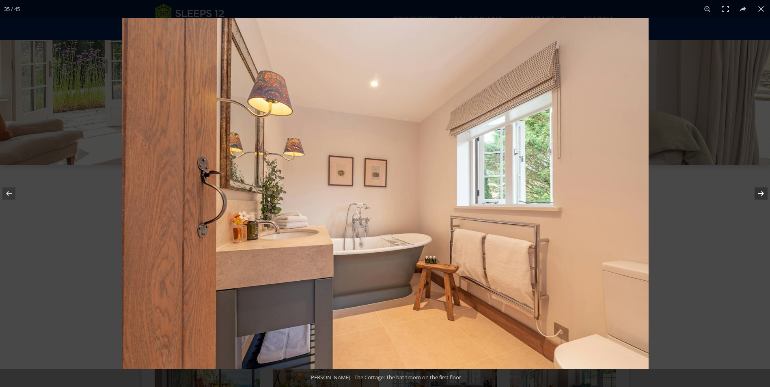
click at [750, 194] on button at bounding box center [755, 193] width 28 height 41
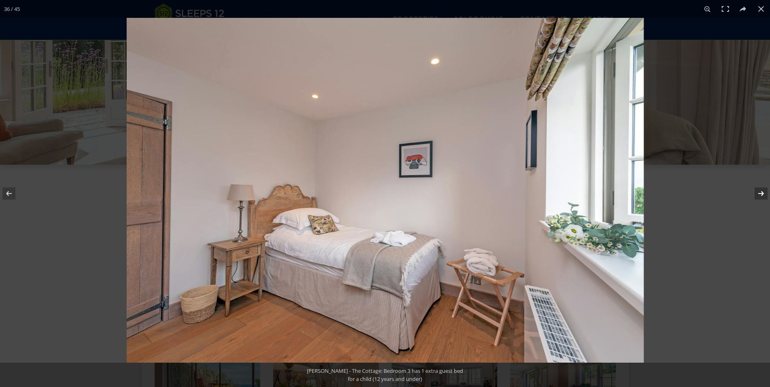
click at [749, 194] on button at bounding box center [755, 193] width 28 height 41
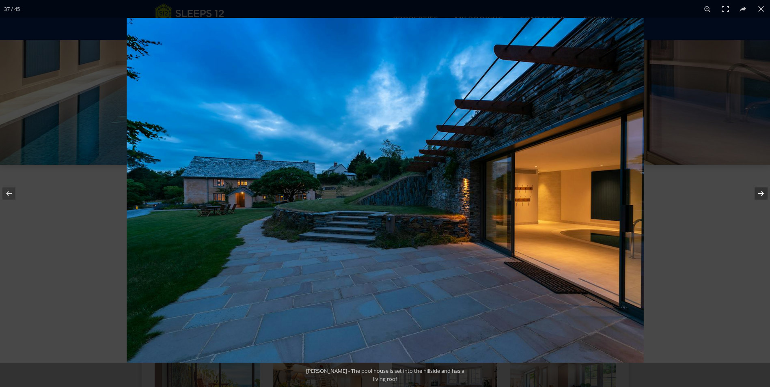
click at [748, 194] on button at bounding box center [755, 193] width 28 height 41
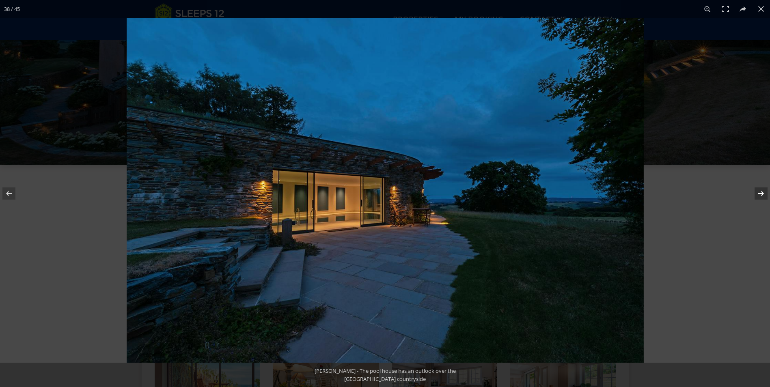
click at [748, 194] on button at bounding box center [755, 193] width 28 height 41
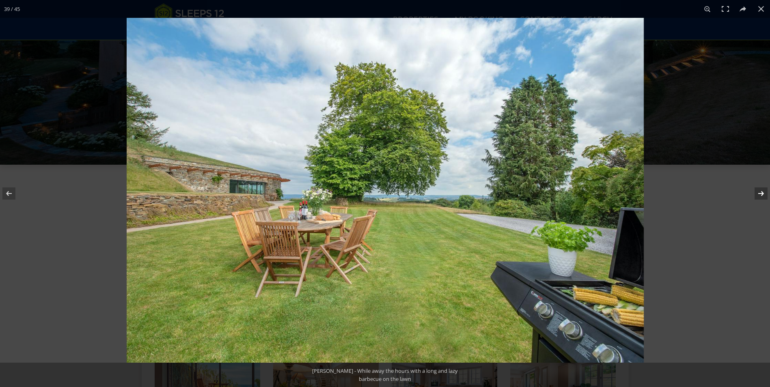
click at [748, 194] on button at bounding box center [755, 193] width 28 height 41
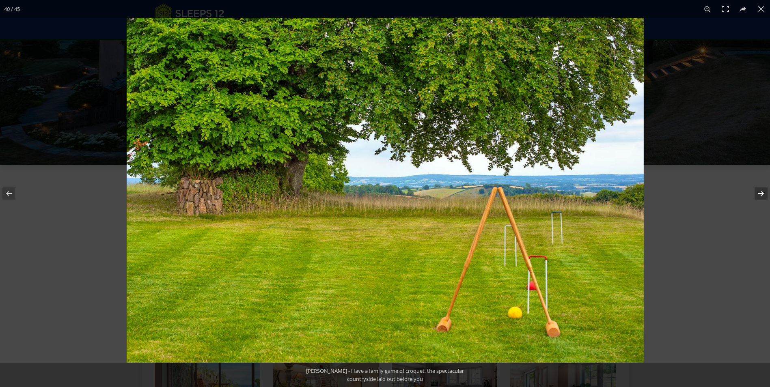
click at [748, 194] on button at bounding box center [755, 193] width 28 height 41
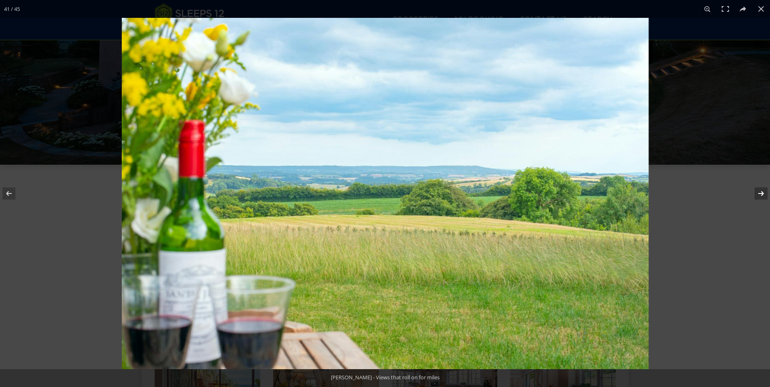
click at [747, 194] on button at bounding box center [755, 193] width 28 height 41
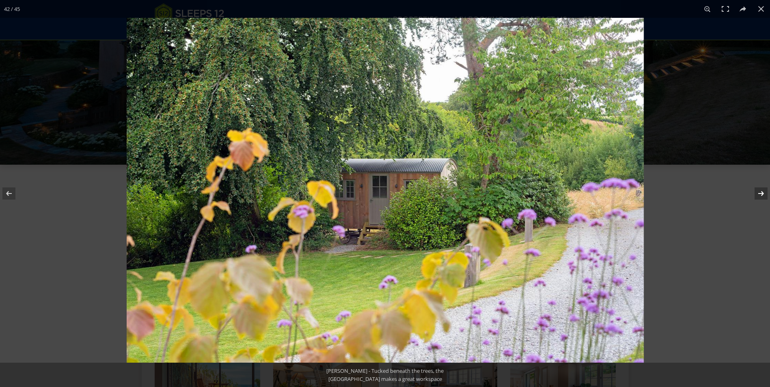
click at [747, 194] on button at bounding box center [755, 193] width 28 height 41
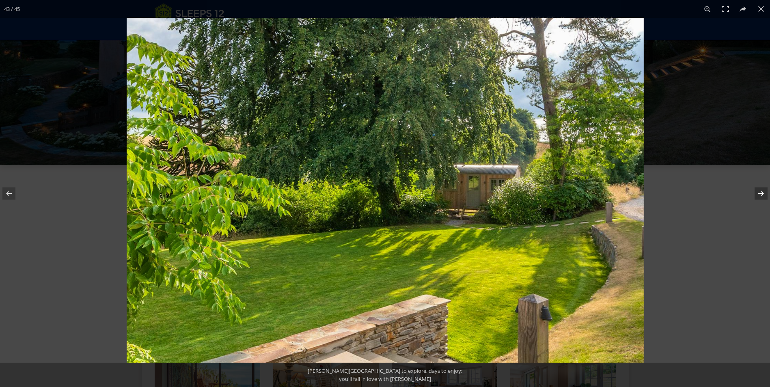
click at [747, 194] on button at bounding box center [755, 193] width 28 height 41
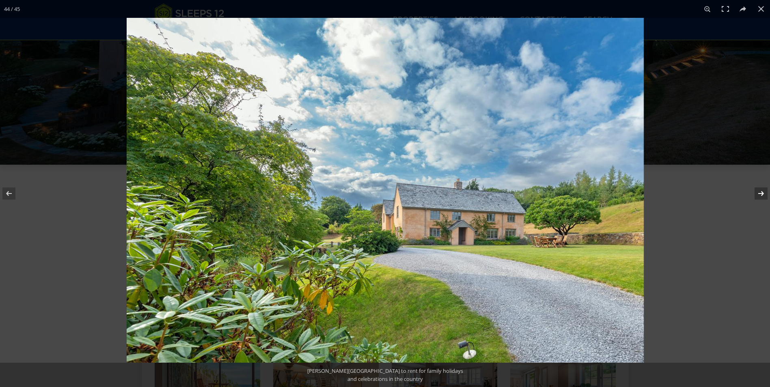
click at [746, 194] on button at bounding box center [755, 193] width 28 height 41
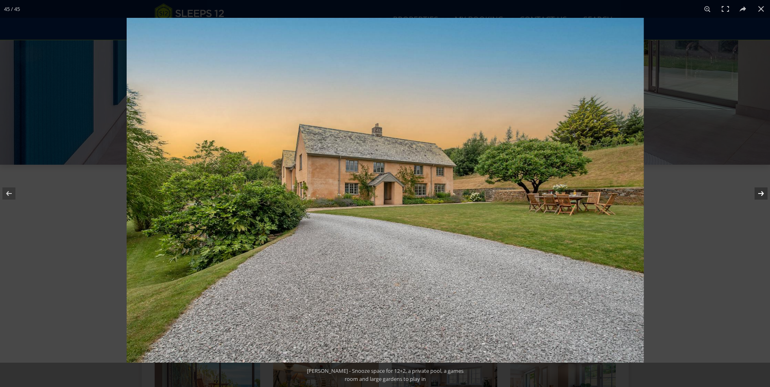
click at [746, 194] on button at bounding box center [755, 193] width 28 height 41
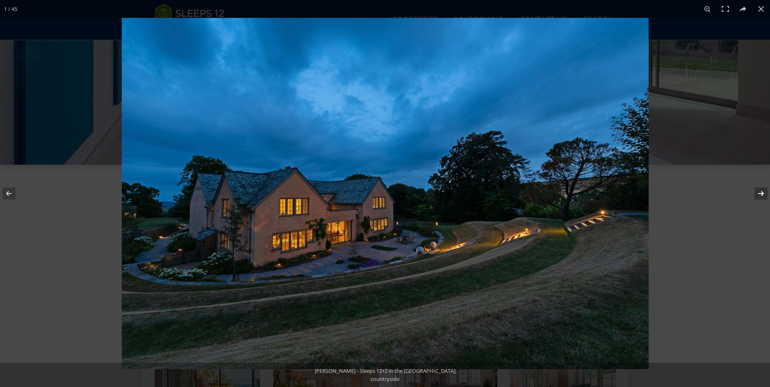
click at [746, 194] on button at bounding box center [755, 193] width 28 height 41
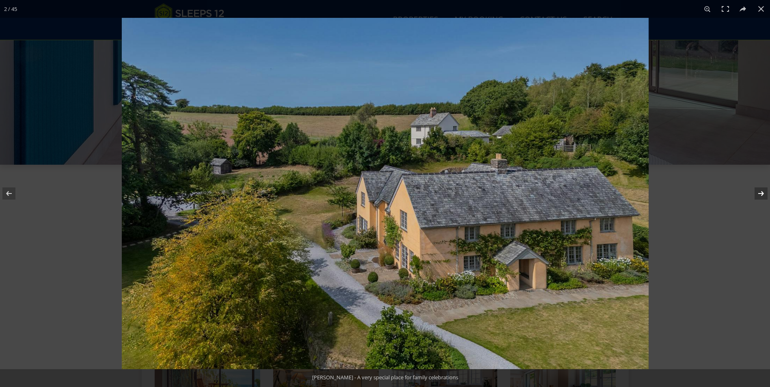
click at [745, 192] on button at bounding box center [755, 193] width 28 height 41
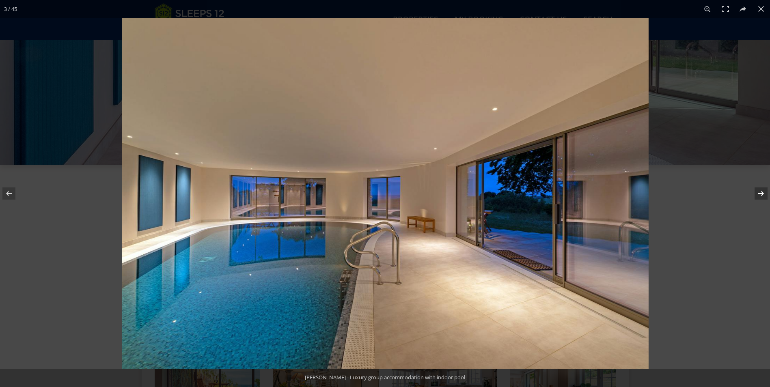
click at [744, 192] on button at bounding box center [755, 193] width 28 height 41
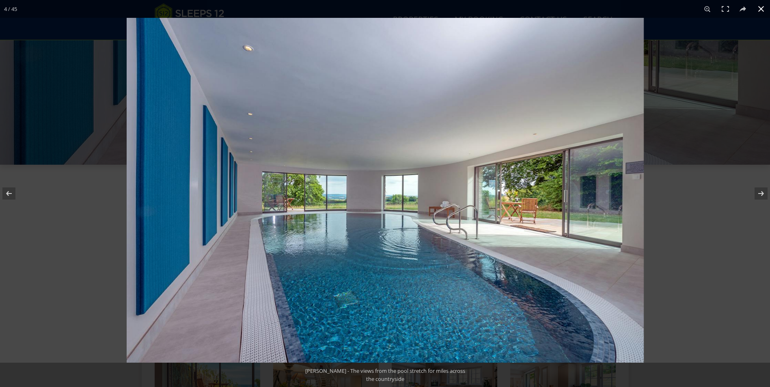
click at [764, 7] on button at bounding box center [761, 9] width 18 height 18
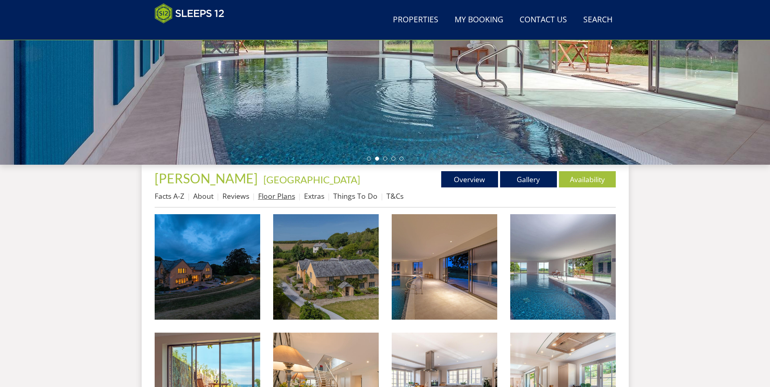
click at [269, 194] on link "Floor Plans" at bounding box center [276, 196] width 37 height 10
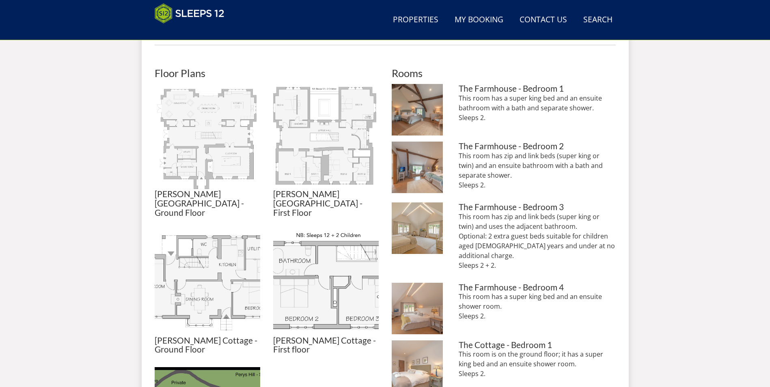
scroll to position [344, 0]
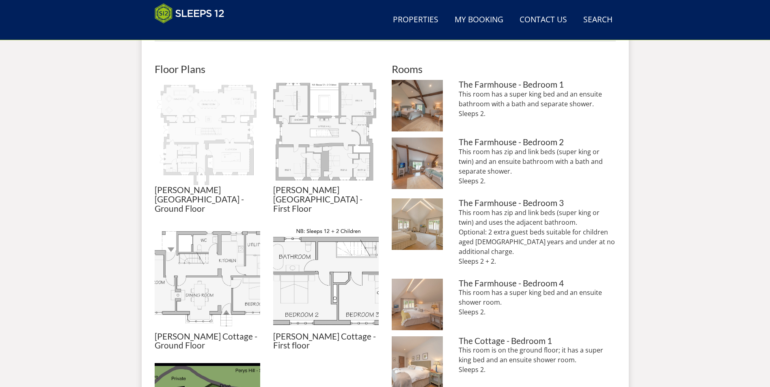
click at [179, 107] on img at bounding box center [207, 132] width 105 height 105
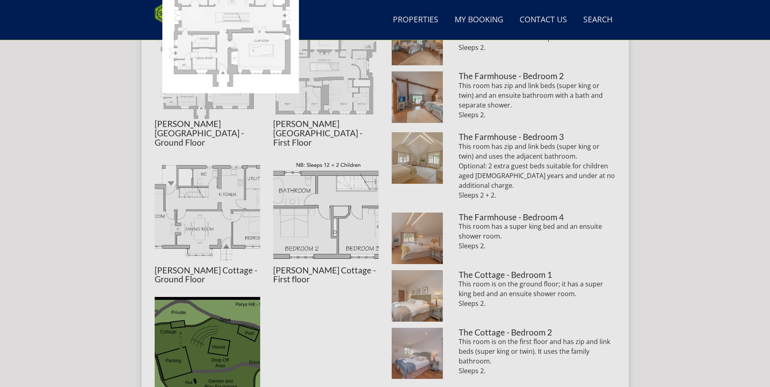
scroll to position [506, 0]
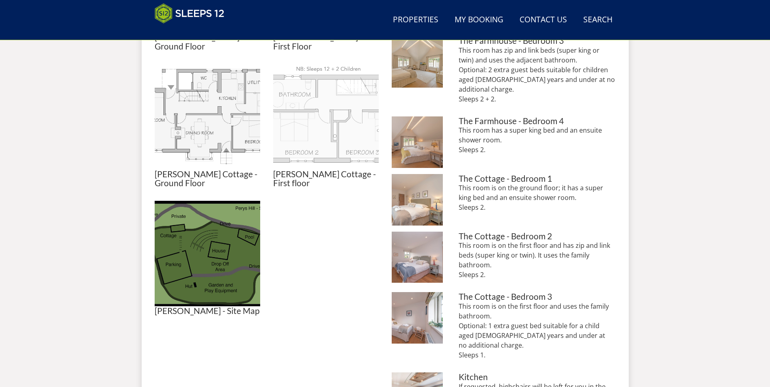
click at [293, 123] on img at bounding box center [325, 116] width 105 height 105
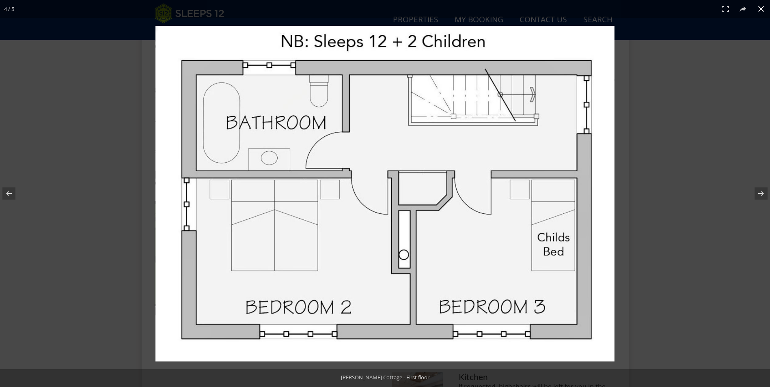
click at [690, 112] on div at bounding box center [522, 211] width 735 height 370
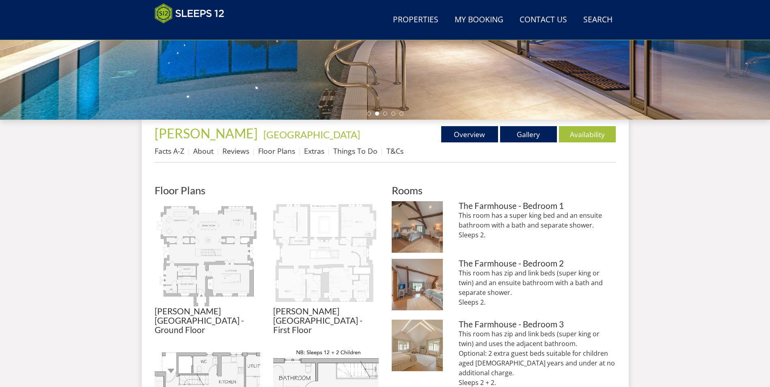
scroll to position [222, 0]
click at [322, 244] on img at bounding box center [325, 254] width 105 height 105
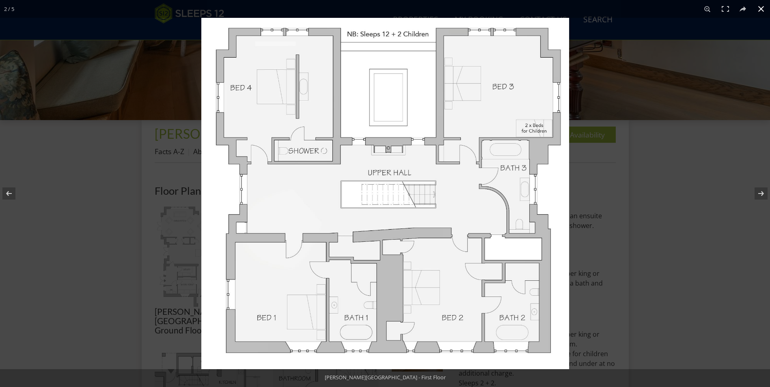
click at [641, 170] on div at bounding box center [586, 211] width 770 height 387
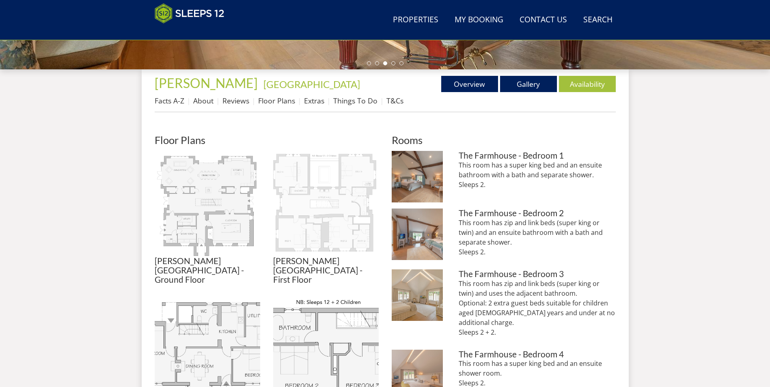
scroll to position [344, 0]
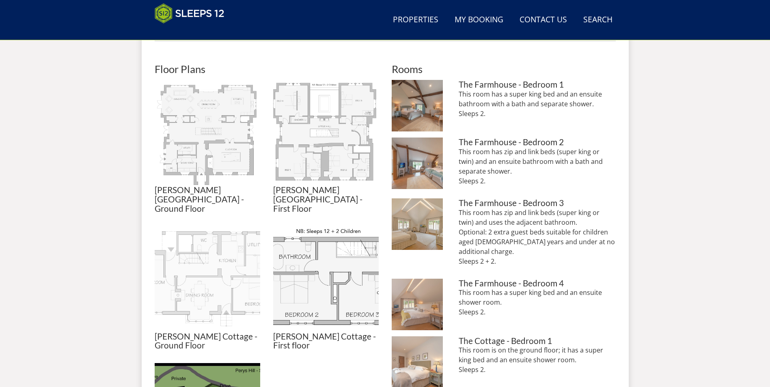
click at [208, 255] on img at bounding box center [207, 278] width 105 height 105
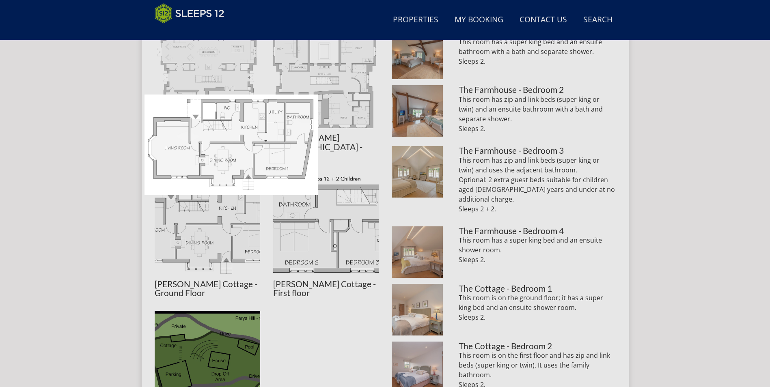
scroll to position [465, 0]
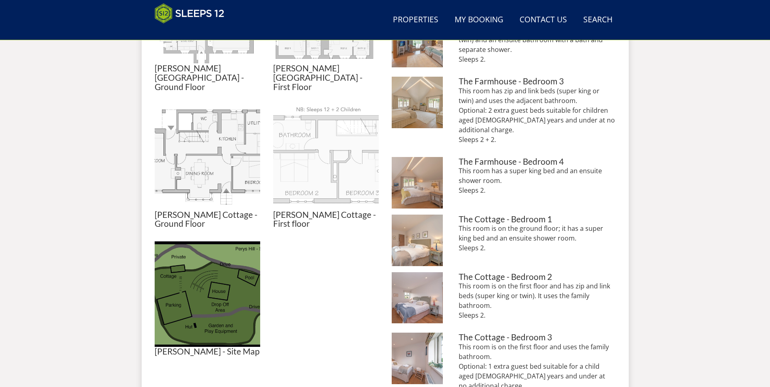
click at [327, 154] on img at bounding box center [325, 157] width 105 height 105
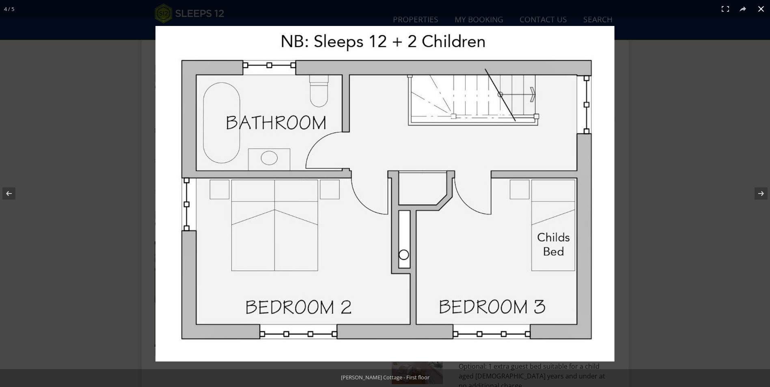
click at [757, 9] on button at bounding box center [761, 9] width 18 height 18
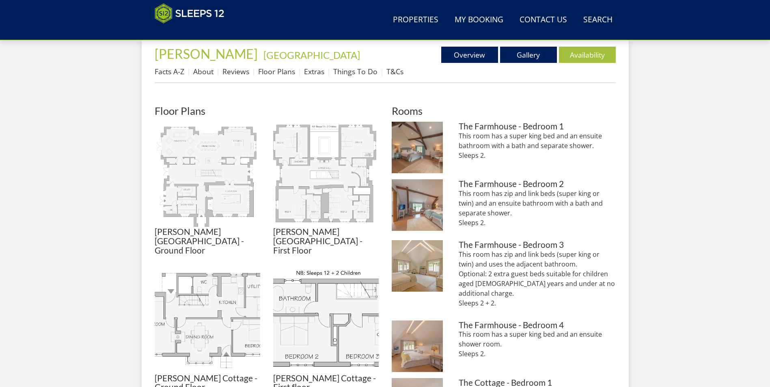
scroll to position [141, 0]
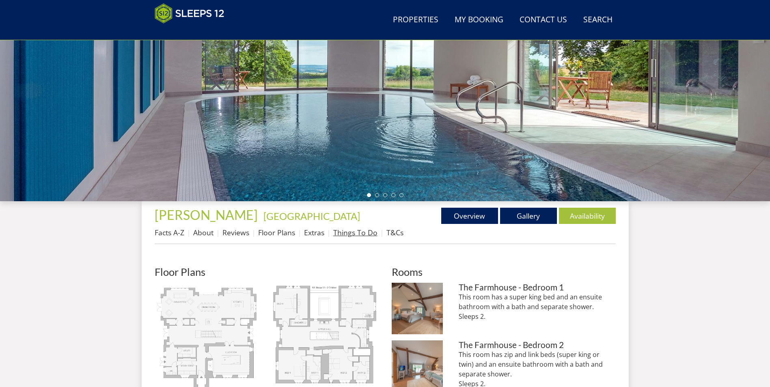
click at [354, 233] on link "Things To Do" at bounding box center [355, 233] width 44 height 10
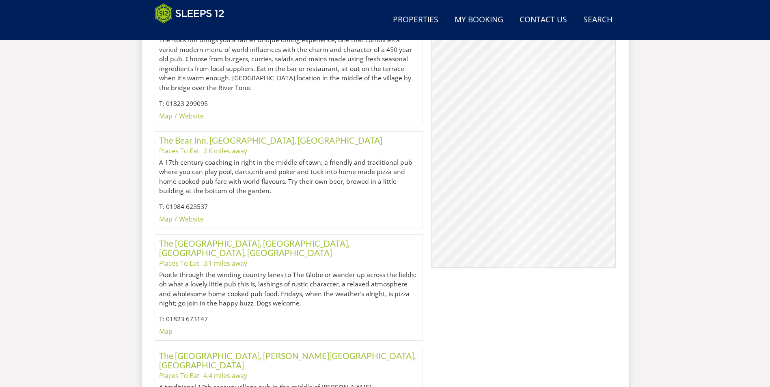
scroll to position [413, 0]
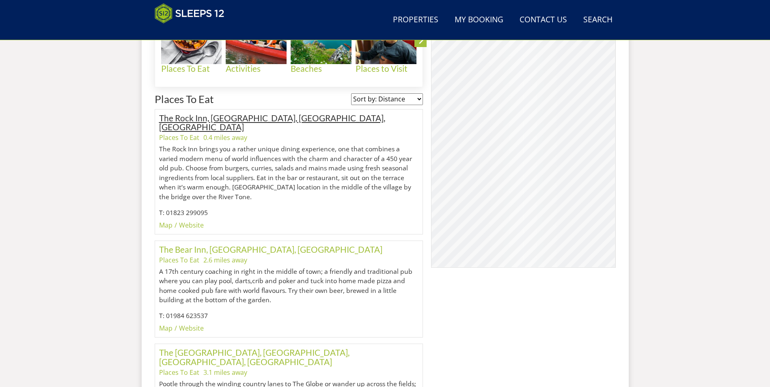
click at [198, 117] on link "The Rock Inn, [GEOGRAPHIC_DATA], [GEOGRAPHIC_DATA], [GEOGRAPHIC_DATA]" at bounding box center [272, 122] width 226 height 19
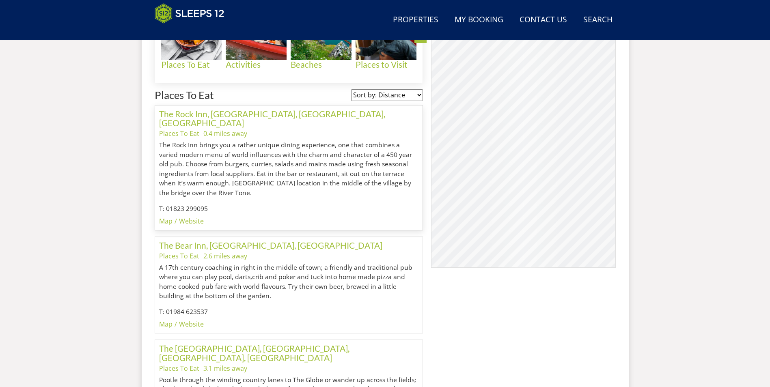
click at [475, 137] on div "© MapTiler © OpenStreetMap contributors The [GEOGRAPHIC_DATA], Waterrow, [GEOGR…" at bounding box center [523, 136] width 184 height 264
click at [437, 103] on div "© MapTiler © OpenStreetMap contributors The [GEOGRAPHIC_DATA], Waterrow, [GEOGR…" at bounding box center [523, 136] width 184 height 264
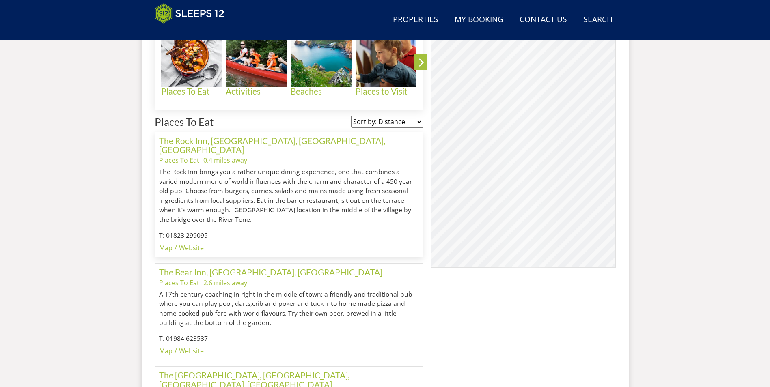
scroll to position [377, 0]
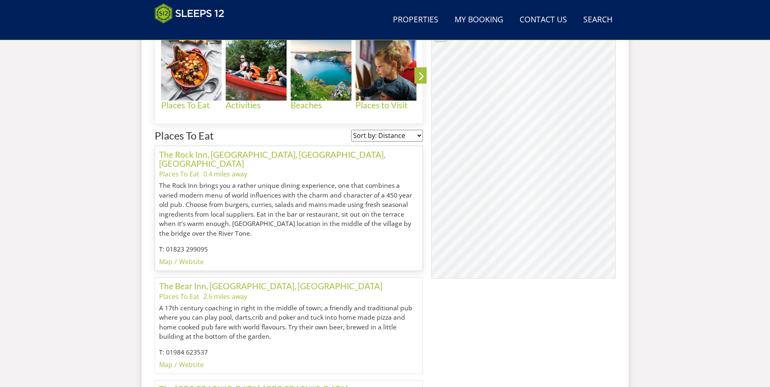
click at [607, 179] on div "© MapTiler © OpenStreetMap contributors The [GEOGRAPHIC_DATA], Waterrow, [GEOGR…" at bounding box center [523, 147] width 184 height 264
drag, startPoint x: 607, startPoint y: 179, endPoint x: 531, endPoint y: 131, distance: 88.9
click at [531, 131] on div "© MapTiler © OpenStreetMap contributors The [GEOGRAPHIC_DATA], Waterrow, [GEOGR…" at bounding box center [523, 147] width 184 height 264
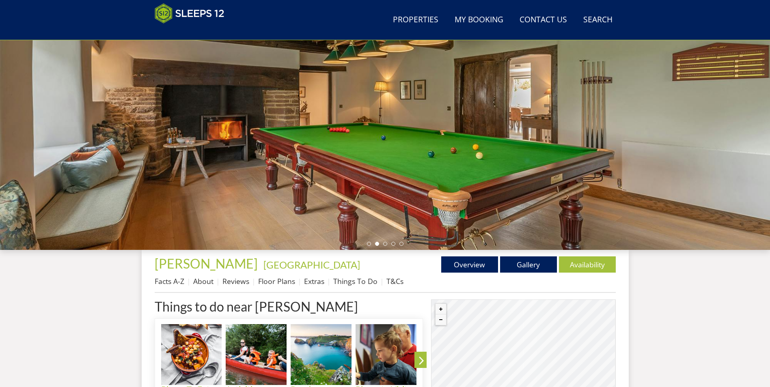
scroll to position [93, 0]
click at [198, 281] on link "About" at bounding box center [203, 281] width 20 height 10
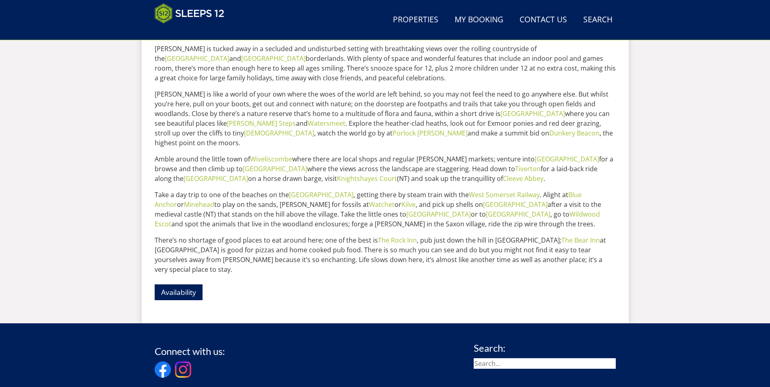
scroll to position [469, 0]
